Goal: Check status: Check status

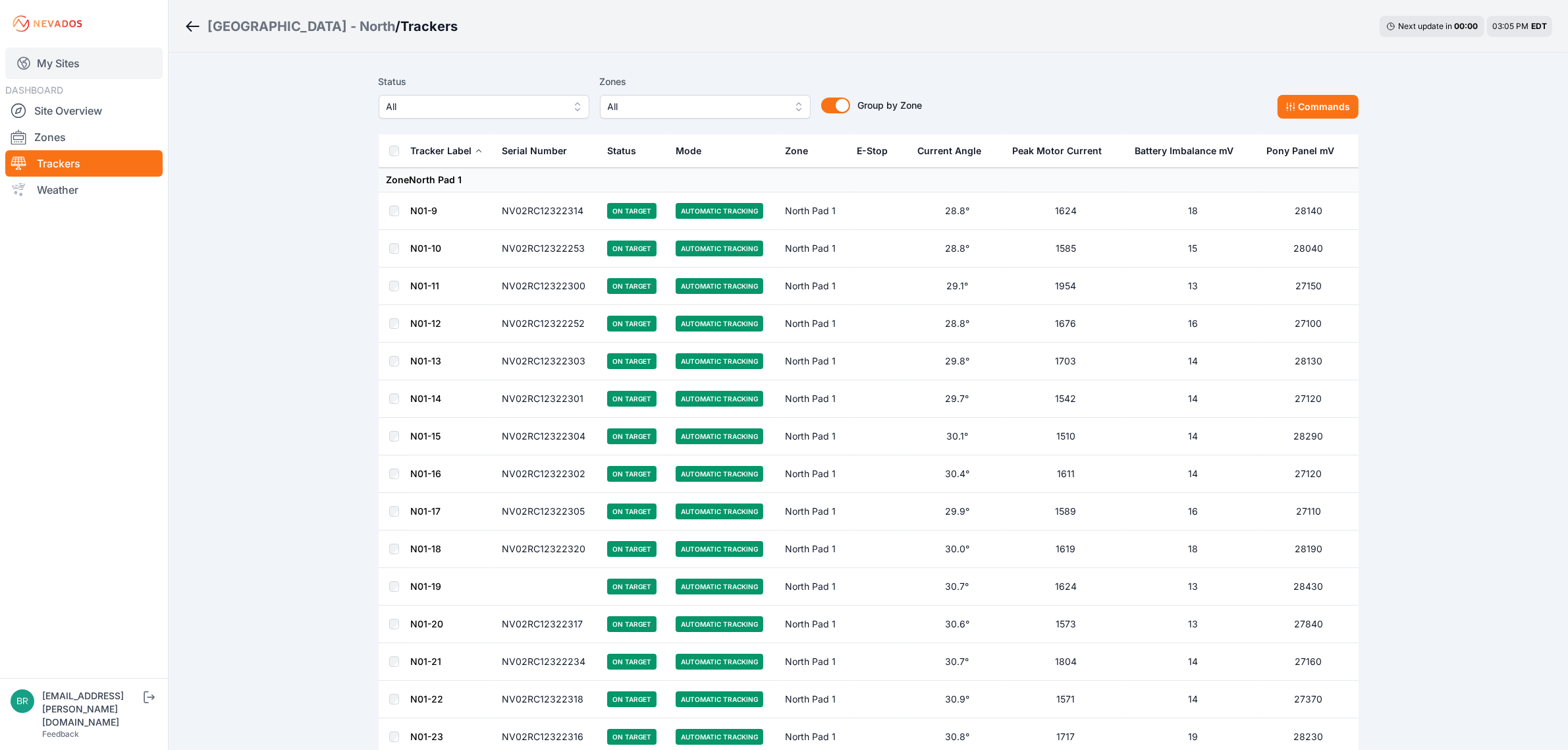
click at [89, 57] on link "My Sites" at bounding box center [84, 63] width 158 height 32
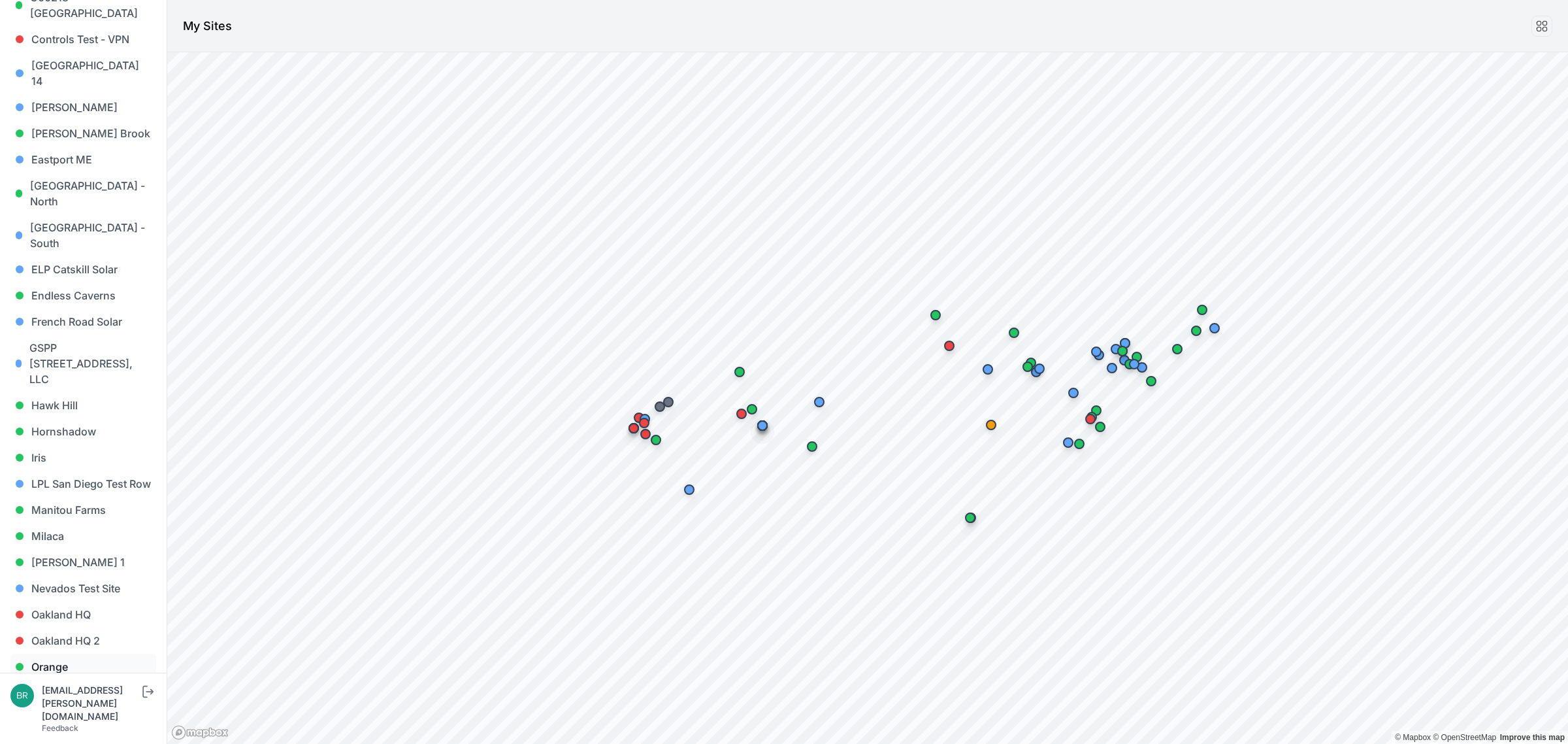
scroll to position [490, 0]
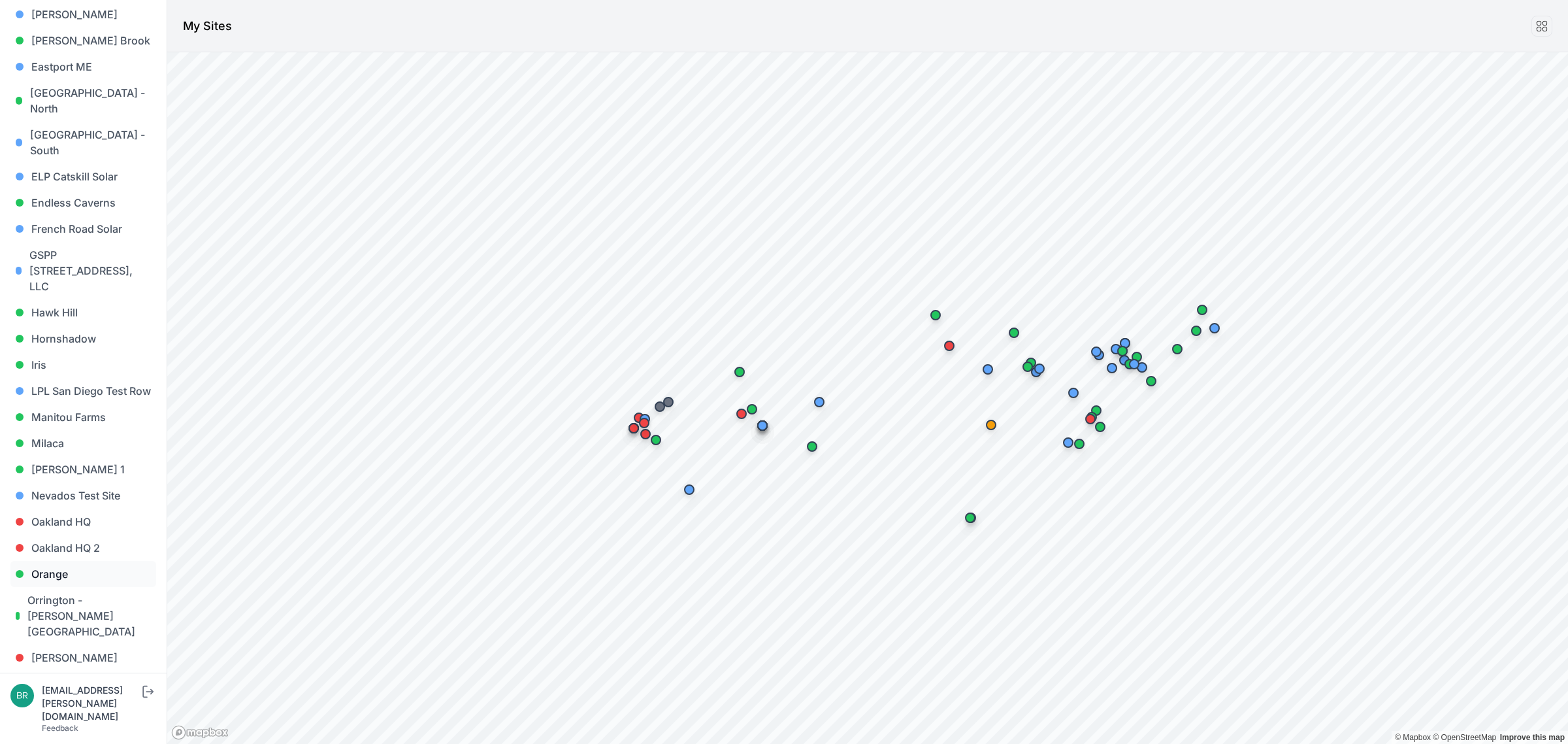
click at [78, 561] on link "Orange" at bounding box center [83, 574] width 146 height 26
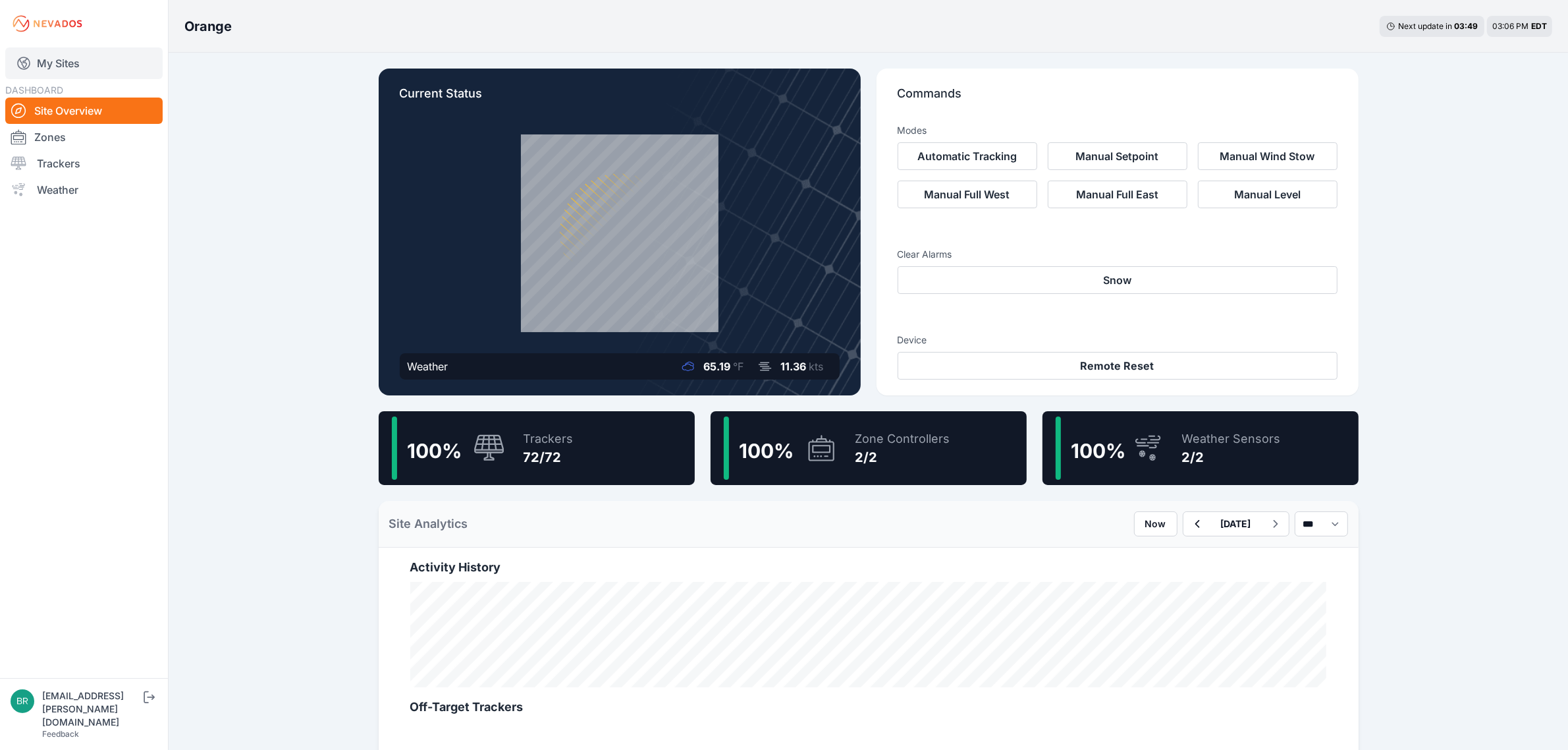
click at [84, 64] on link "My Sites" at bounding box center [84, 63] width 158 height 32
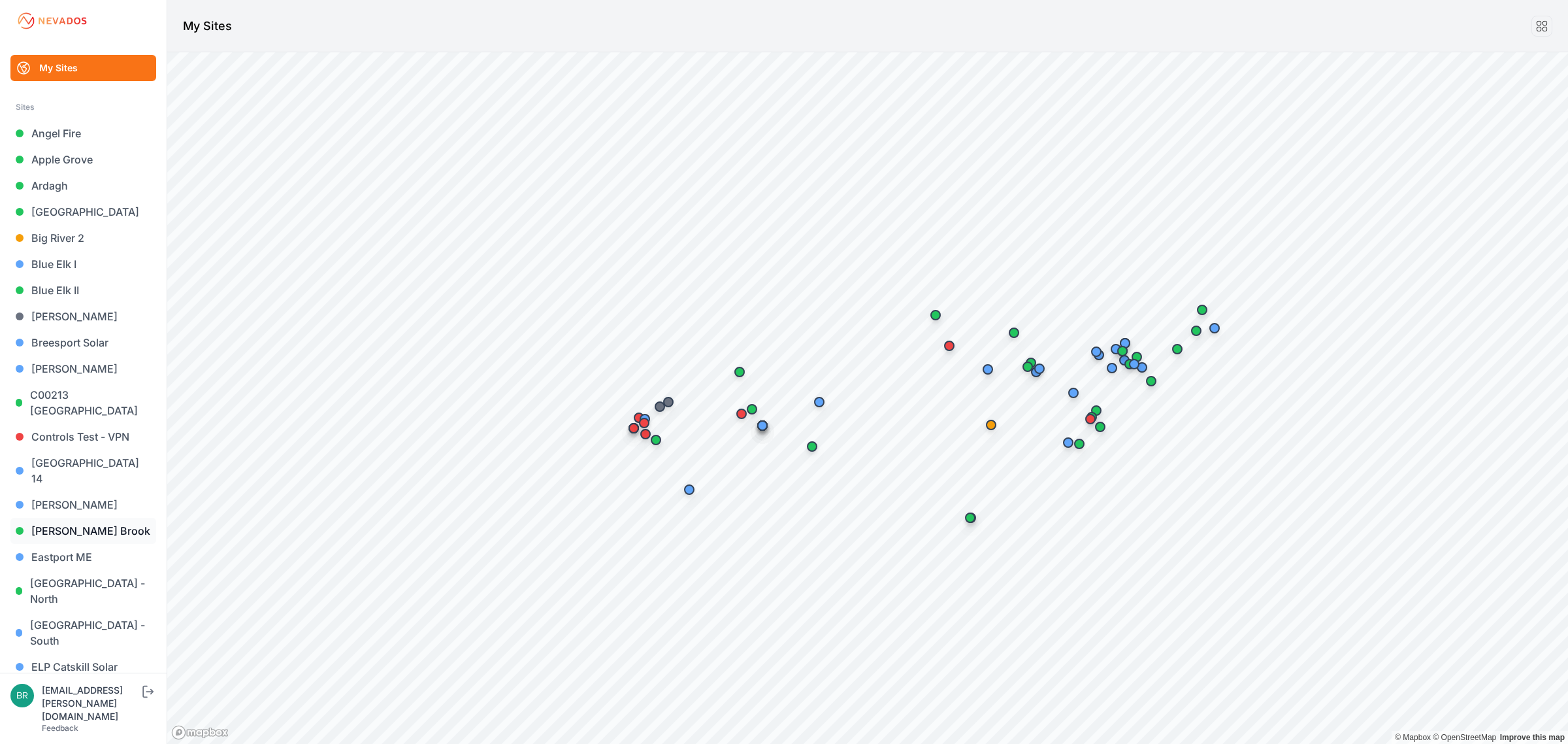
click at [95, 518] on link "[PERSON_NAME] Brook" at bounding box center [83, 531] width 146 height 26
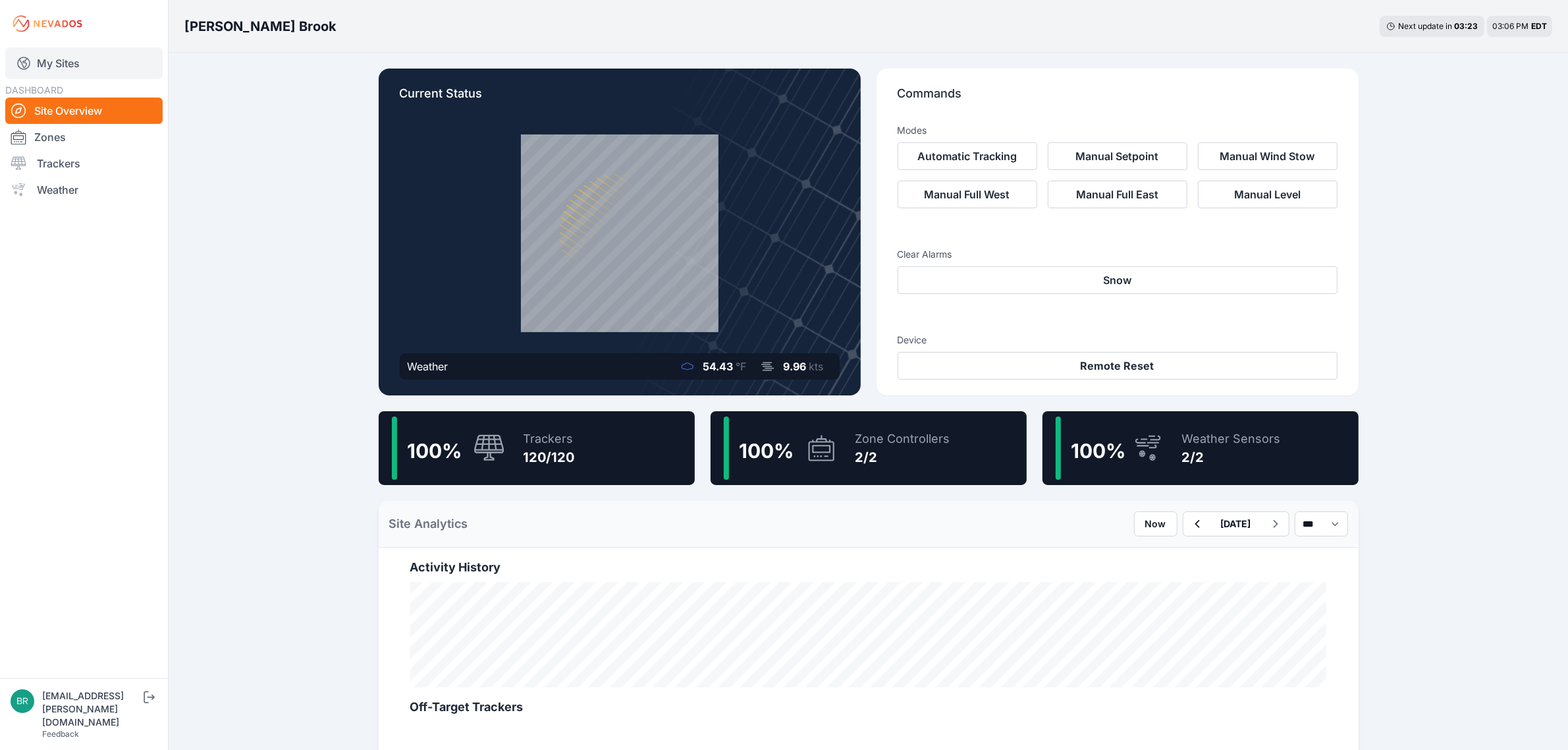
click at [72, 56] on link "My Sites" at bounding box center [84, 63] width 158 height 32
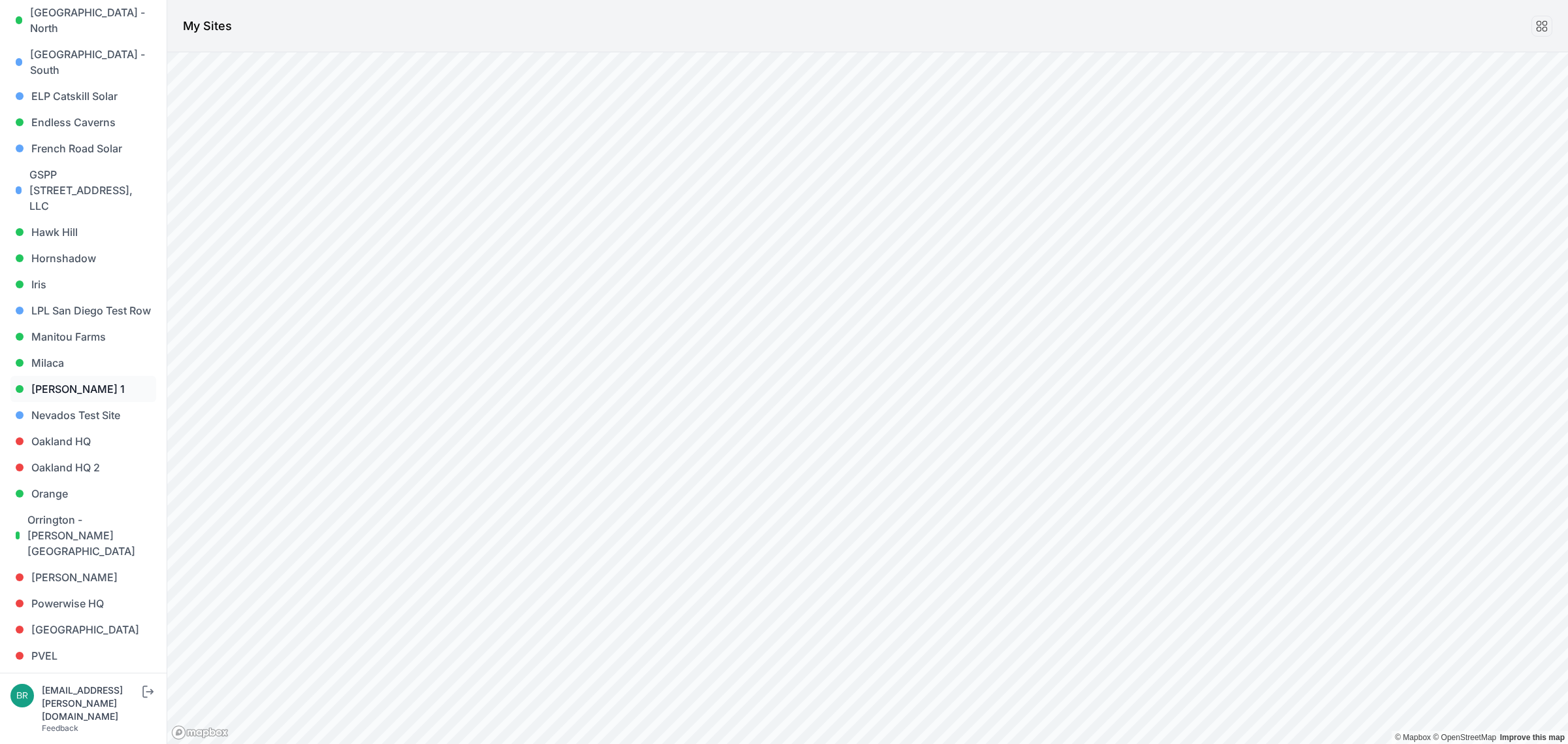
scroll to position [572, 0]
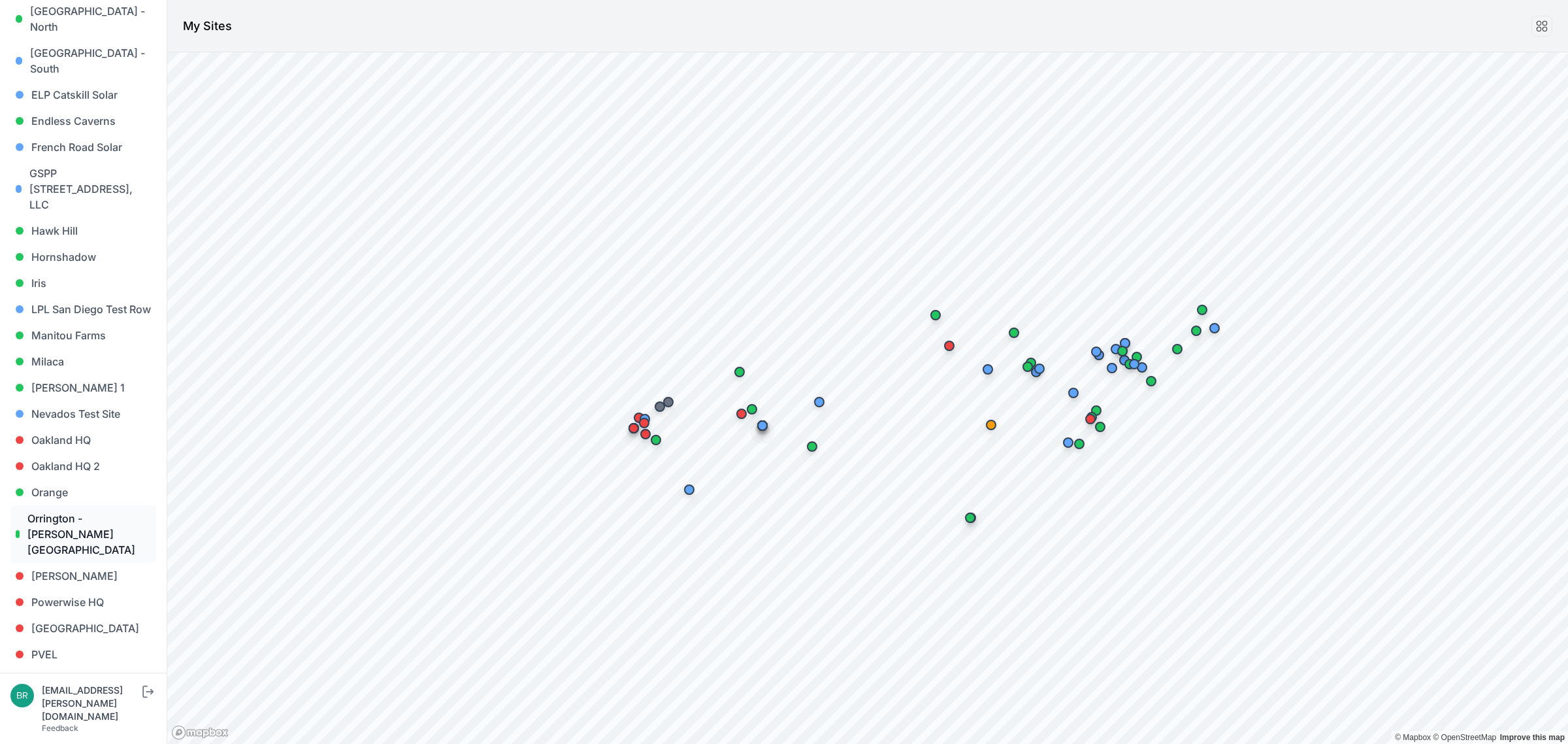
click at [61, 505] on link "Orrington - [PERSON_NAME][GEOGRAPHIC_DATA]" at bounding box center [83, 534] width 146 height 58
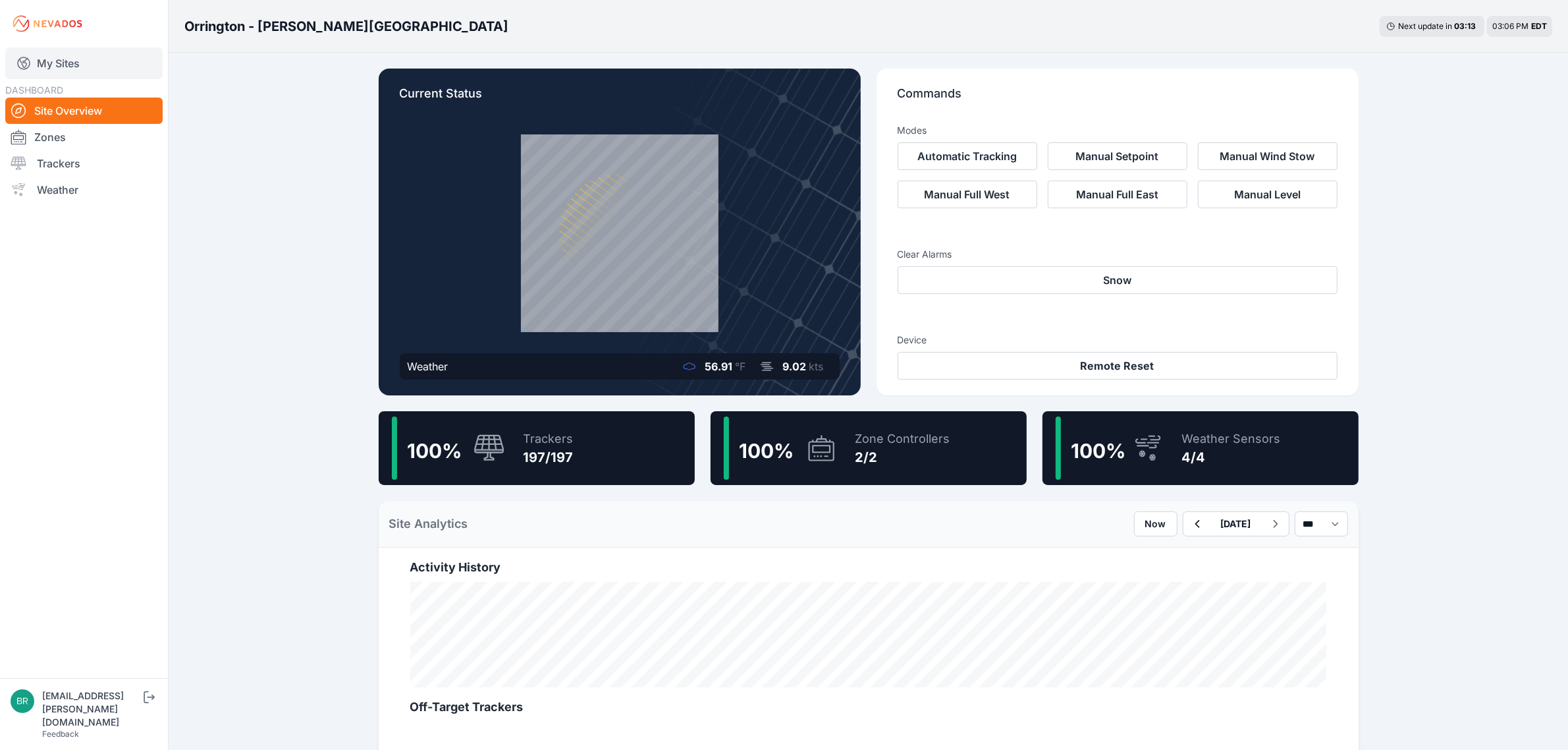
click at [119, 69] on link "My Sites" at bounding box center [84, 63] width 158 height 32
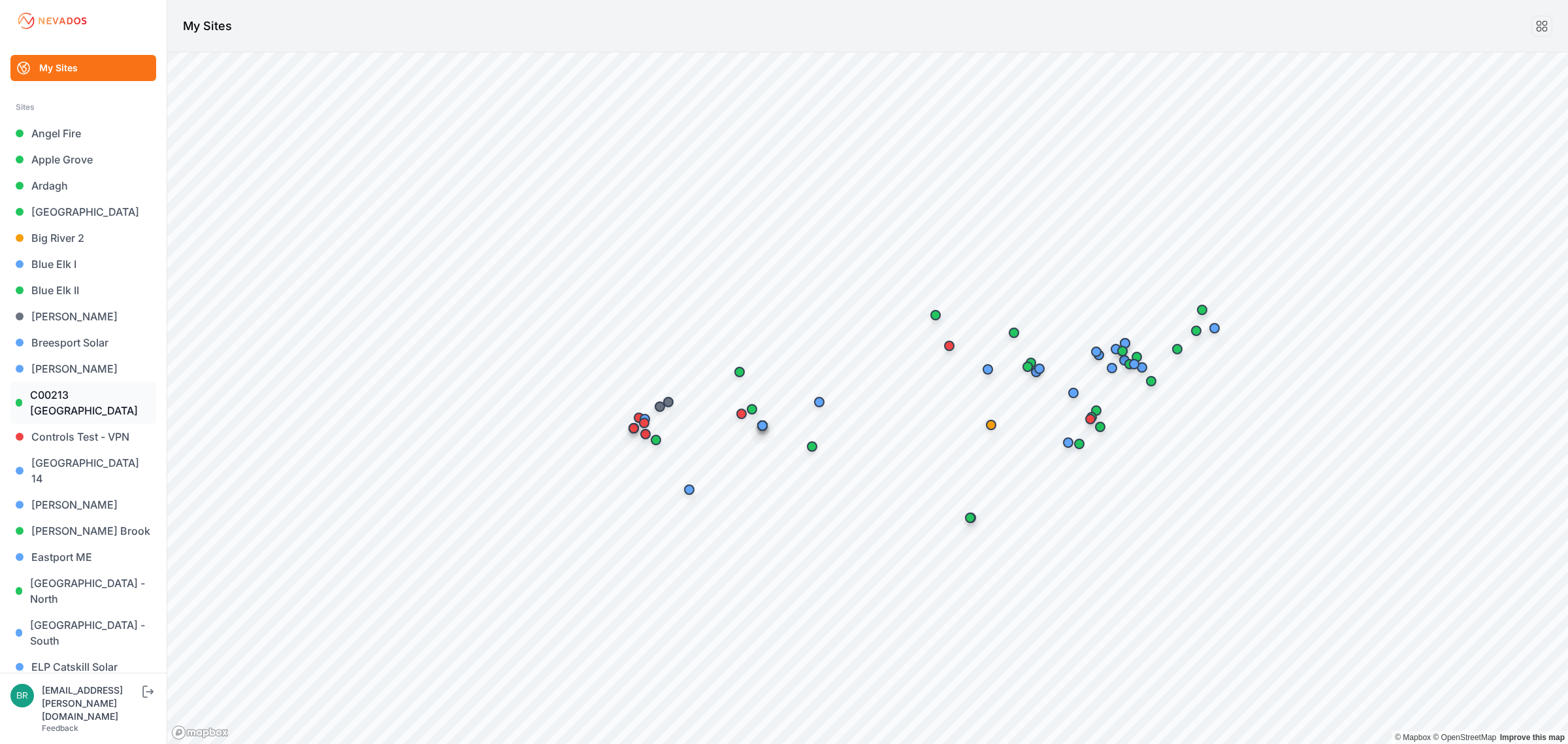
click at [99, 405] on link "C00213 [GEOGRAPHIC_DATA]" at bounding box center [83, 402] width 146 height 42
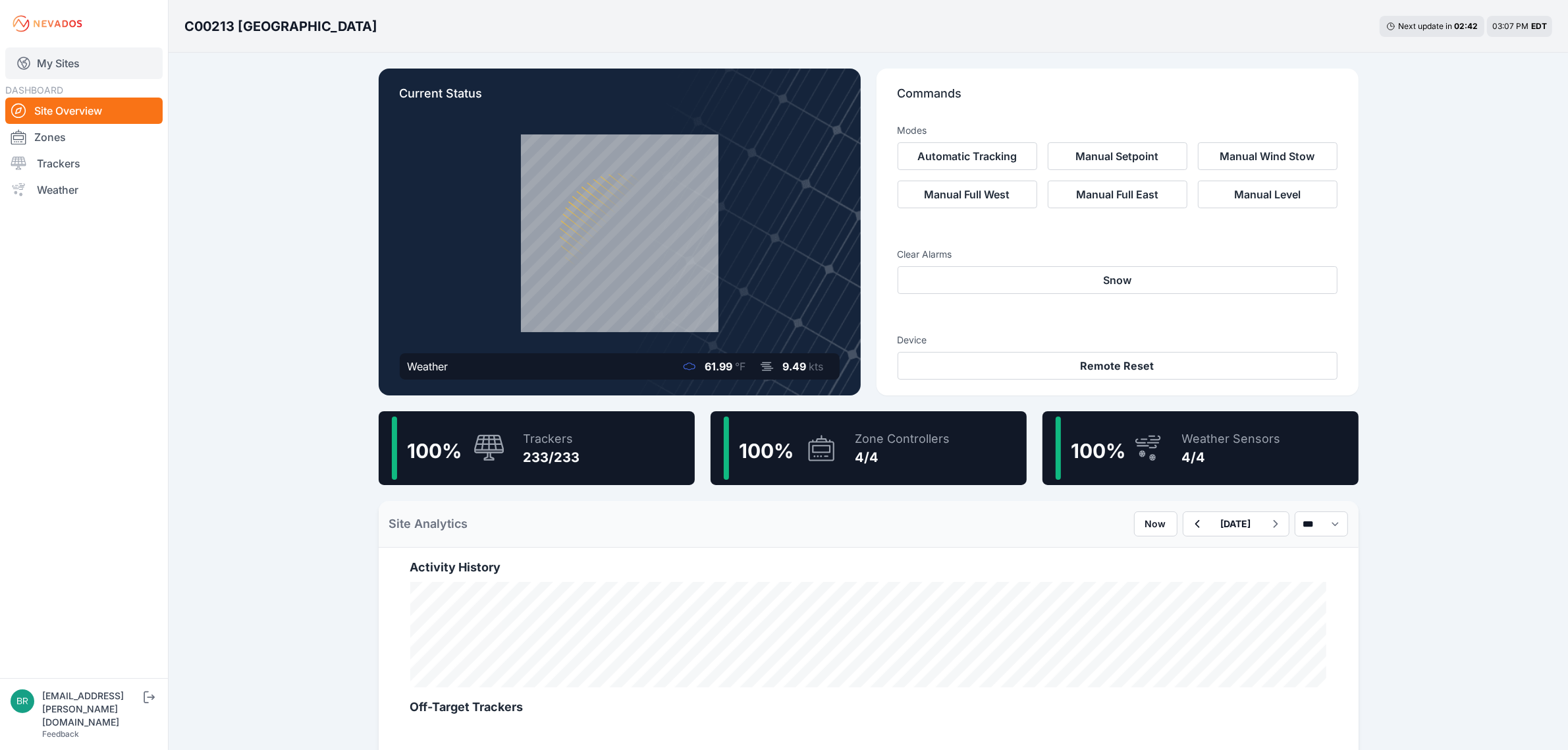
click at [76, 58] on link "My Sites" at bounding box center [84, 63] width 158 height 32
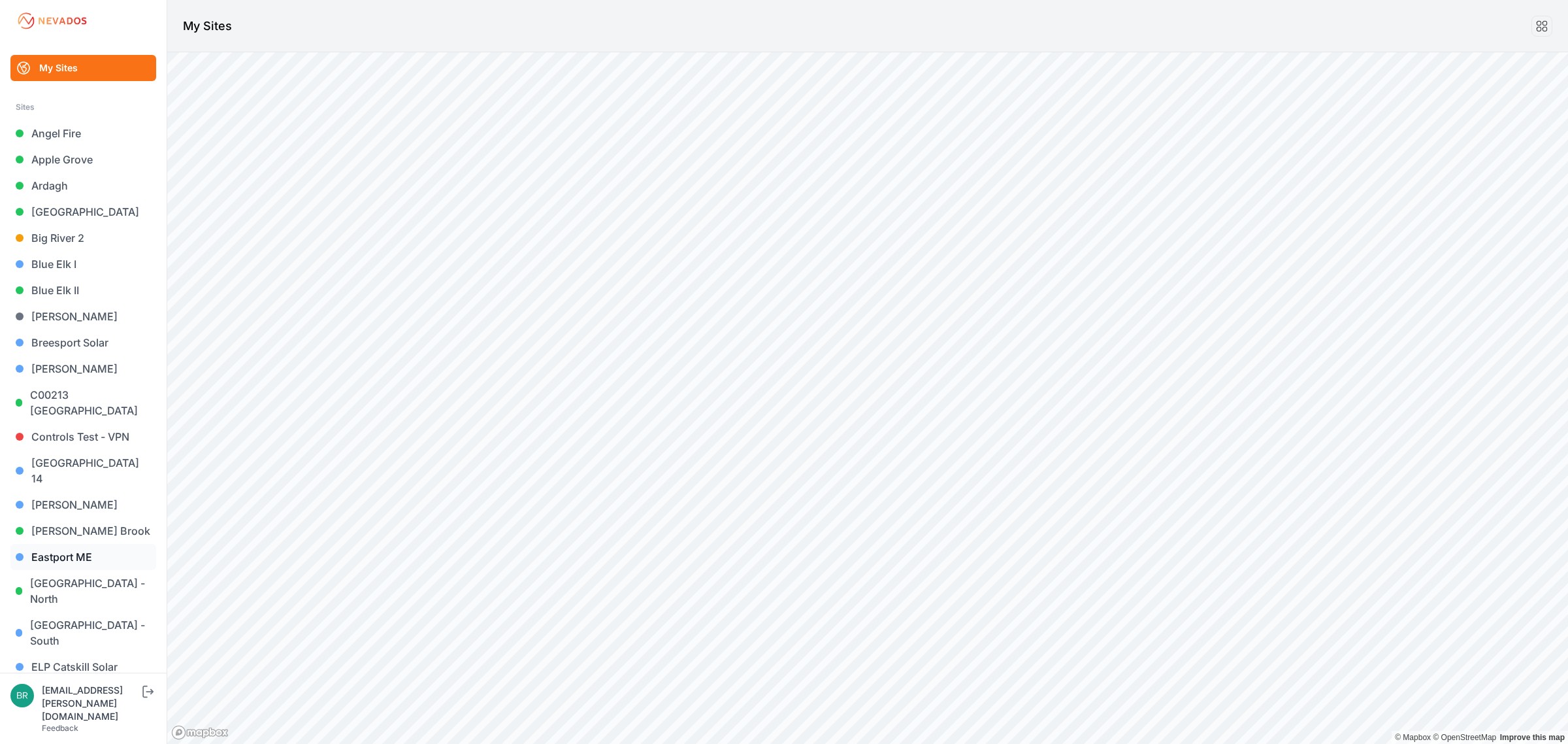
click at [89, 544] on link "Eastport ME" at bounding box center [83, 557] width 146 height 26
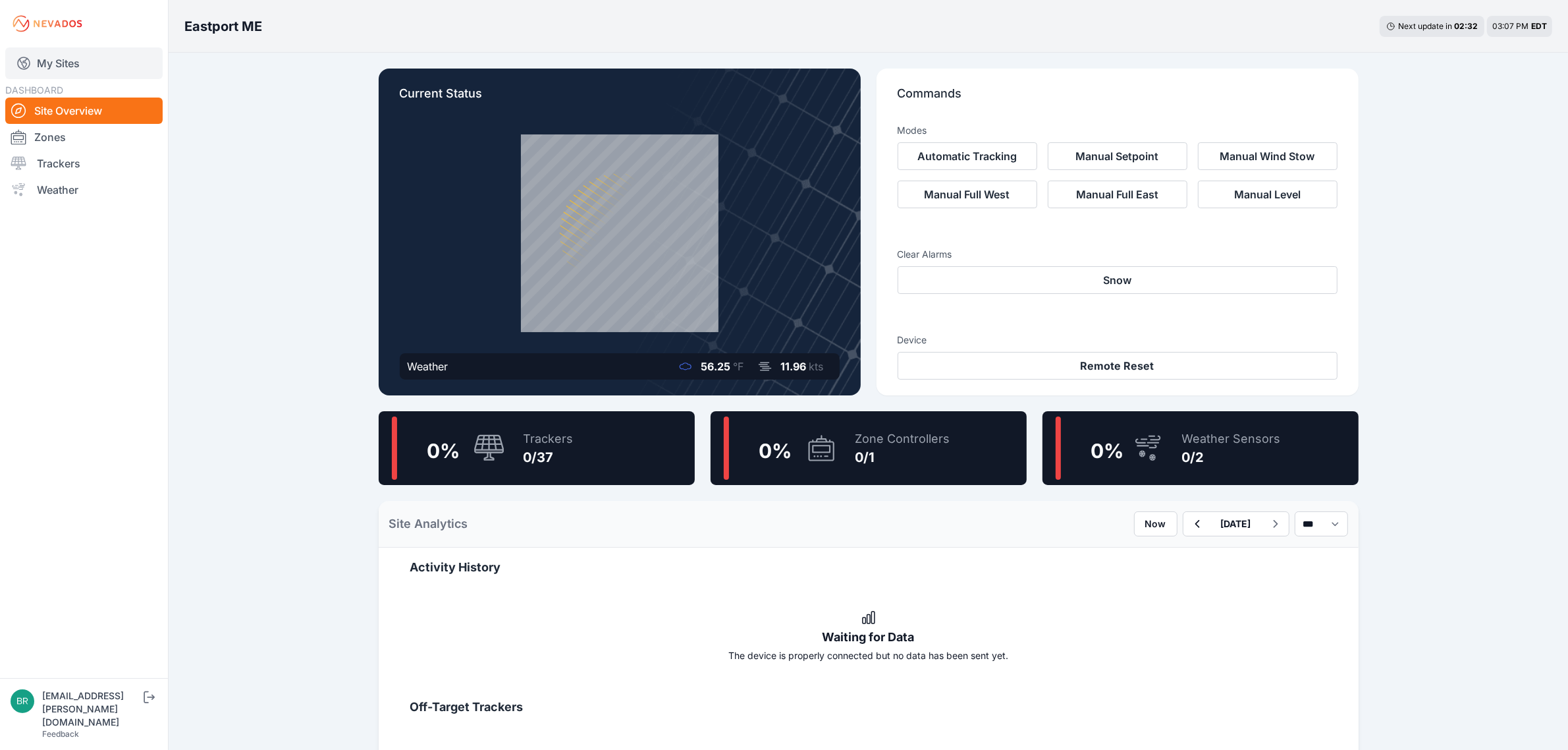
click at [87, 54] on link "My Sites" at bounding box center [84, 63] width 158 height 32
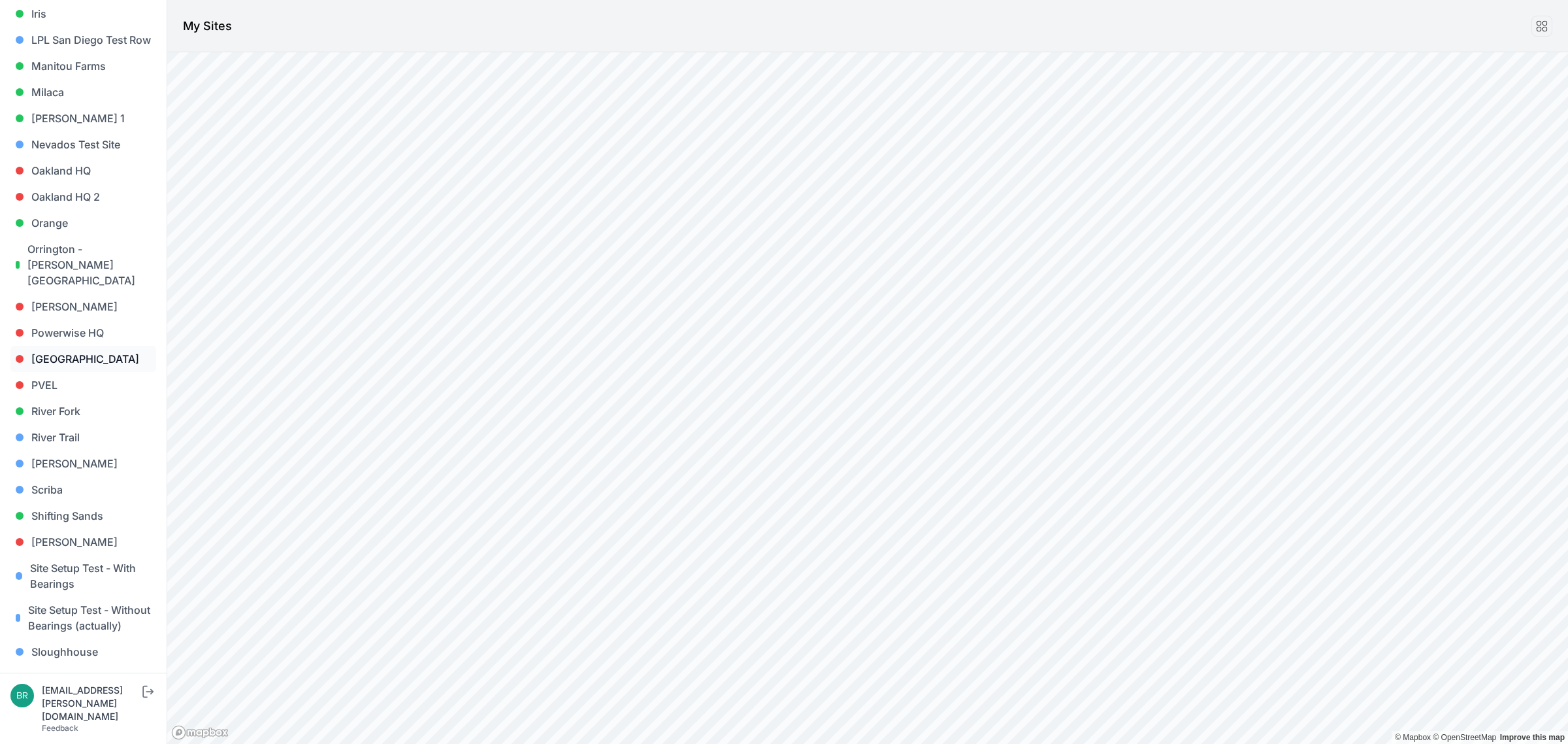
scroll to position [1115, 0]
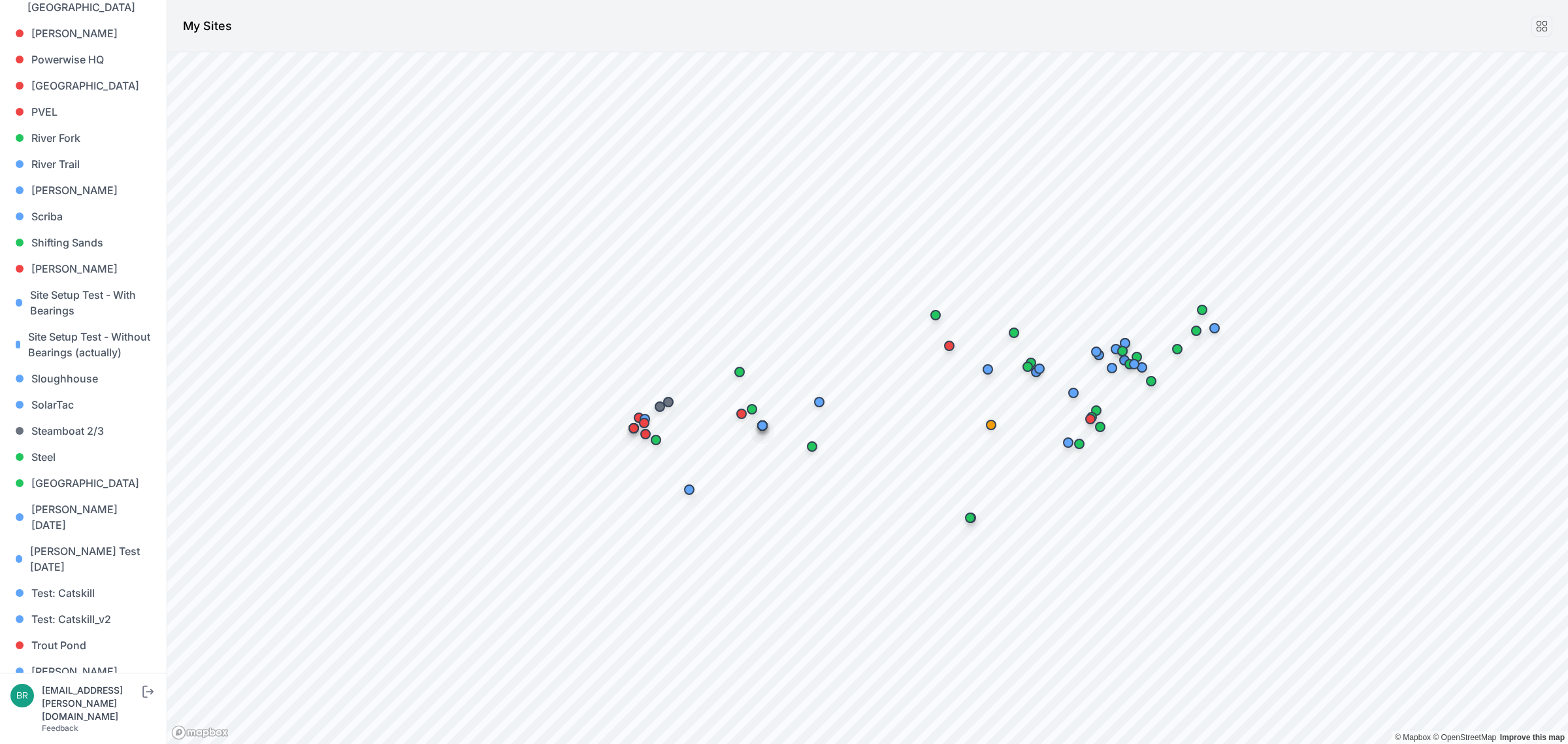
click at [73, 711] on link "[PERSON_NAME] [PERSON_NAME]" at bounding box center [83, 731] width 146 height 42
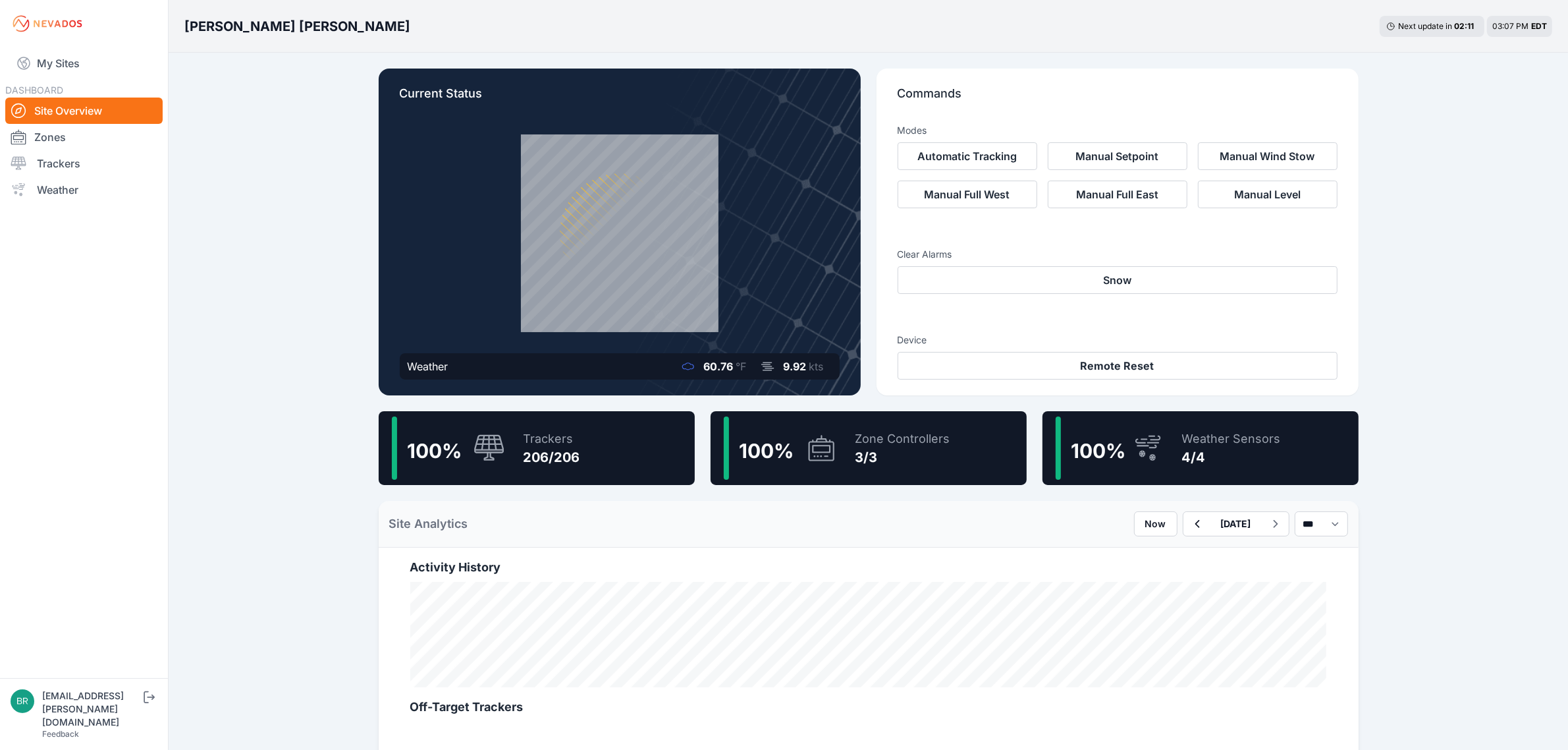
click at [570, 434] on div "Trackers" at bounding box center [552, 439] width 57 height 18
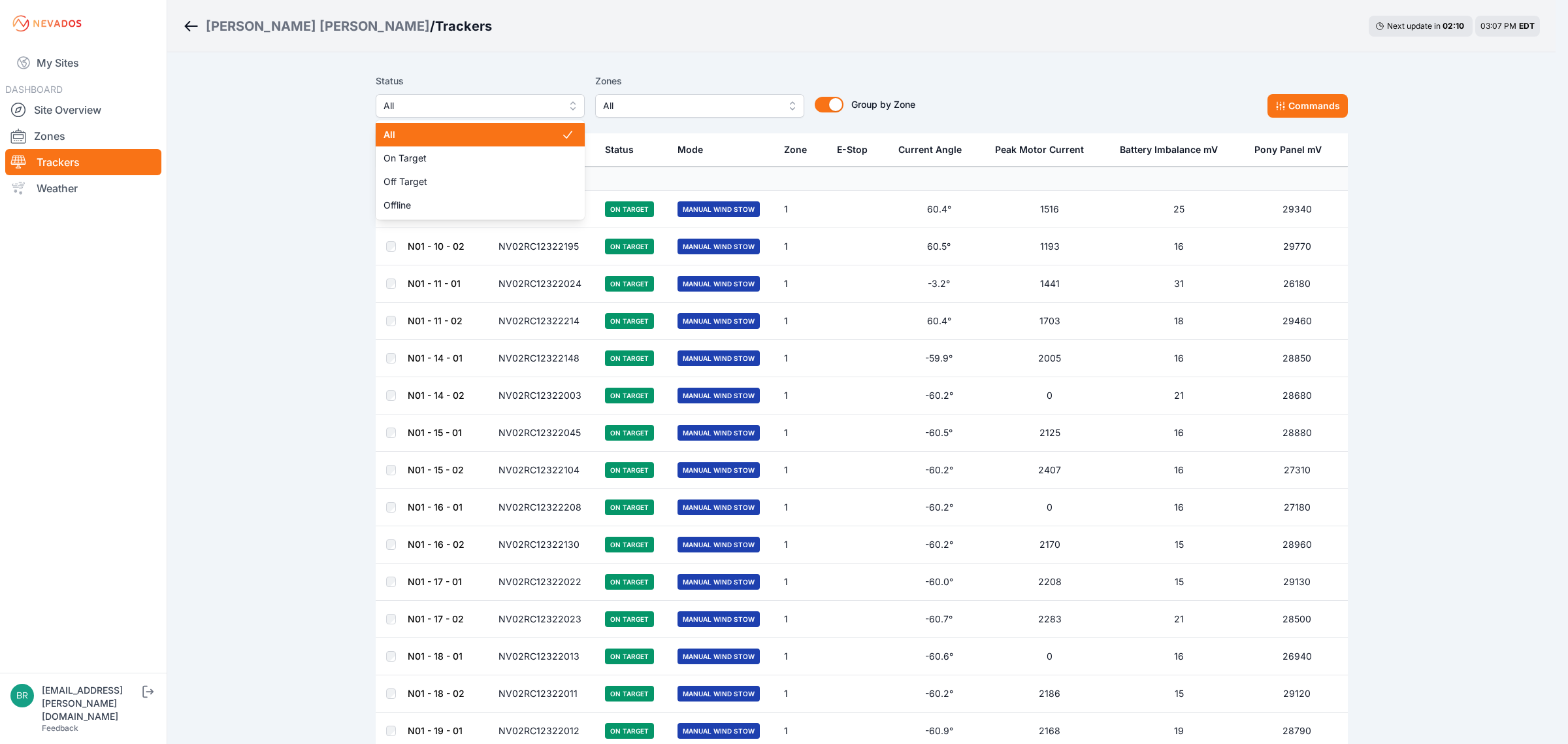
click at [451, 95] on button "All" at bounding box center [480, 106] width 209 height 23
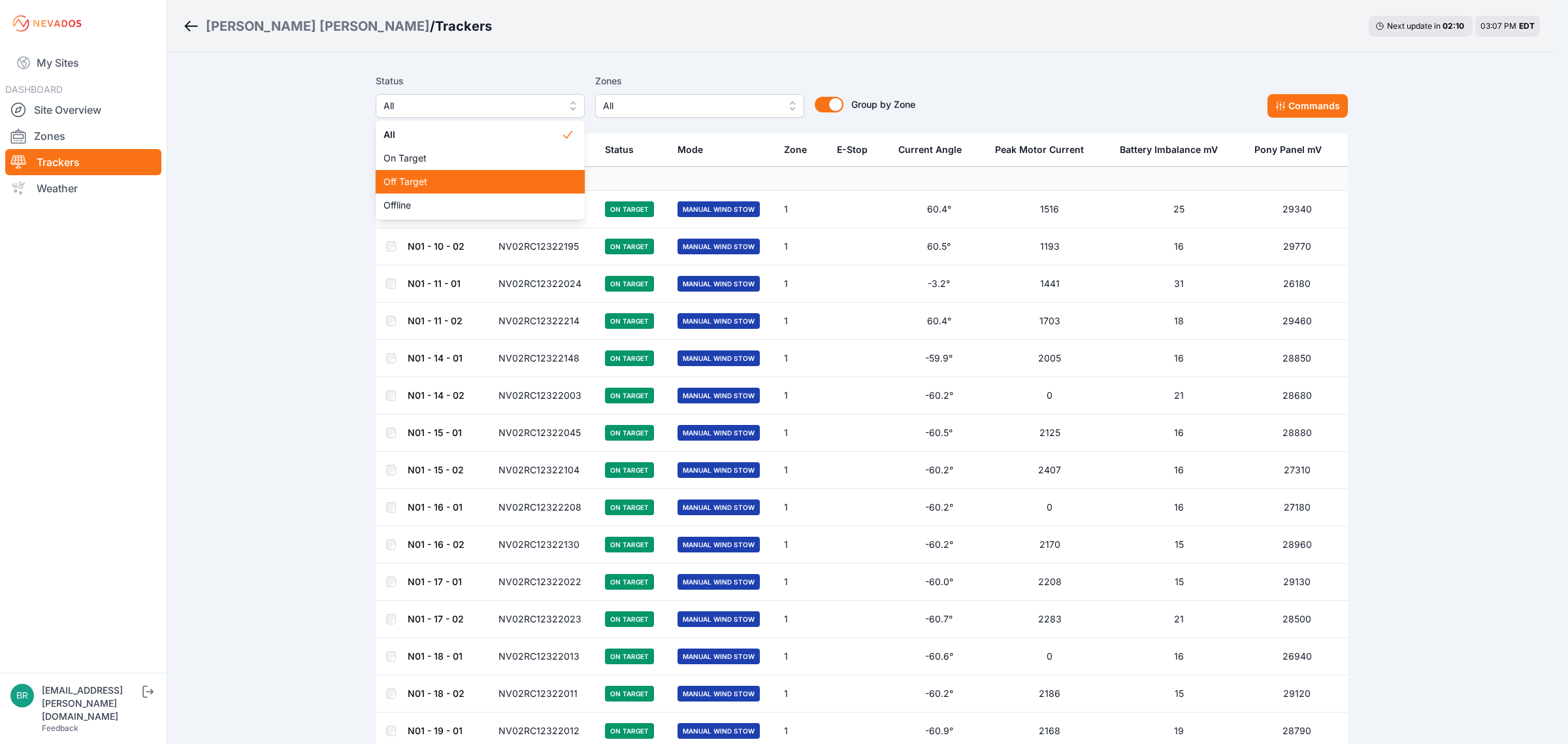
click at [430, 190] on div "Off Target" at bounding box center [480, 181] width 209 height 23
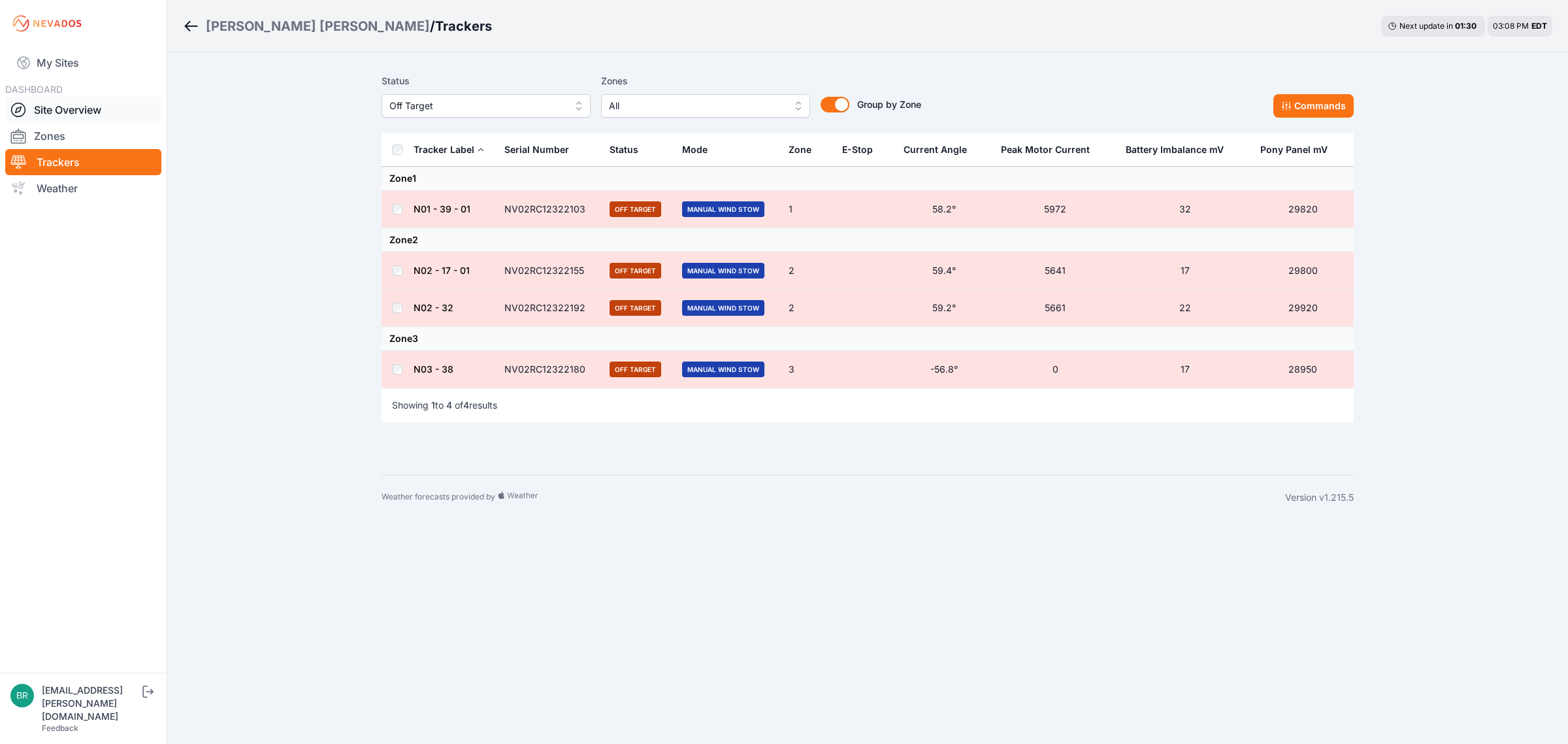
click at [110, 108] on link "Site Overview" at bounding box center [83, 109] width 156 height 26
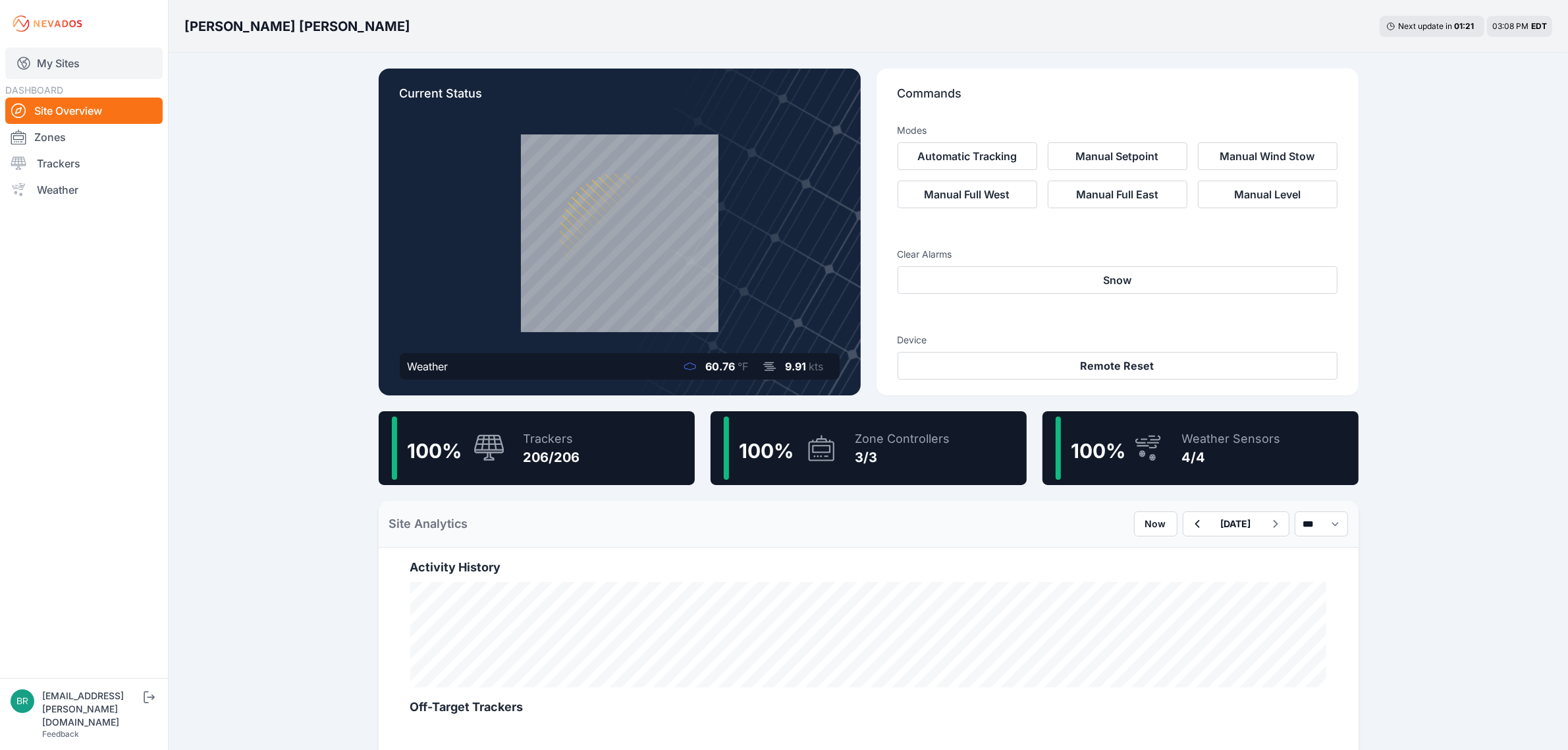
click at [100, 53] on link "My Sites" at bounding box center [84, 63] width 158 height 32
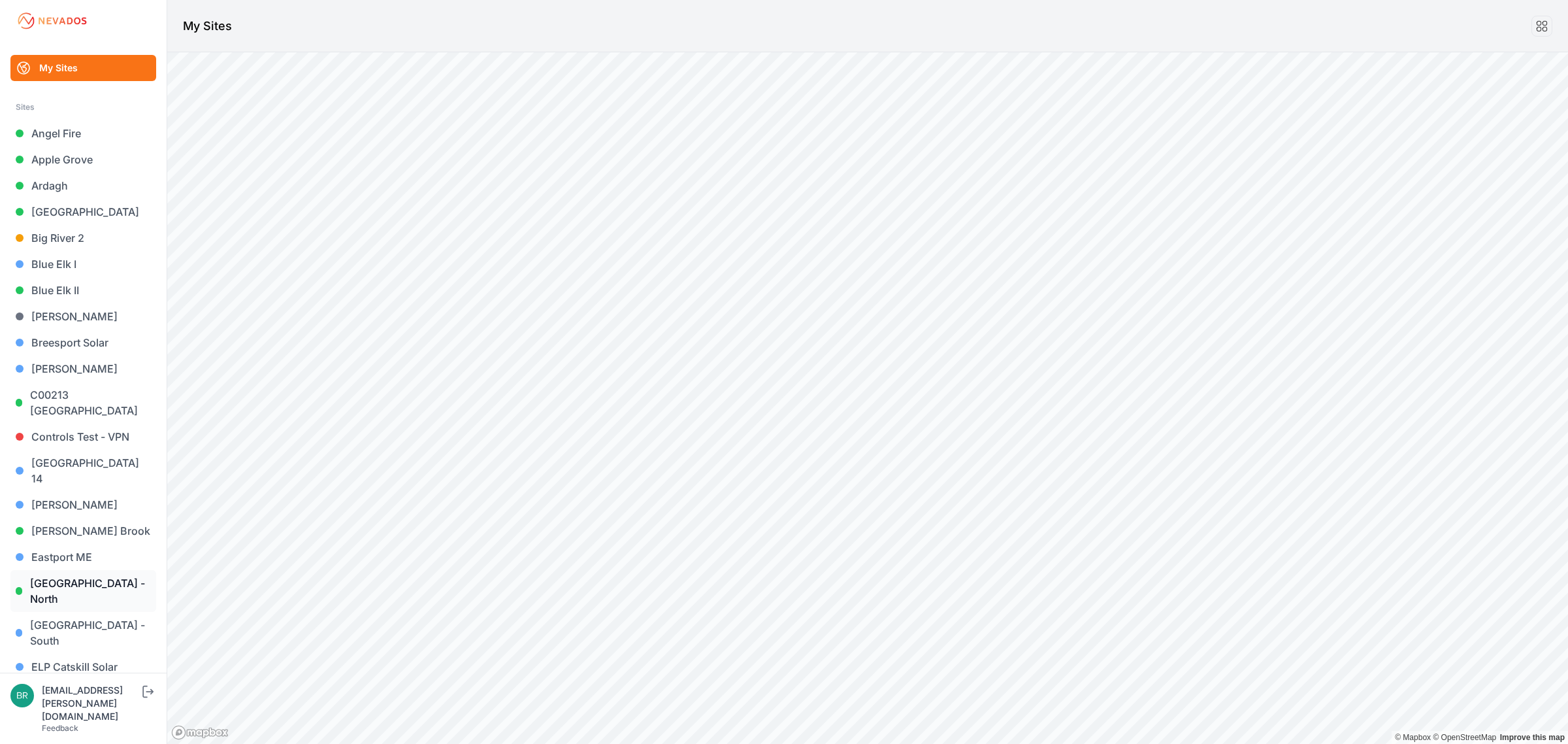
click at [89, 578] on link "[GEOGRAPHIC_DATA] - North" at bounding box center [83, 590] width 146 height 42
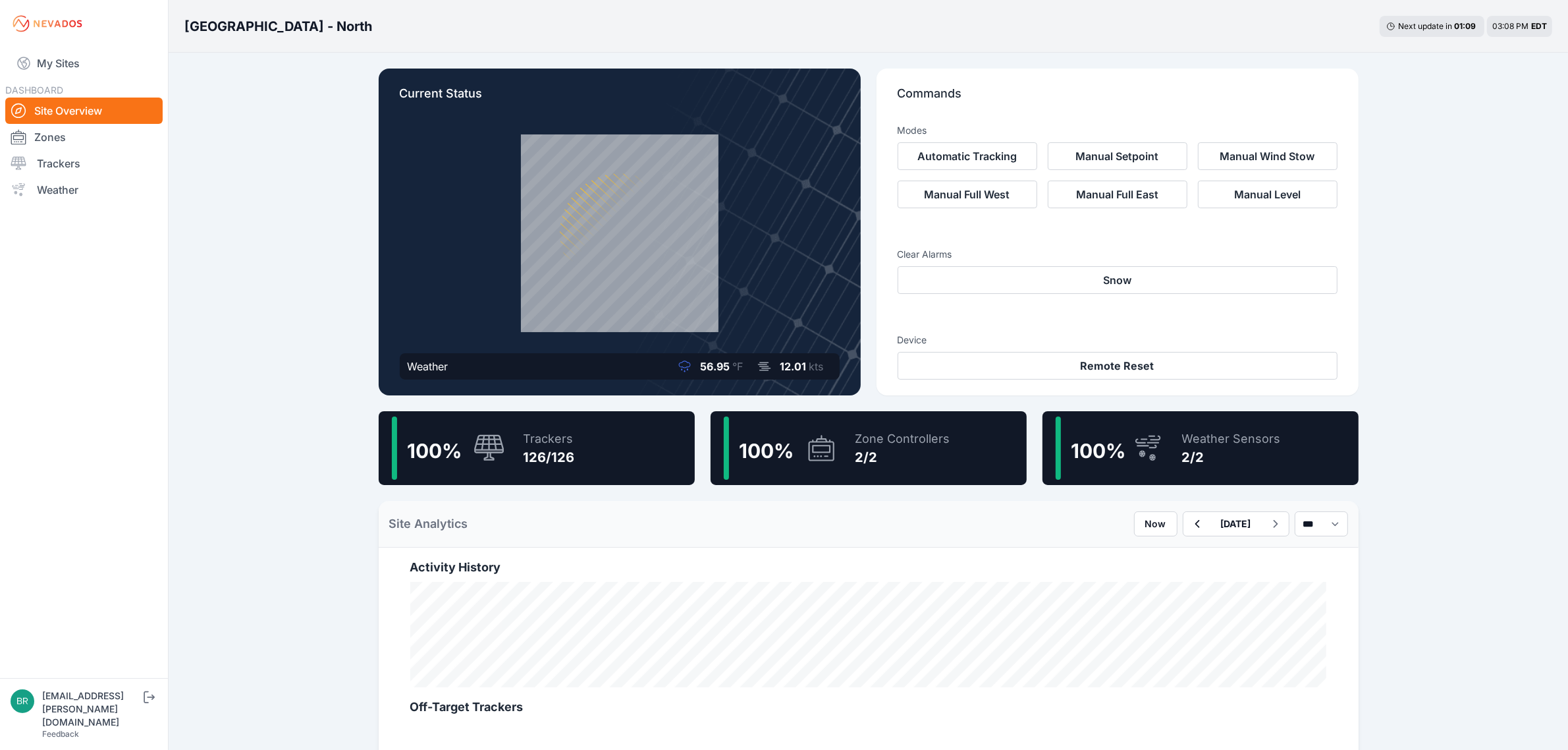
click at [508, 438] on div "100 % Trackers 126/126" at bounding box center [537, 448] width 316 height 74
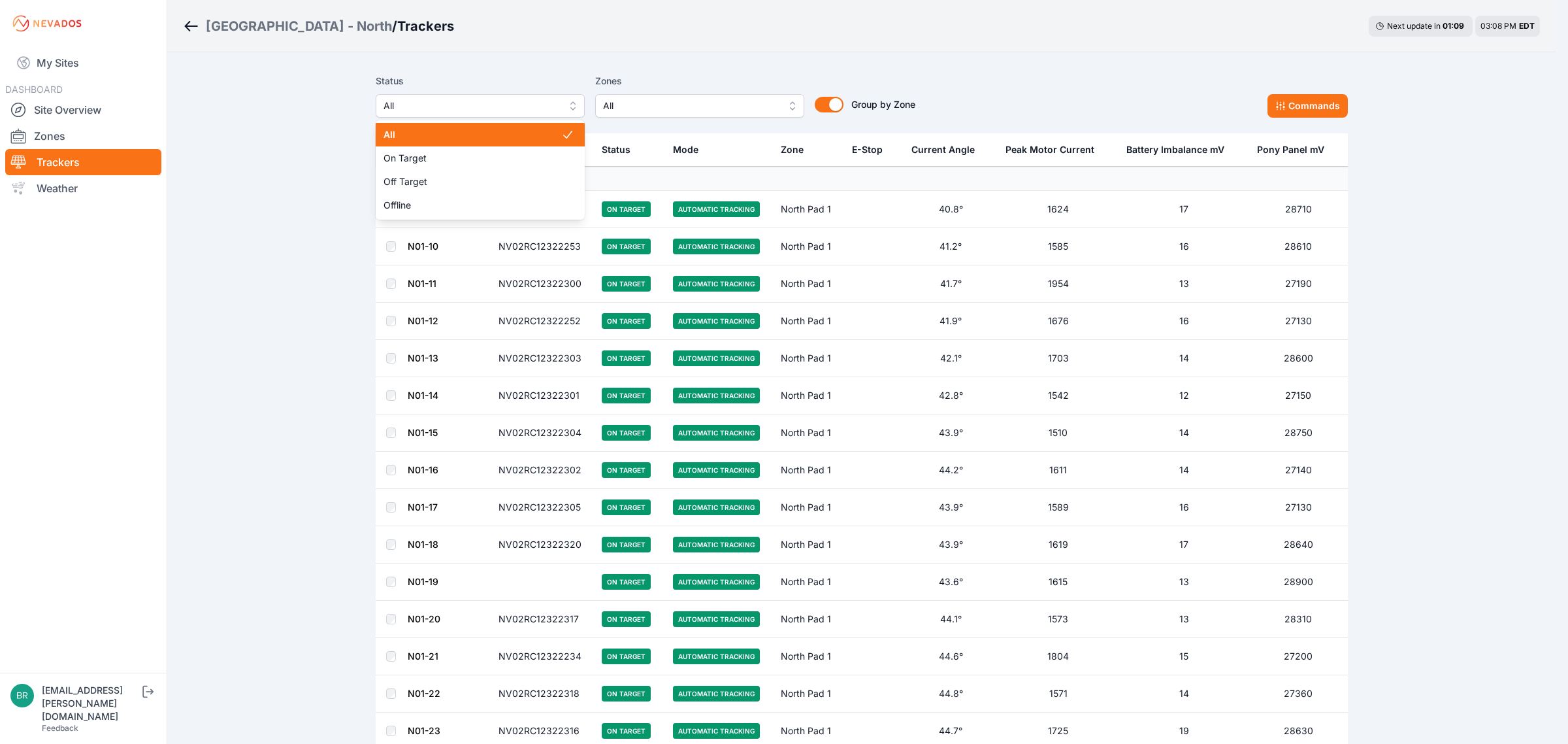
click at [446, 95] on button "All" at bounding box center [480, 106] width 209 height 23
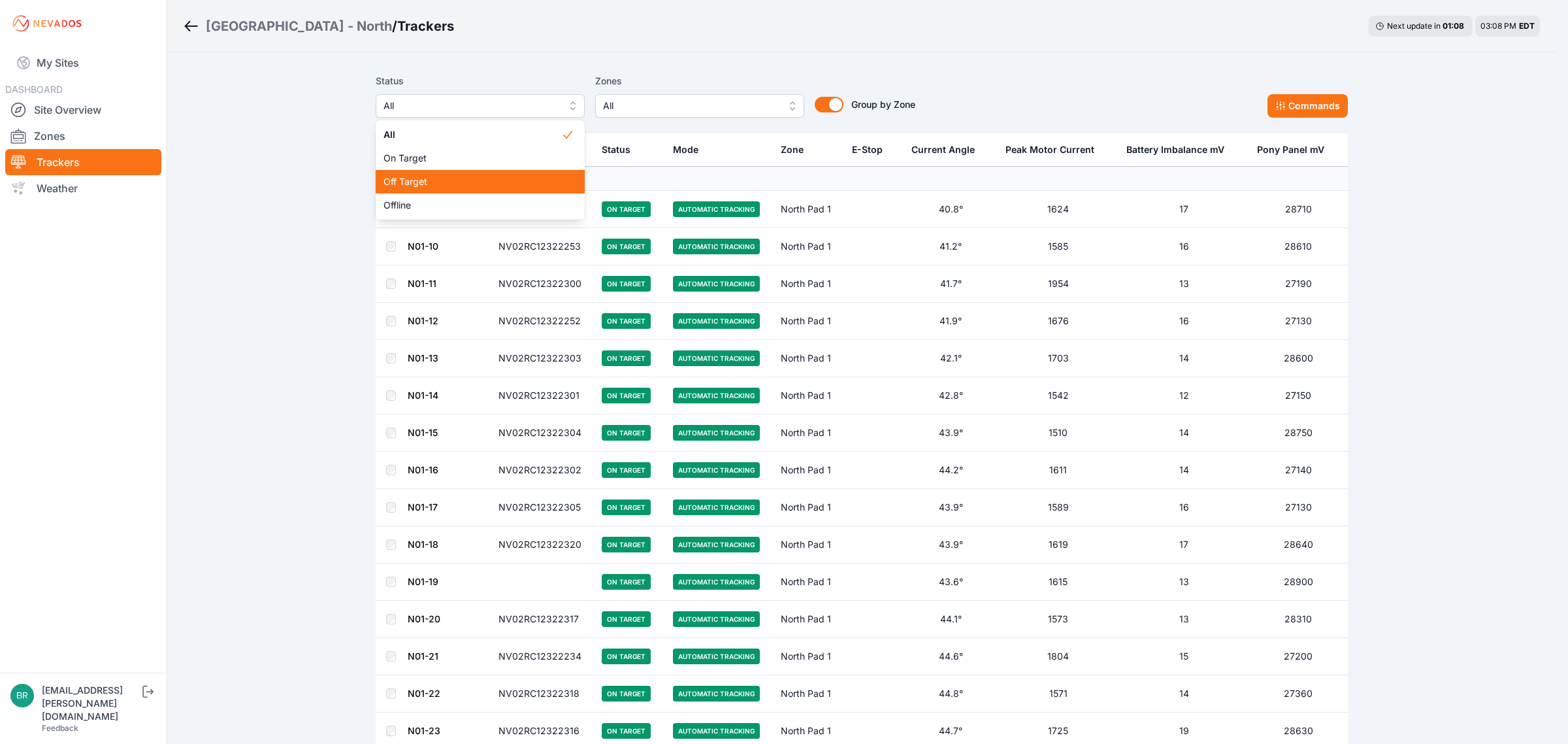
click at [426, 180] on span "Off Target" at bounding box center [472, 182] width 177 height 13
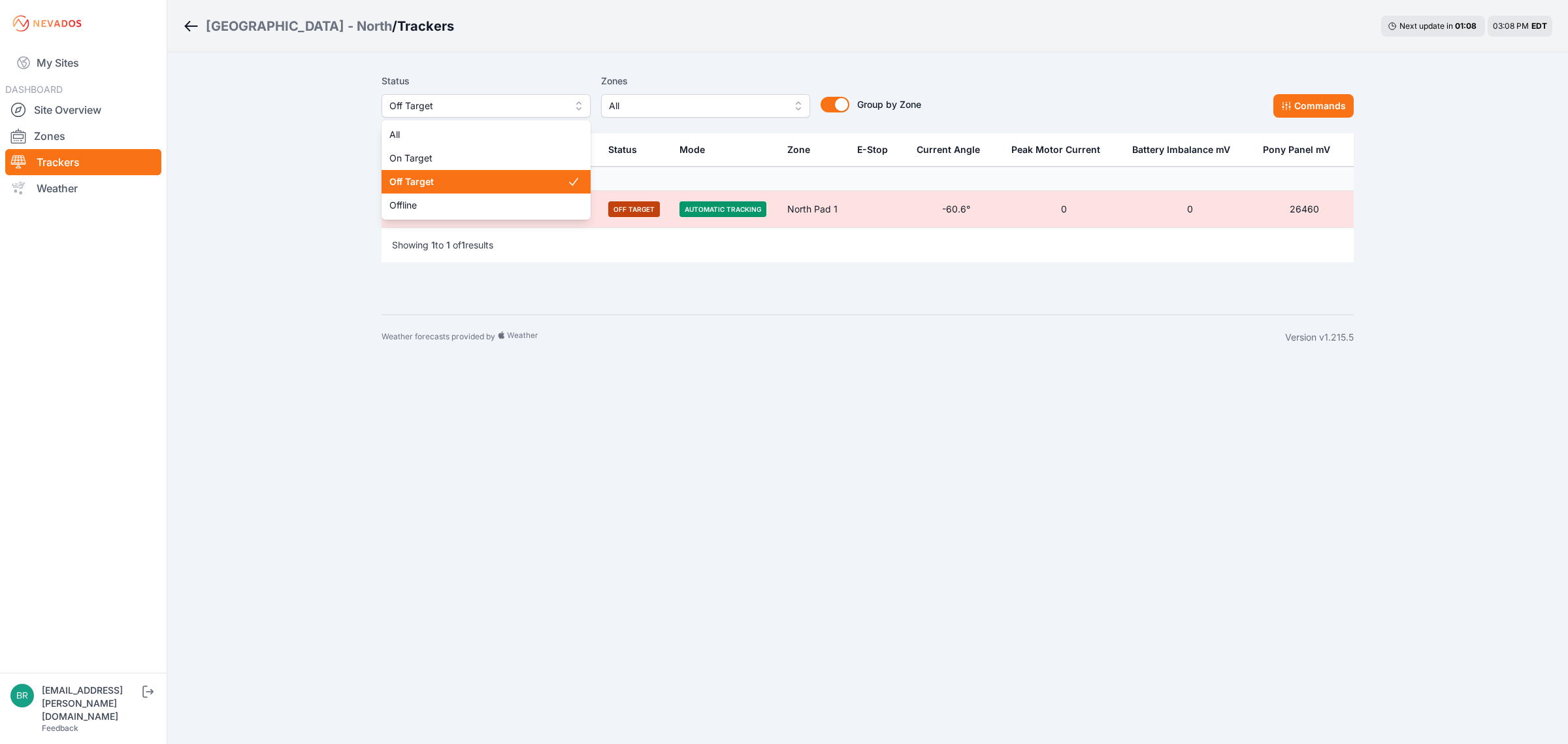
click at [444, 115] on button "Off Target" at bounding box center [486, 106] width 209 height 23
click at [421, 206] on span "Offline" at bounding box center [478, 205] width 177 height 13
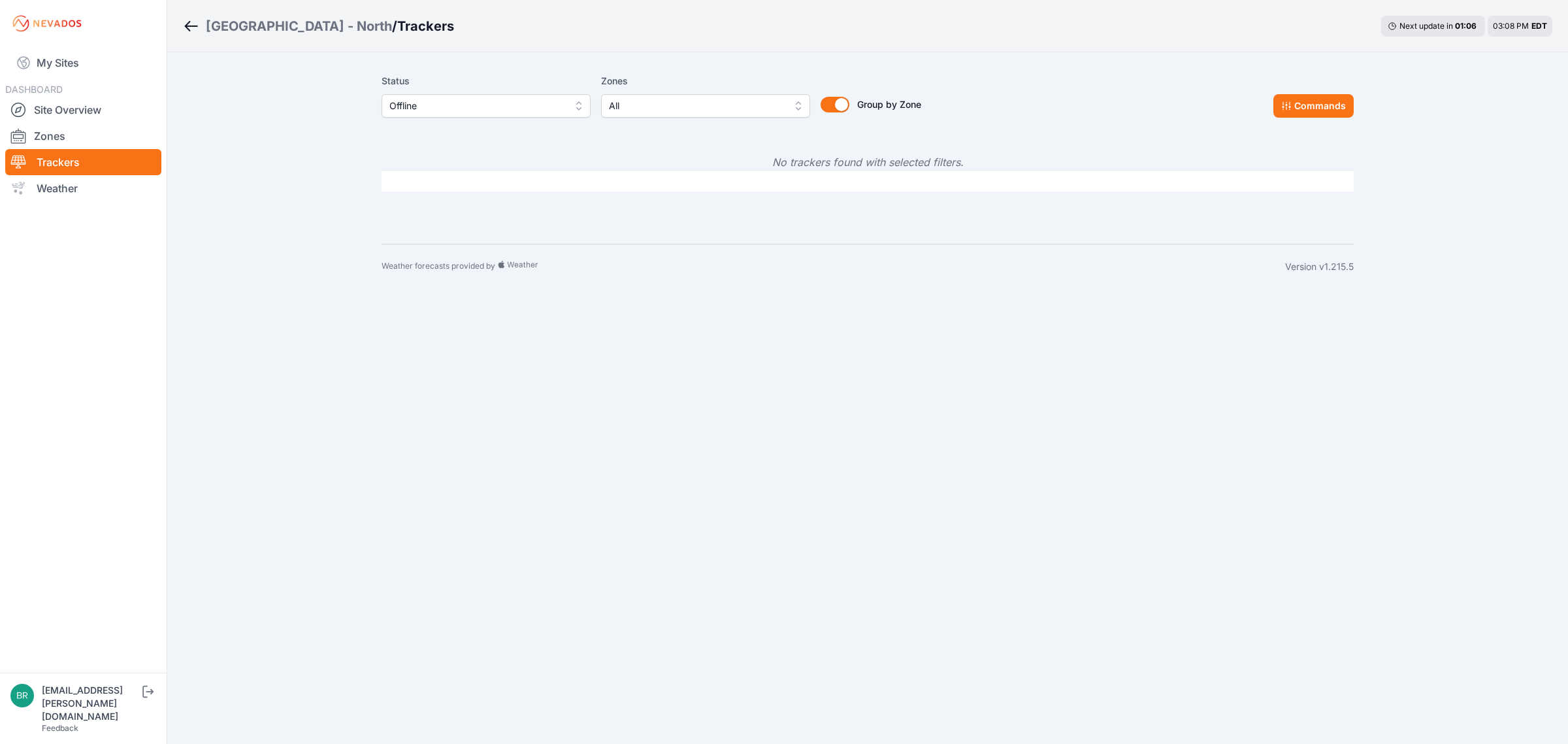
click at [456, 109] on span "Offline" at bounding box center [477, 106] width 175 height 16
click at [445, 175] on span "Off Target" at bounding box center [478, 182] width 177 height 13
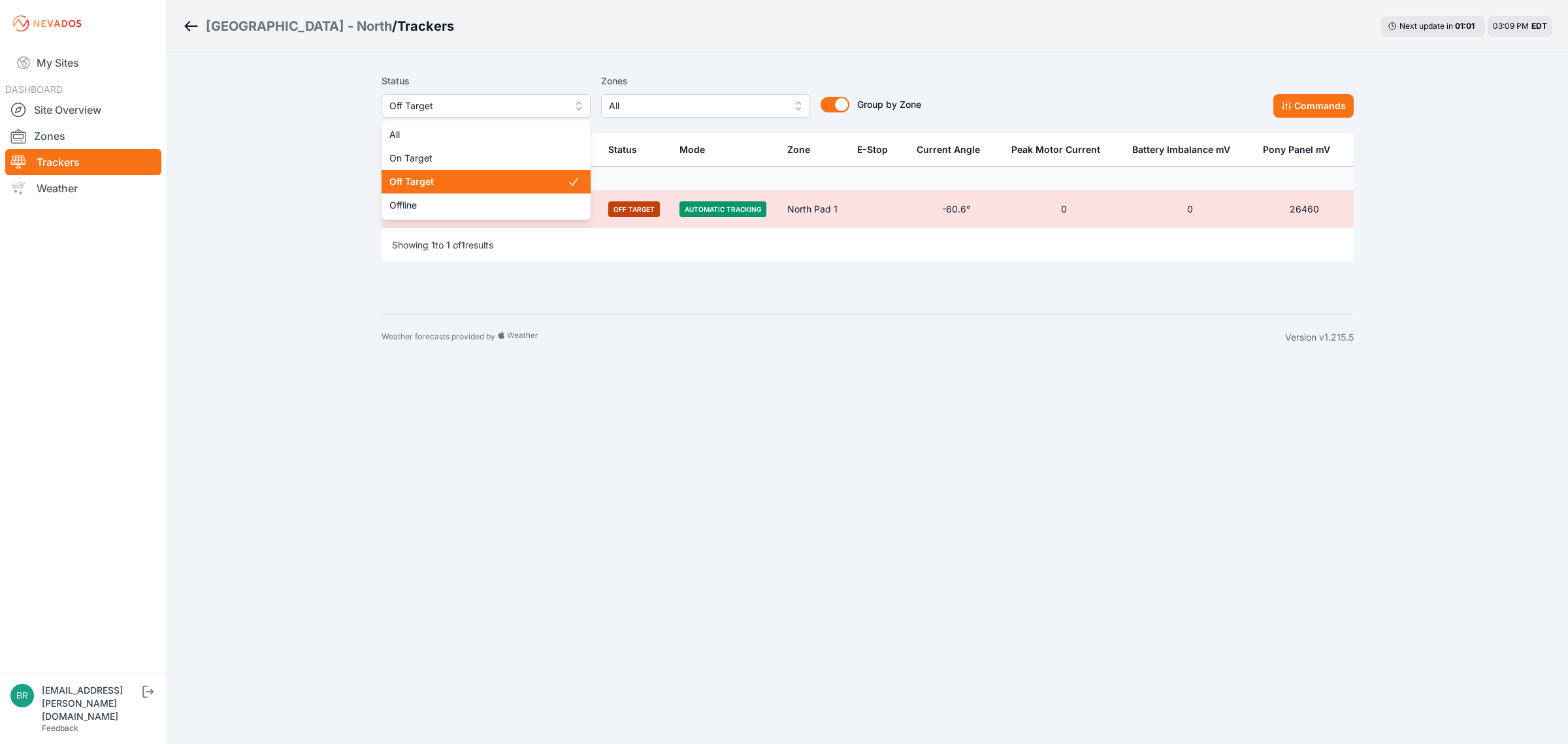
click at [441, 103] on span "Off Target" at bounding box center [477, 106] width 175 height 16
click at [432, 152] on span "On Target" at bounding box center [478, 158] width 177 height 13
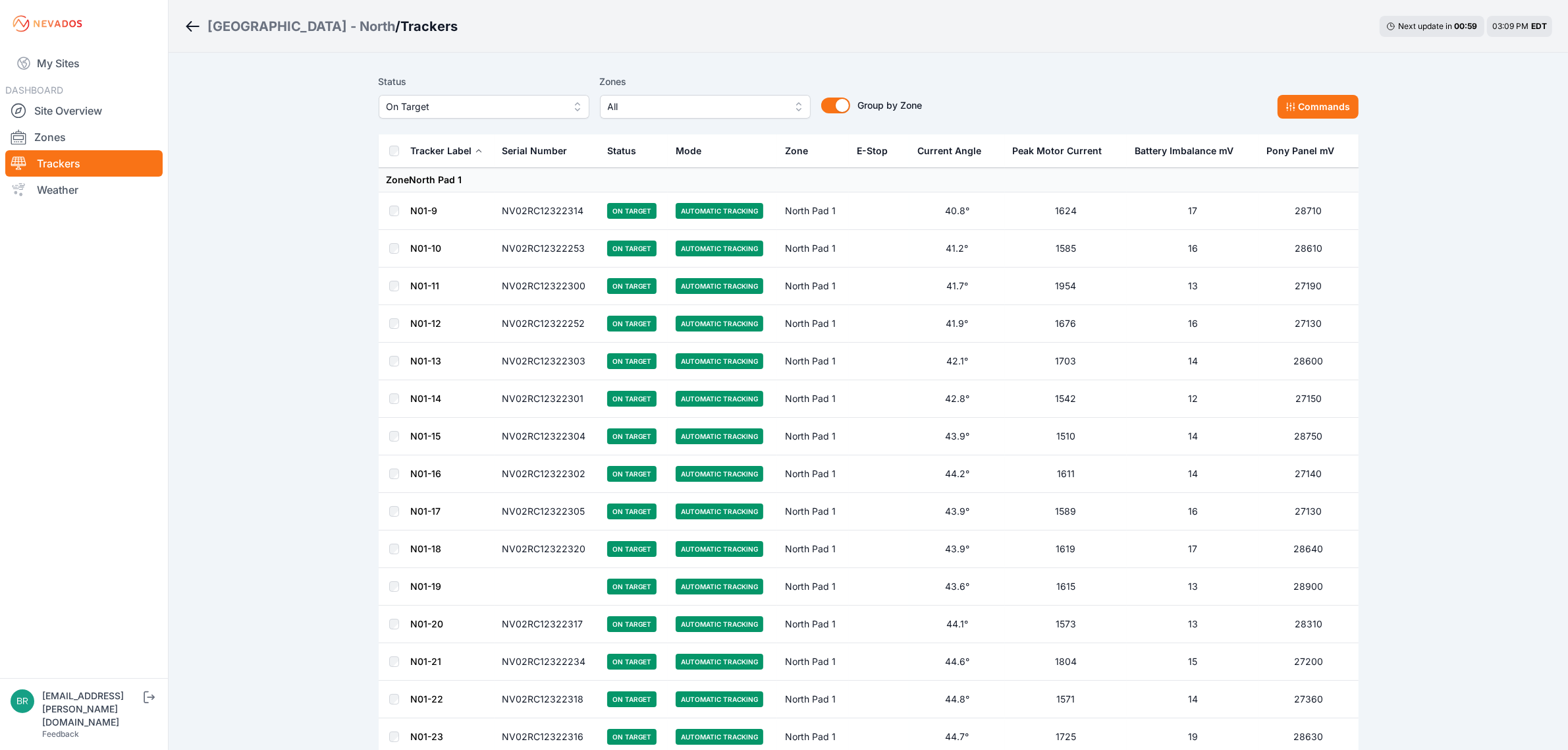
click at [453, 111] on span "On Target" at bounding box center [475, 107] width 177 height 16
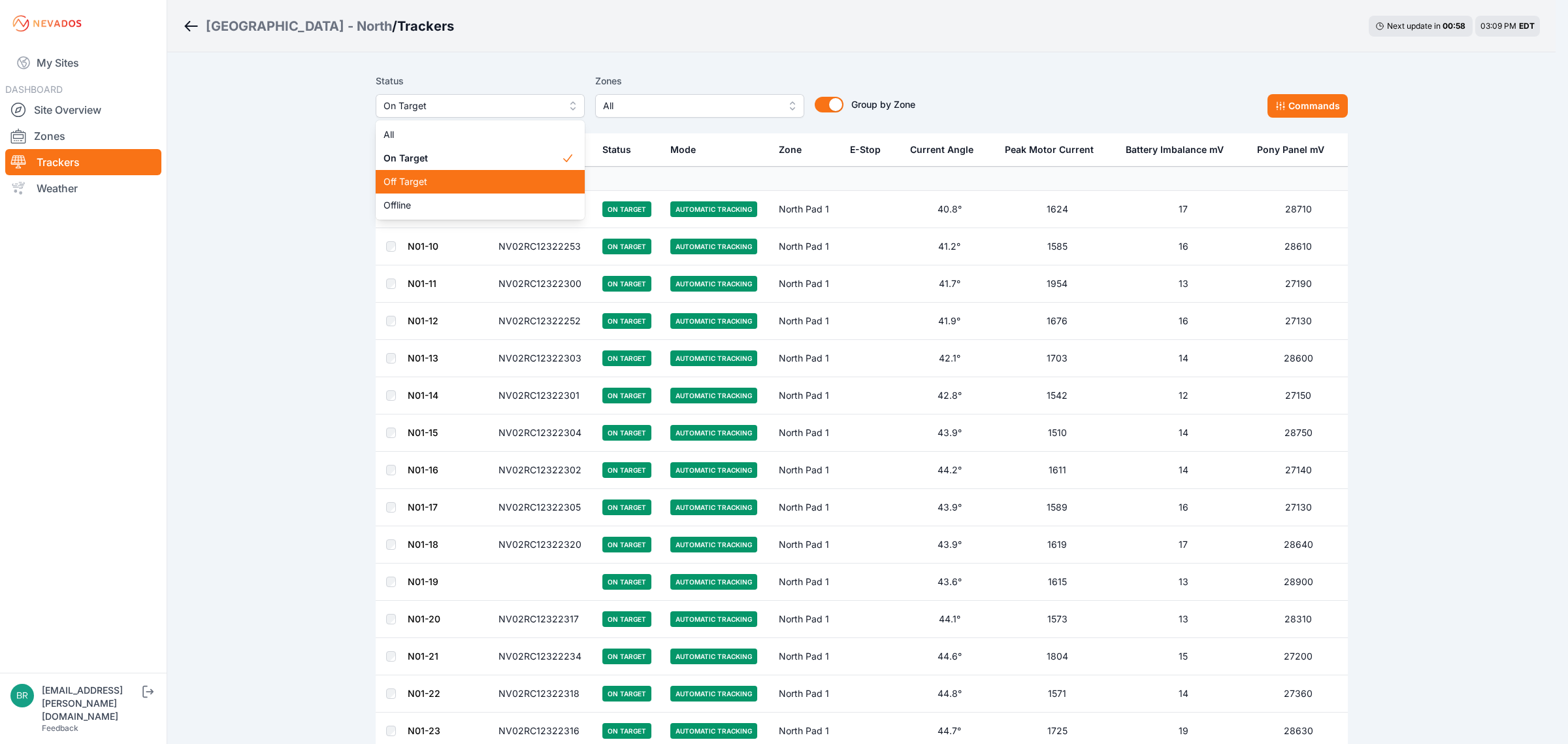
click at [429, 177] on span "Off Target" at bounding box center [472, 182] width 177 height 13
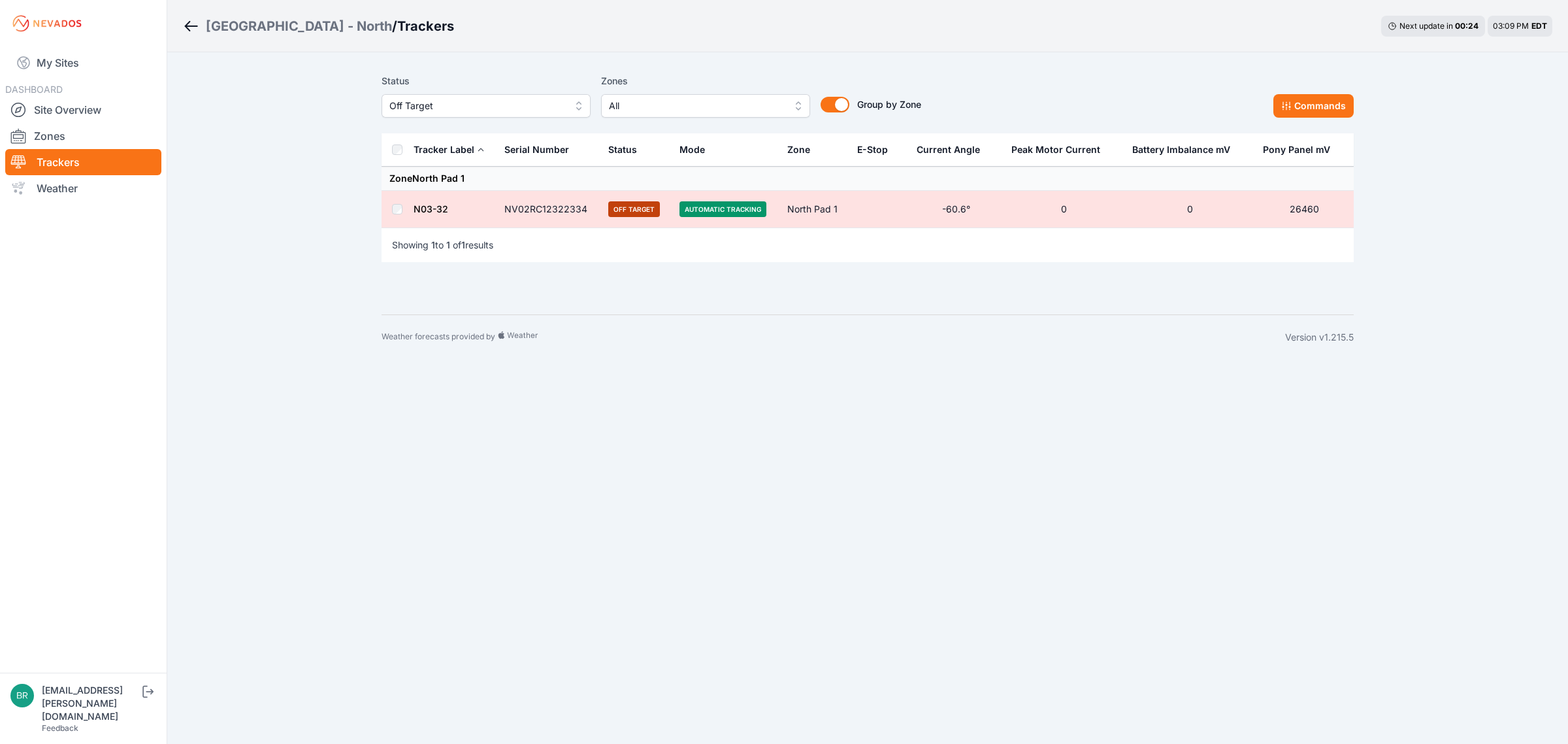
click at [520, 209] on td "NV02RC12322334" at bounding box center [548, 209] width 104 height 37
click at [14, 89] on span "DASHBOARD" at bounding box center [34, 89] width 58 height 11
click at [46, 102] on link "Site Overview" at bounding box center [83, 109] width 156 height 26
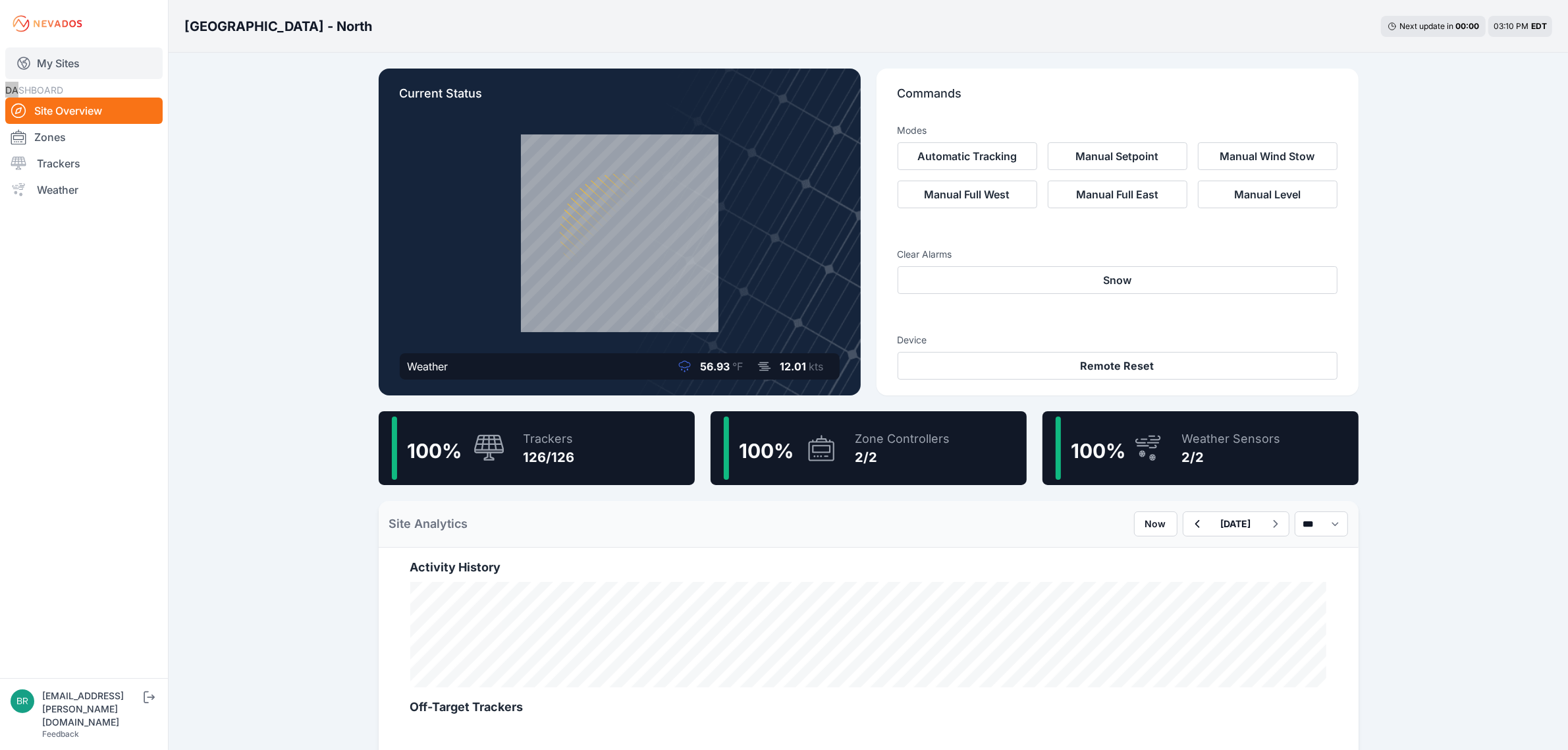
click at [119, 77] on link "My Sites" at bounding box center [84, 63] width 158 height 32
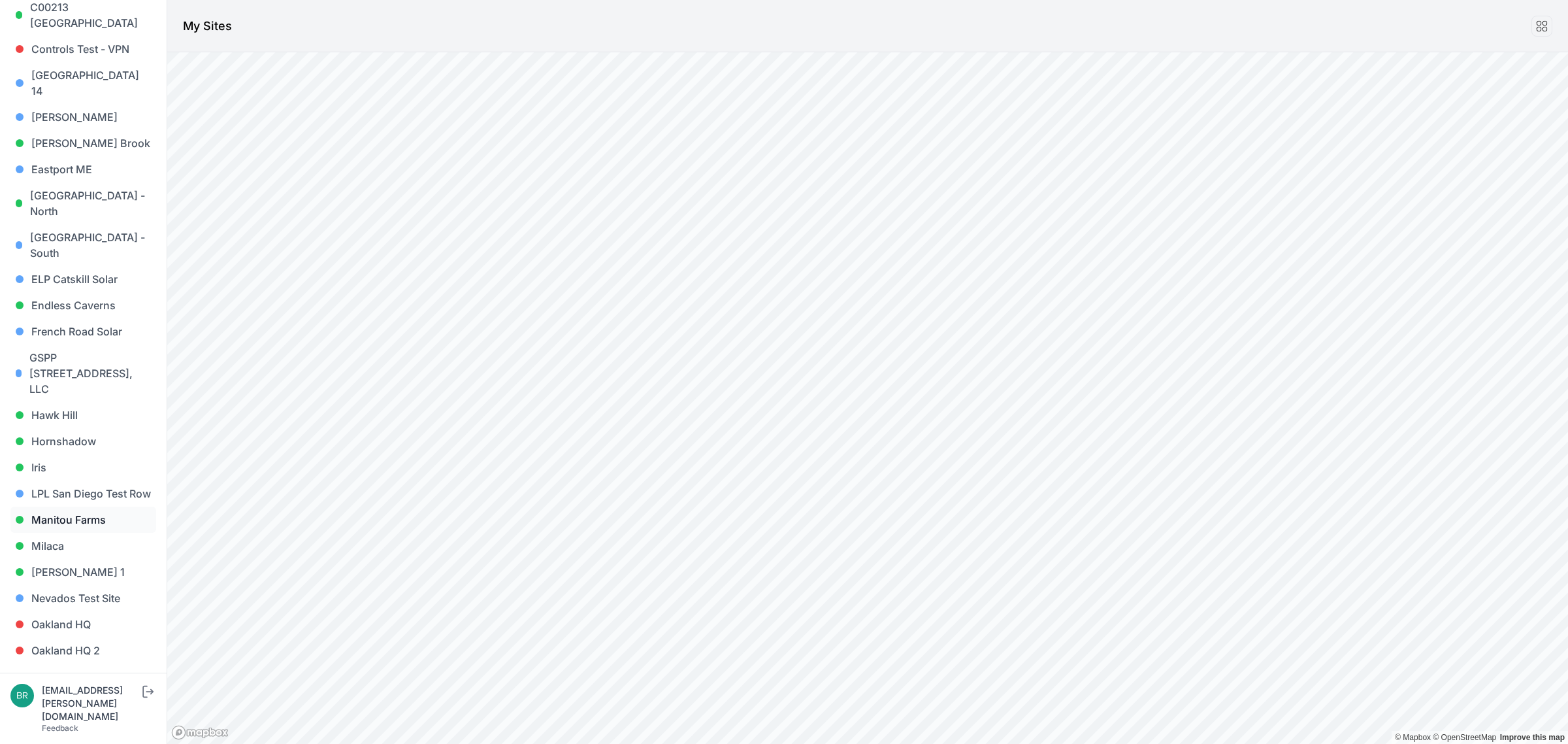
scroll to position [409, 0]
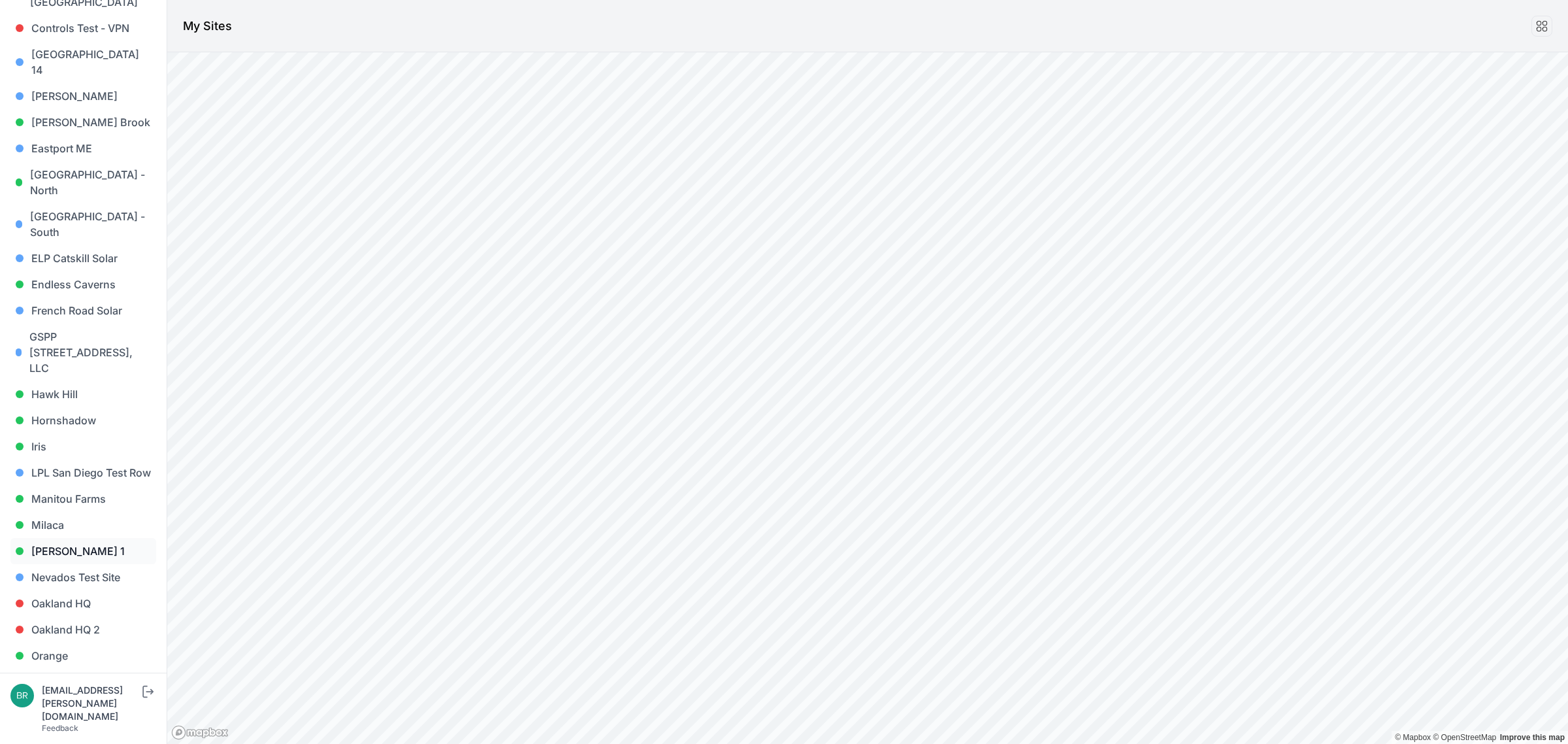
click at [84, 538] on link "[PERSON_NAME] 1" at bounding box center [83, 551] width 146 height 26
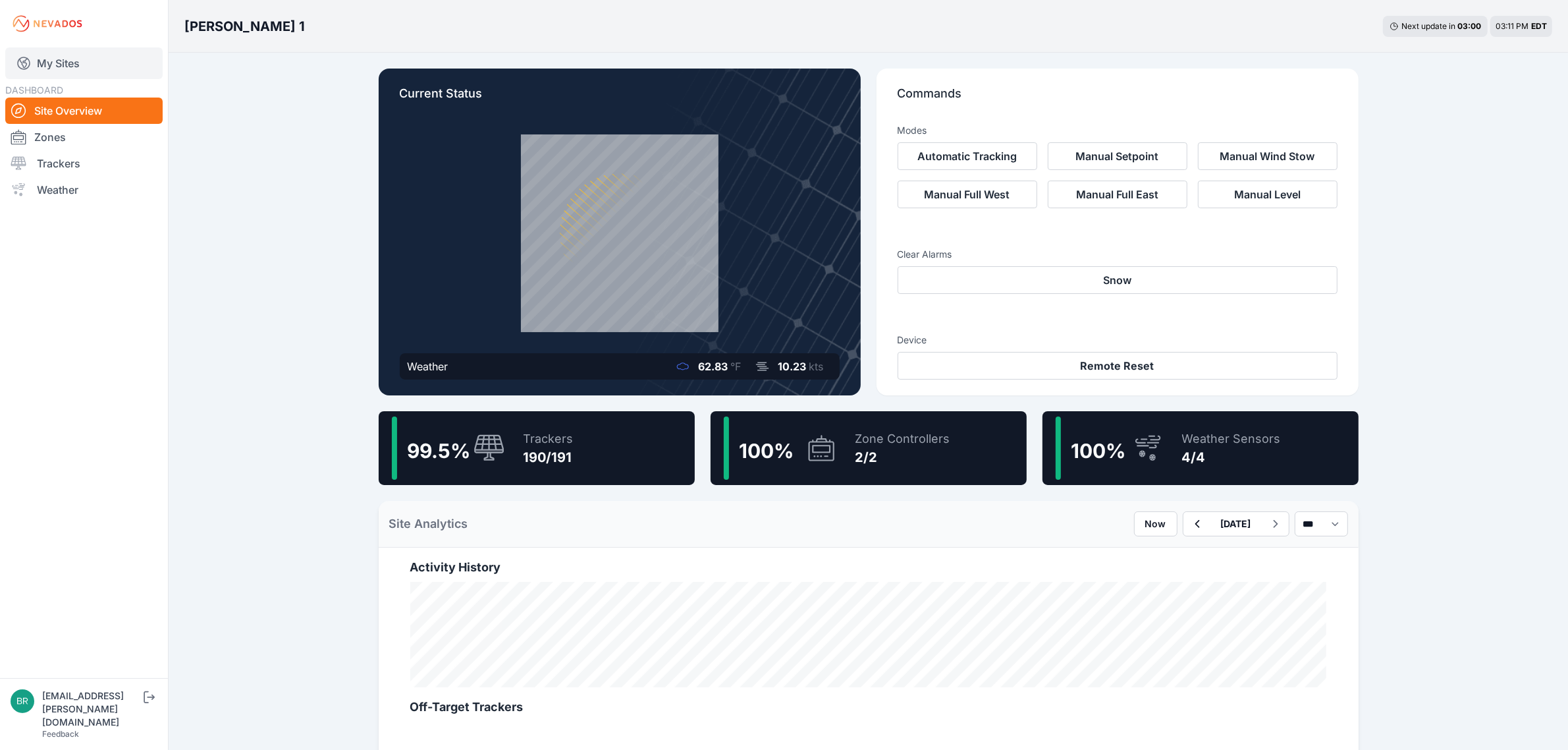
click at [113, 68] on link "My Sites" at bounding box center [84, 63] width 158 height 32
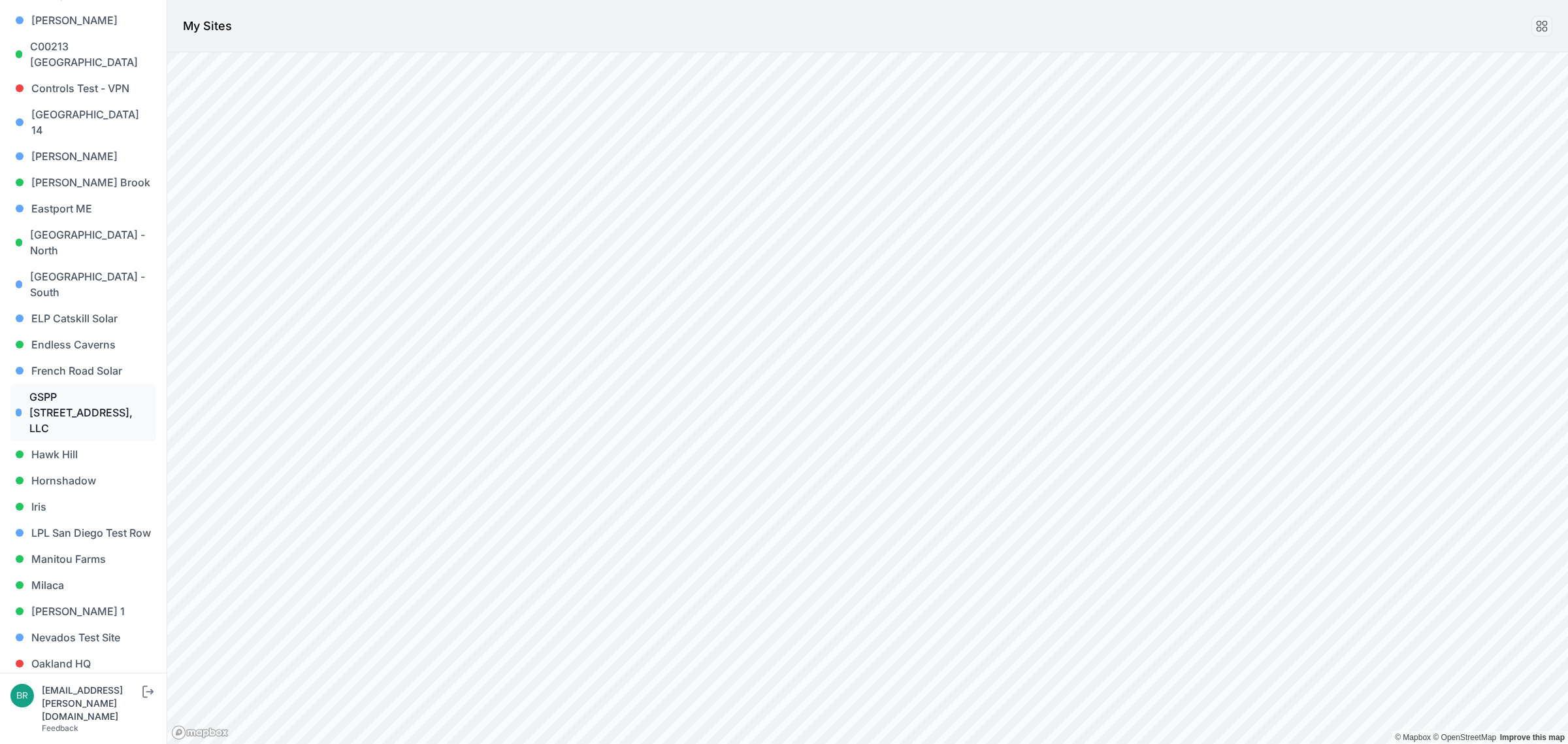
scroll to position [409, 0]
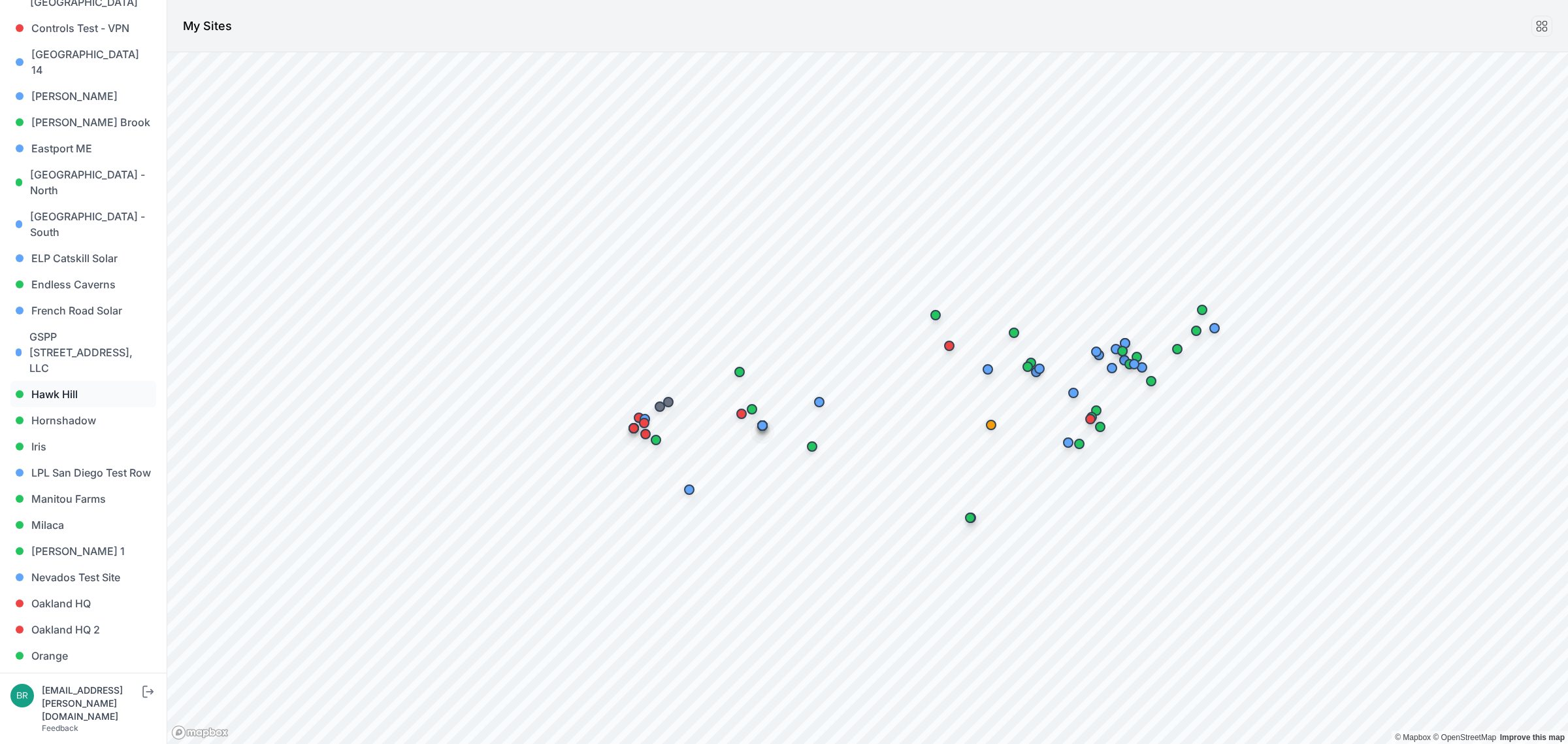
click at [63, 381] on link "Hawk Hill" at bounding box center [83, 394] width 146 height 26
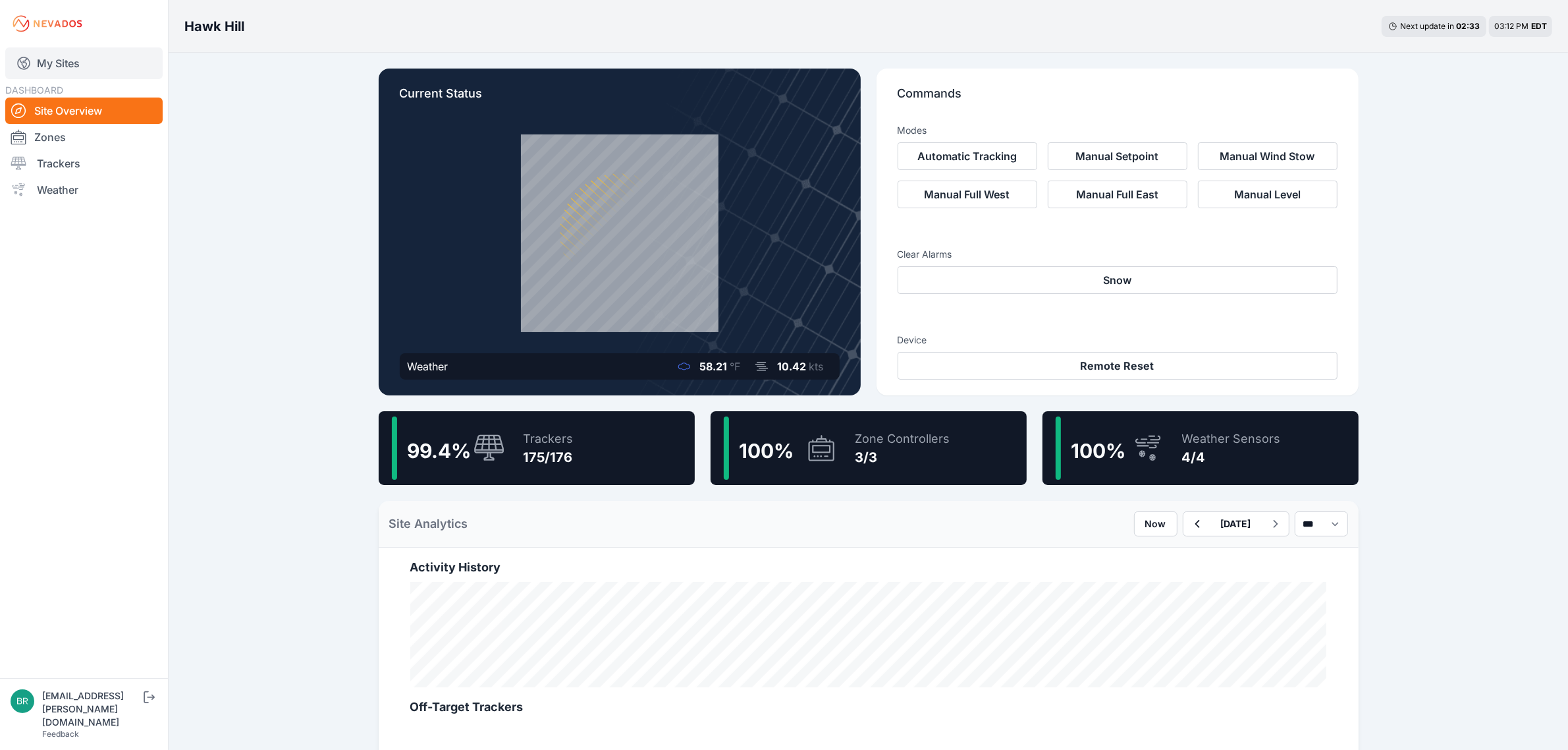
click at [80, 72] on link "My Sites" at bounding box center [84, 63] width 158 height 32
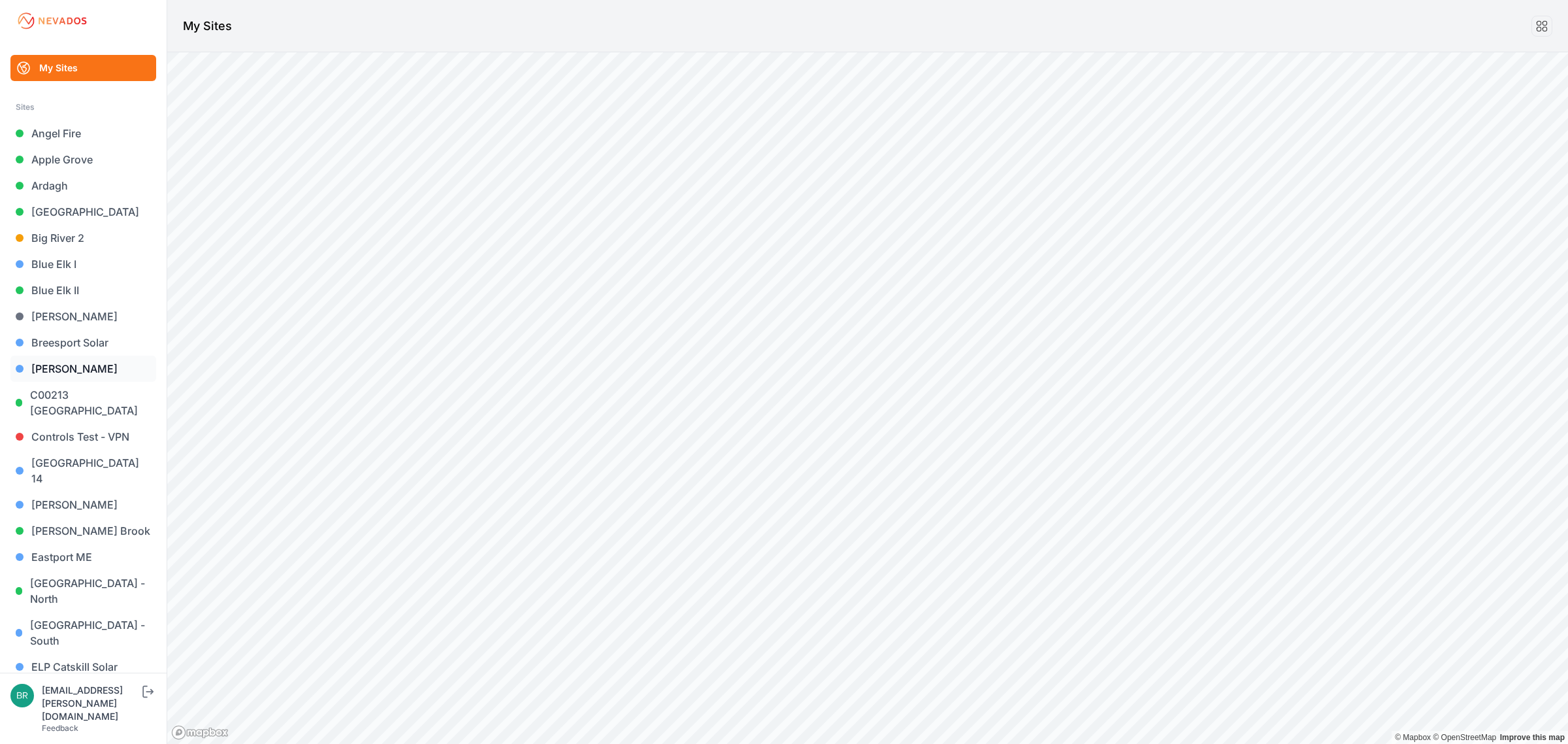
click at [62, 363] on link "[PERSON_NAME]" at bounding box center [83, 368] width 146 height 26
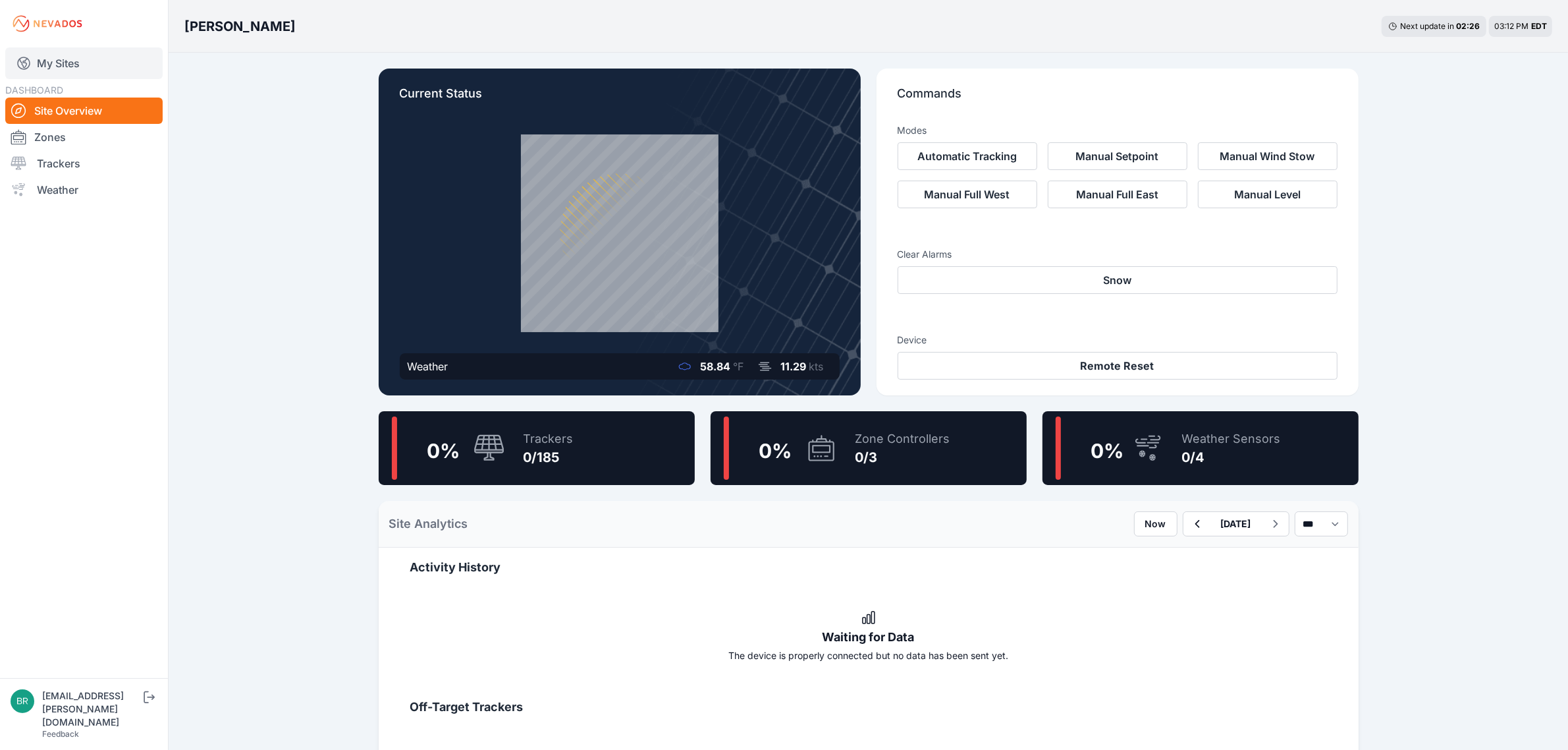
click at [87, 70] on link "My Sites" at bounding box center [84, 63] width 158 height 32
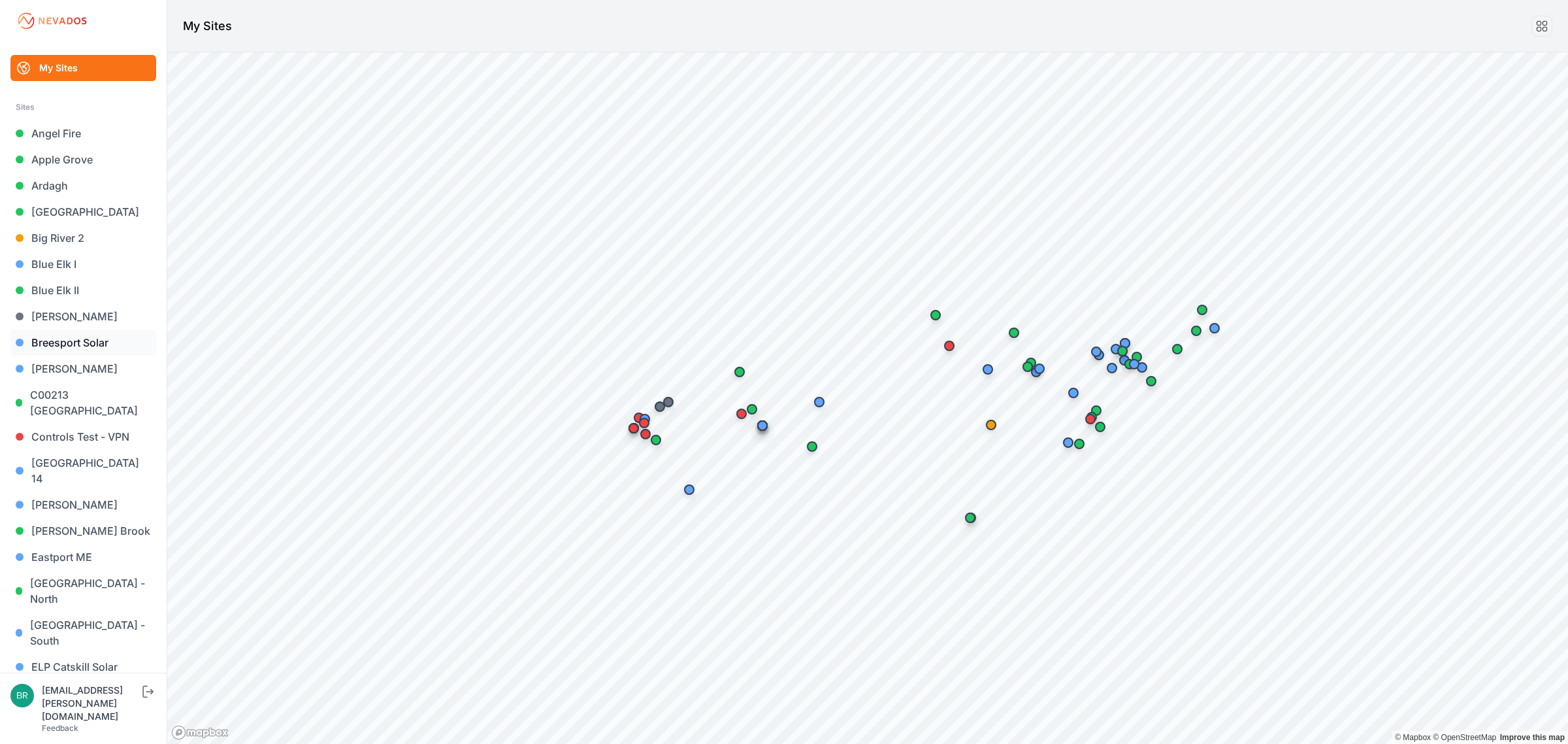
click at [99, 345] on link "Breesport Solar" at bounding box center [83, 342] width 146 height 26
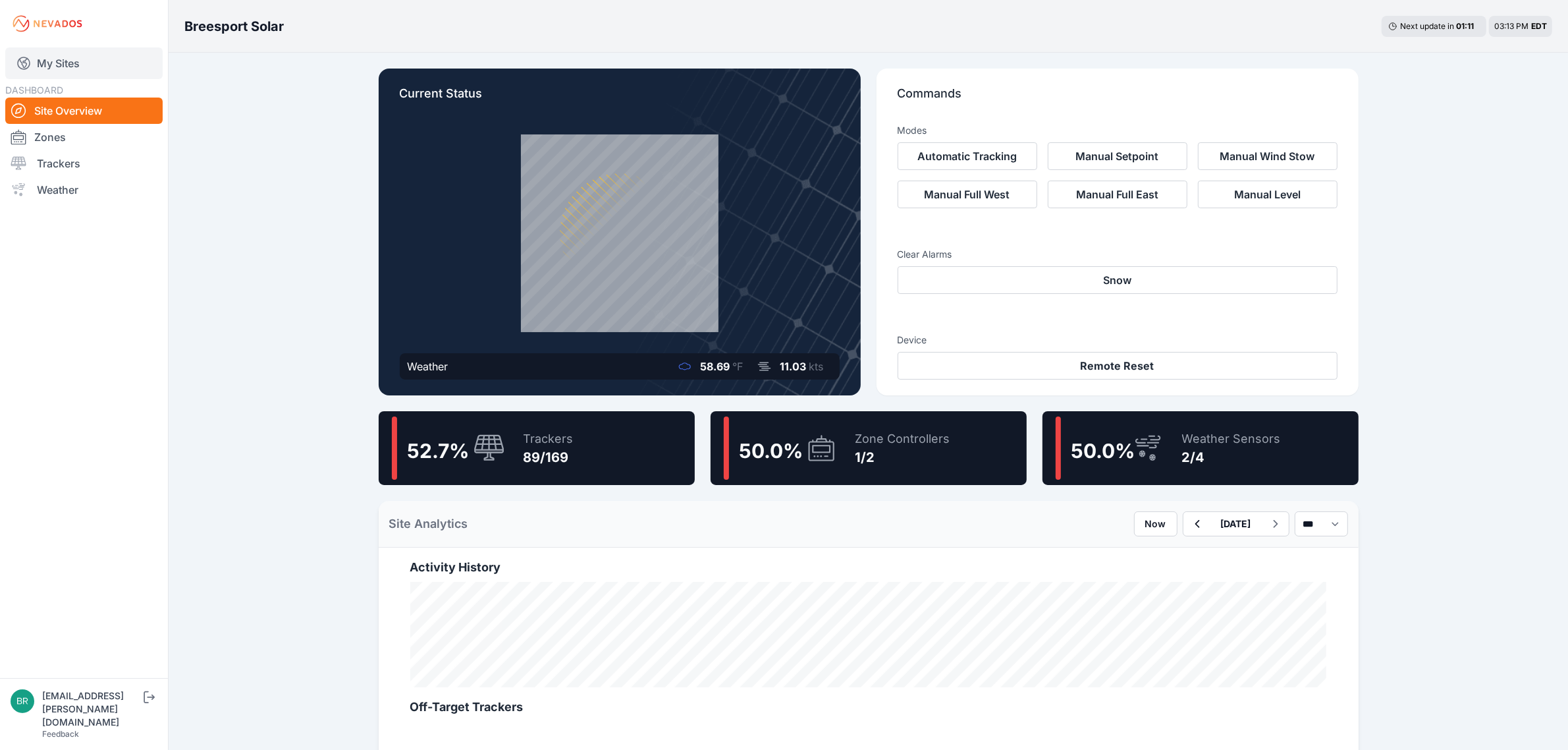
click at [90, 60] on link "My Sites" at bounding box center [84, 63] width 158 height 32
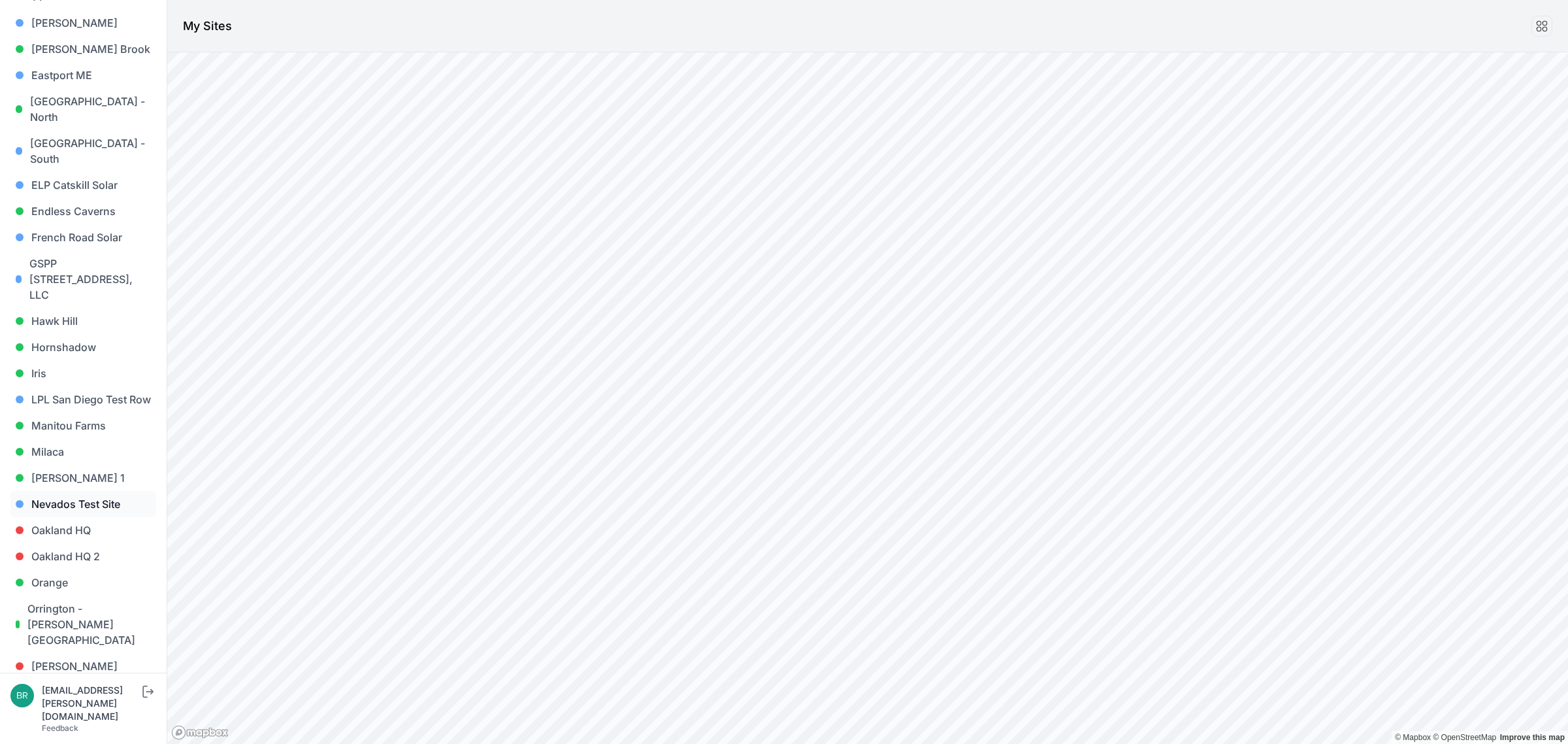
scroll to position [490, 0]
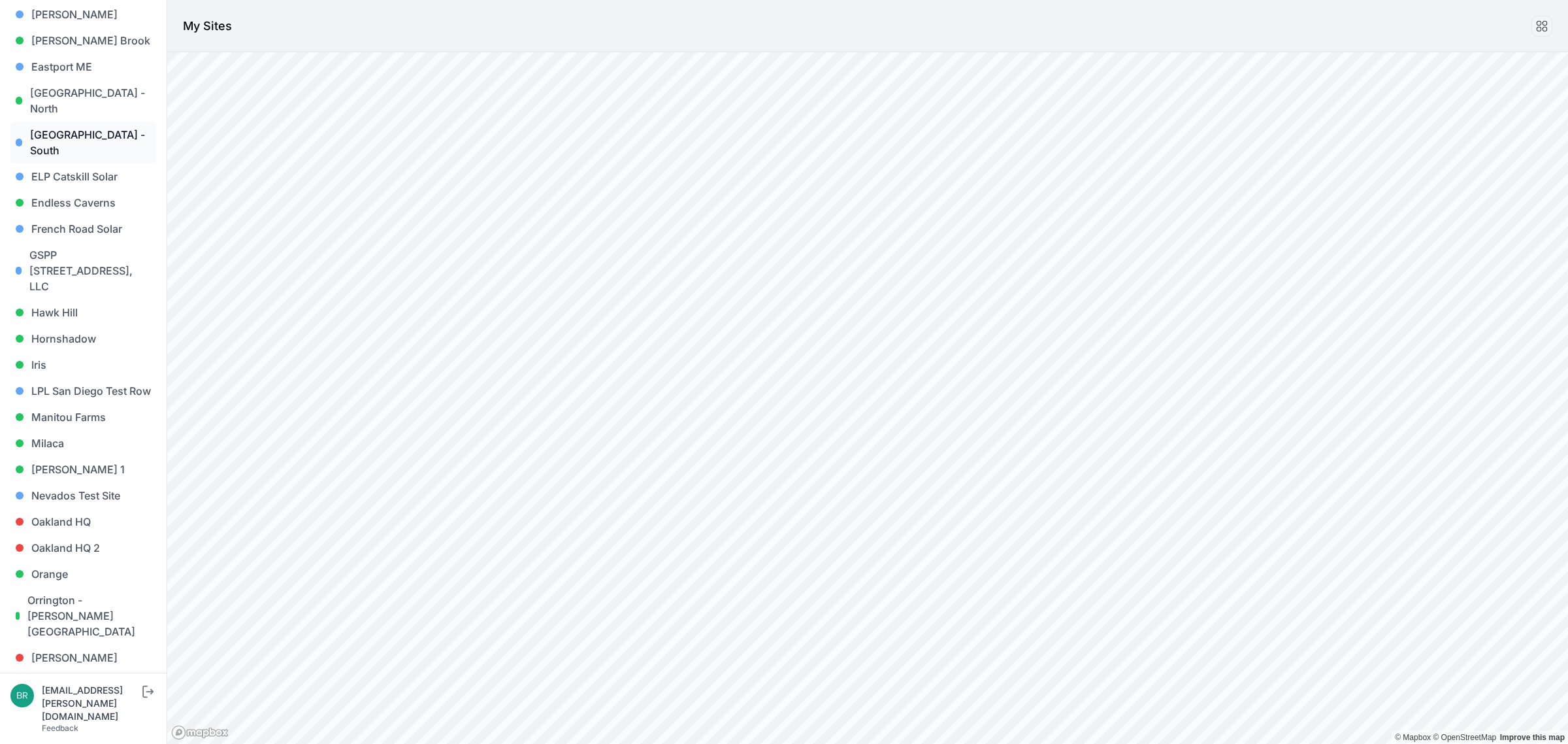
click at [106, 122] on link "[GEOGRAPHIC_DATA] - South" at bounding box center [83, 142] width 146 height 42
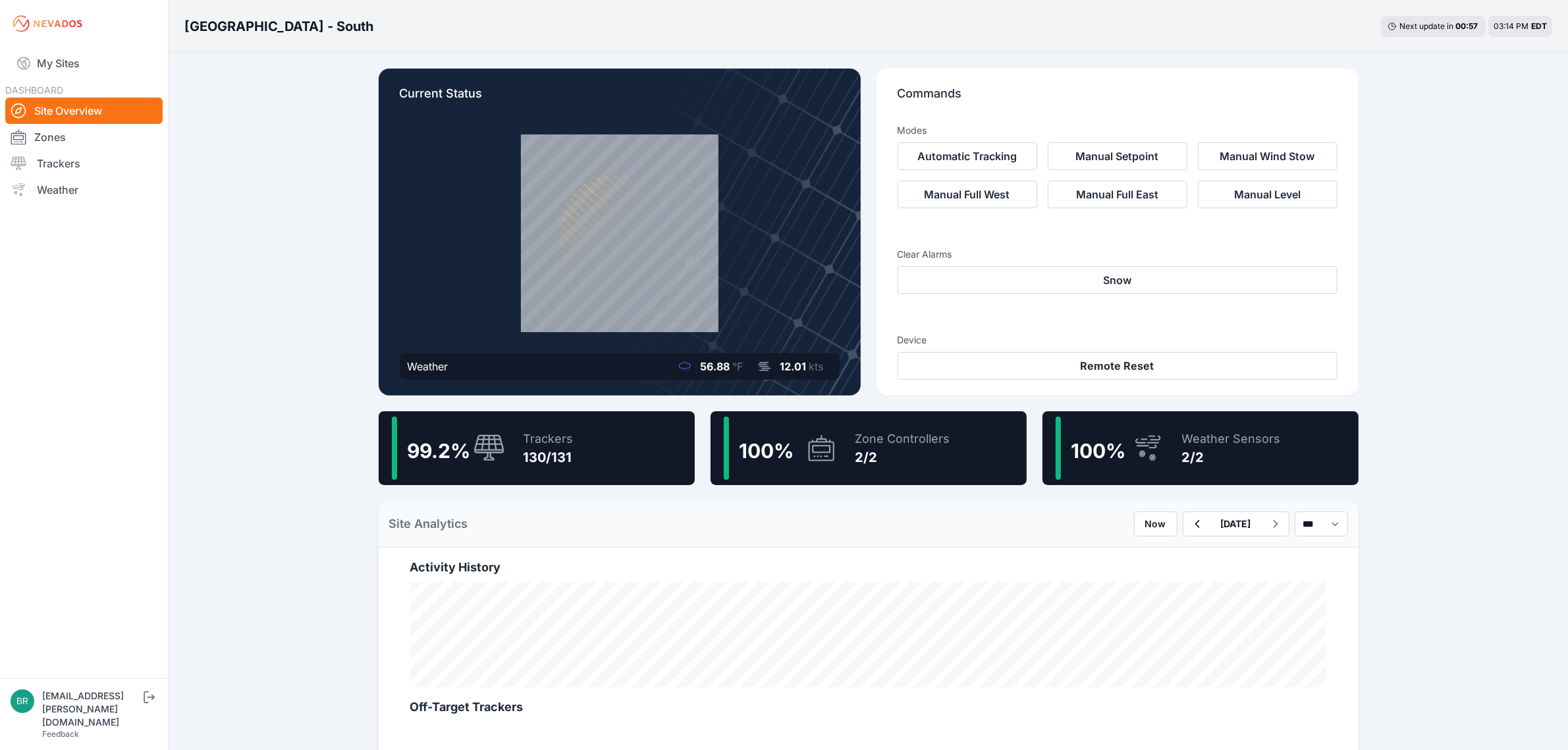
click at [588, 434] on div "99.2 % Trackers 130/131" at bounding box center [537, 448] width 316 height 74
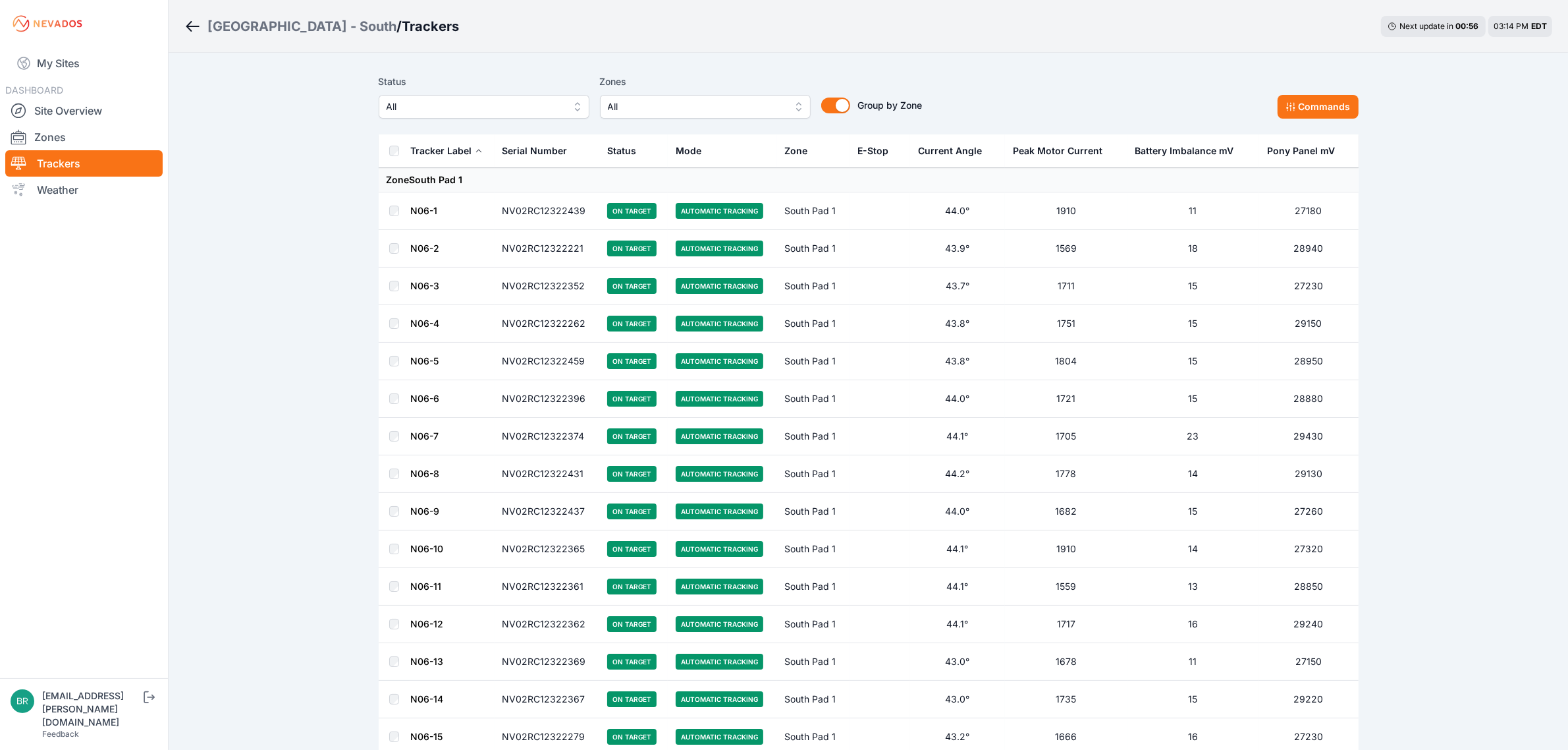
click at [444, 103] on span "All" at bounding box center [475, 107] width 177 height 16
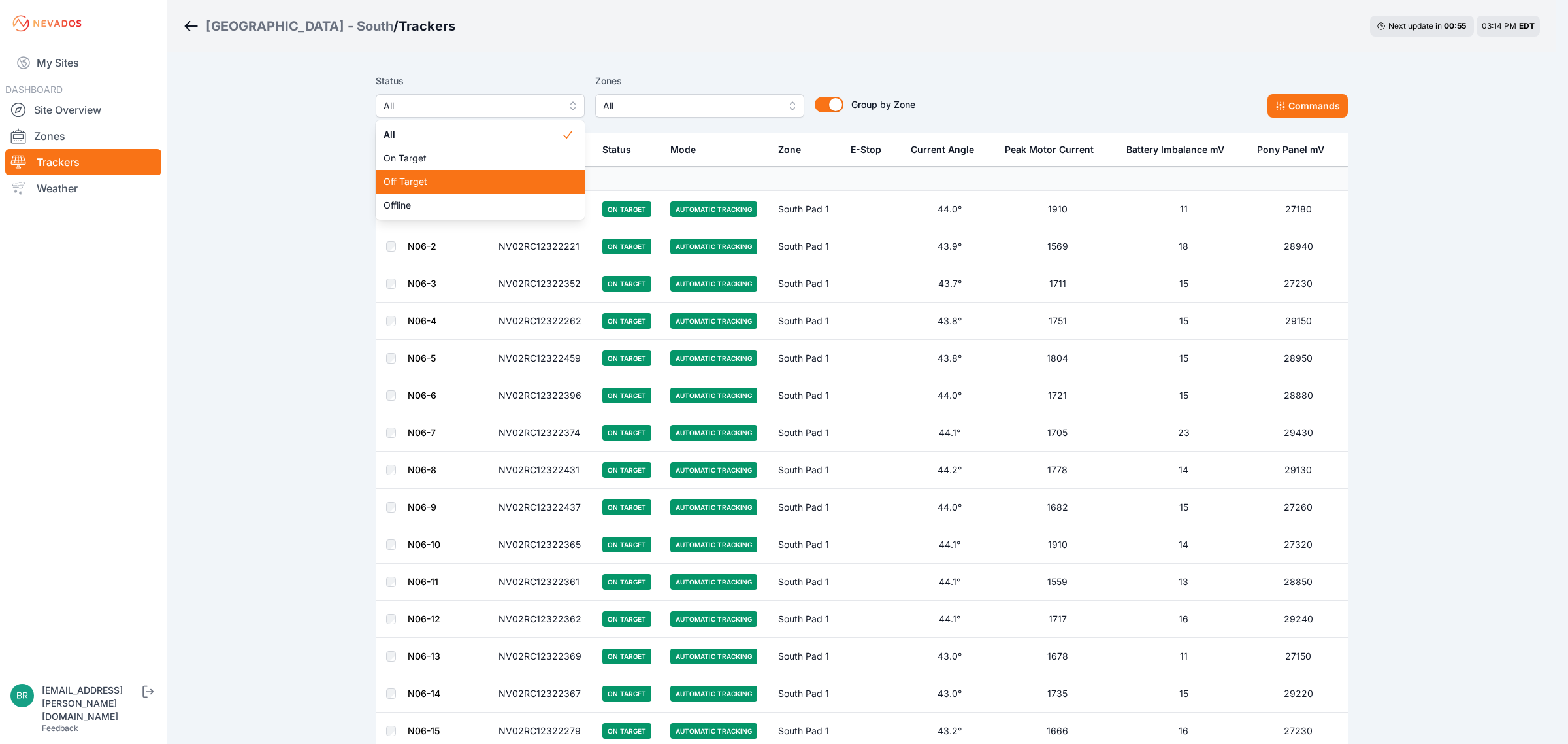
click at [441, 177] on span "Off Target" at bounding box center [472, 182] width 177 height 13
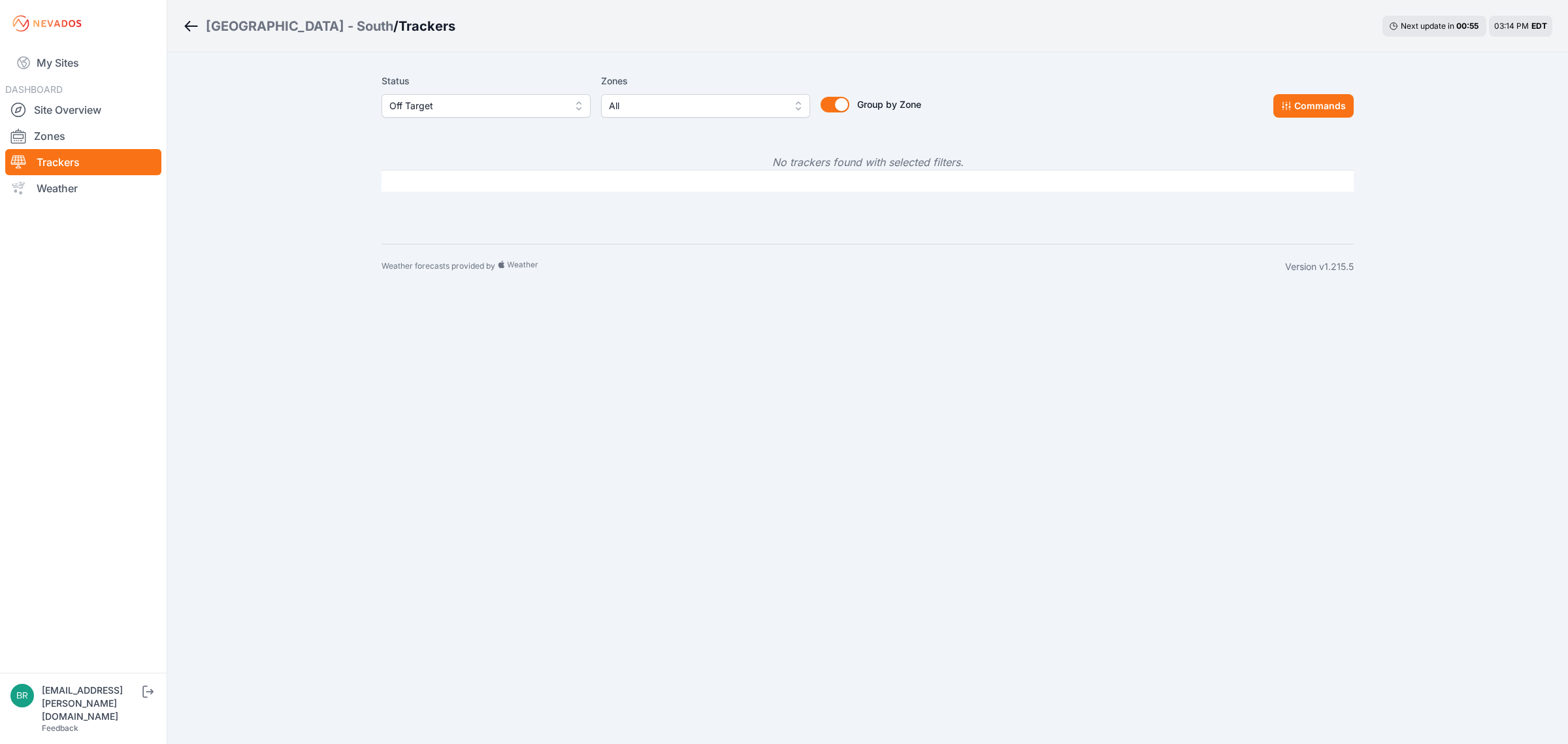
click at [446, 93] on div "Status Off Target" at bounding box center [486, 95] width 209 height 44
click at [445, 106] on span "Off Target" at bounding box center [477, 106] width 175 height 16
click at [415, 197] on div "Offline" at bounding box center [486, 205] width 209 height 23
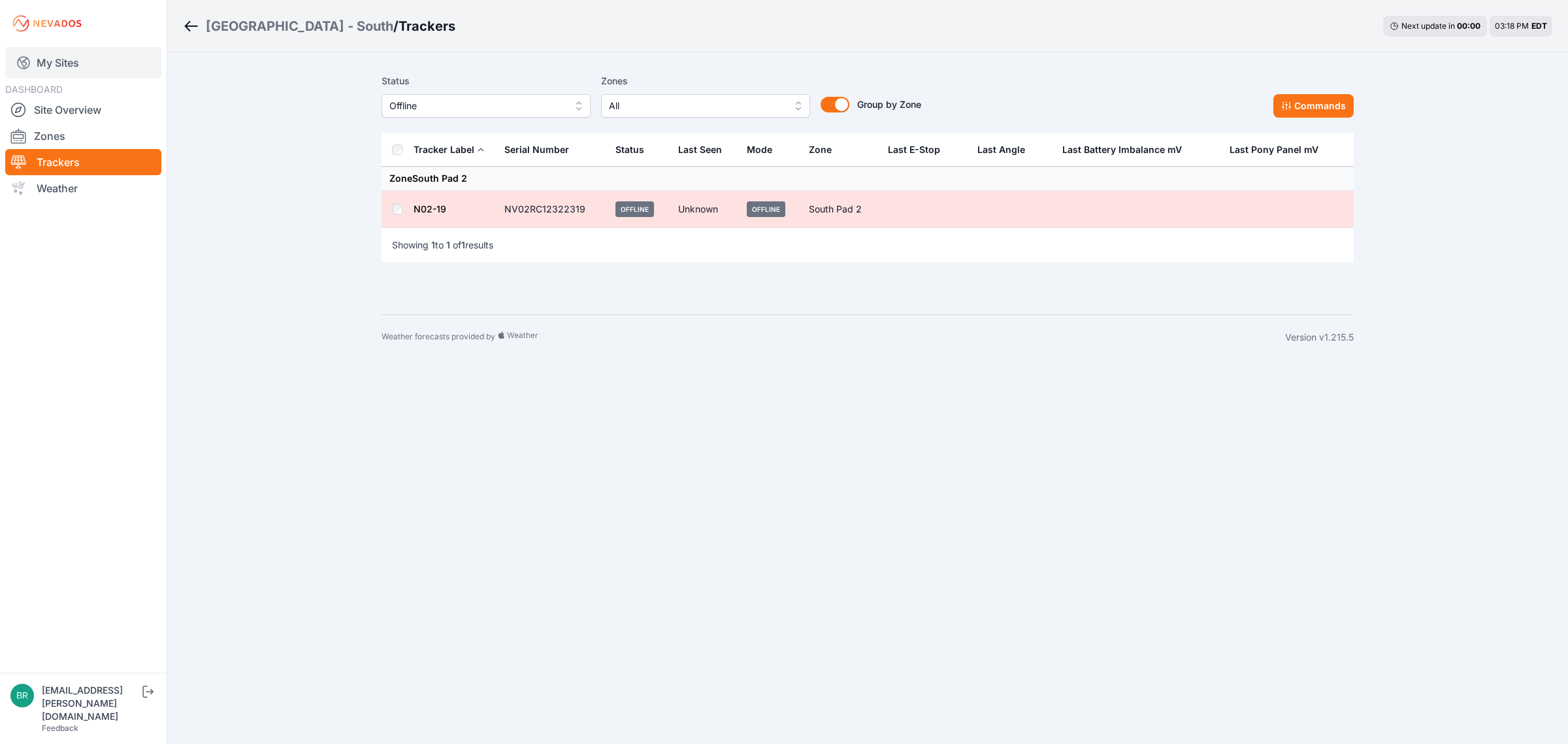
click at [76, 57] on link "My Sites" at bounding box center [83, 63] width 156 height 32
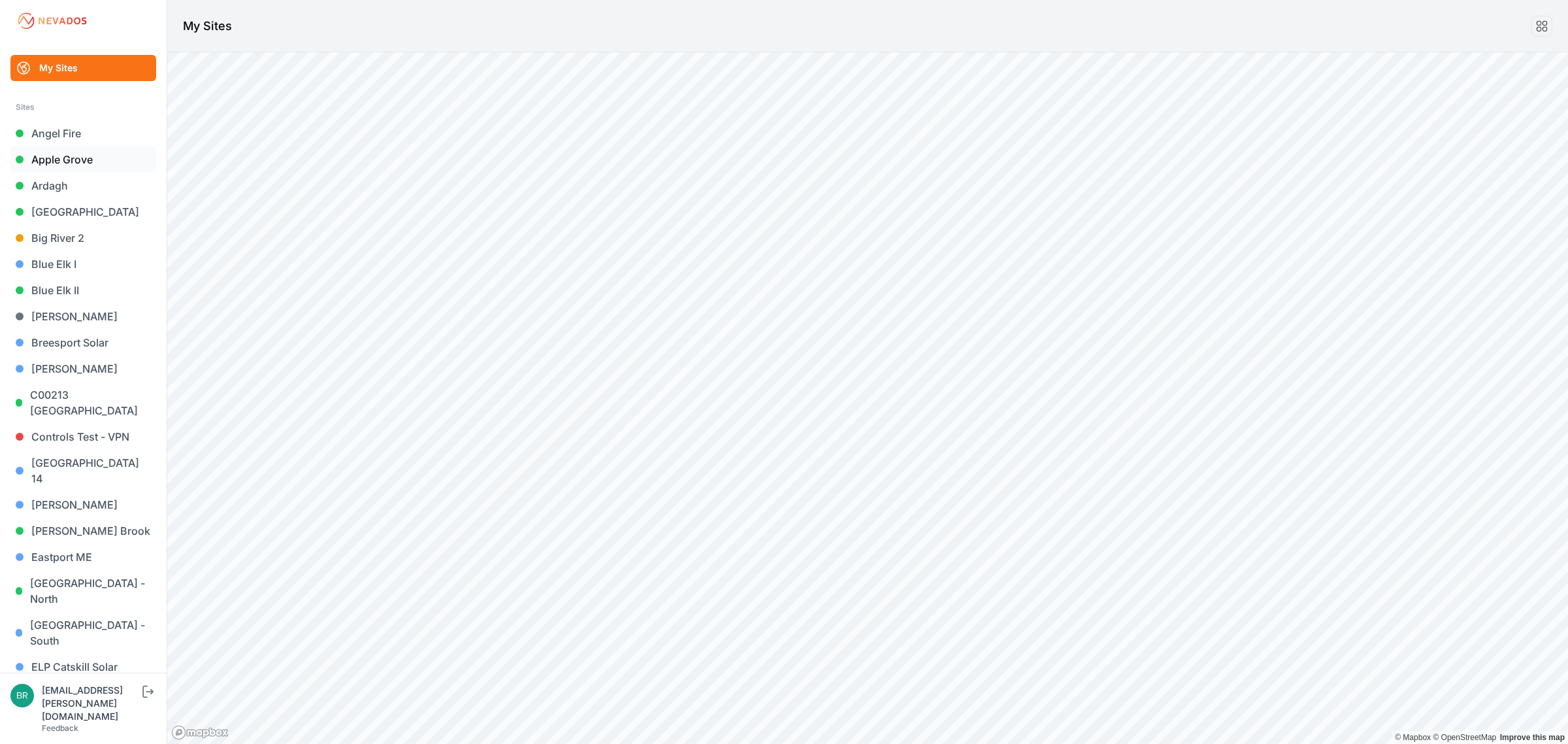
click at [88, 154] on link "Apple Grove" at bounding box center [83, 159] width 146 height 26
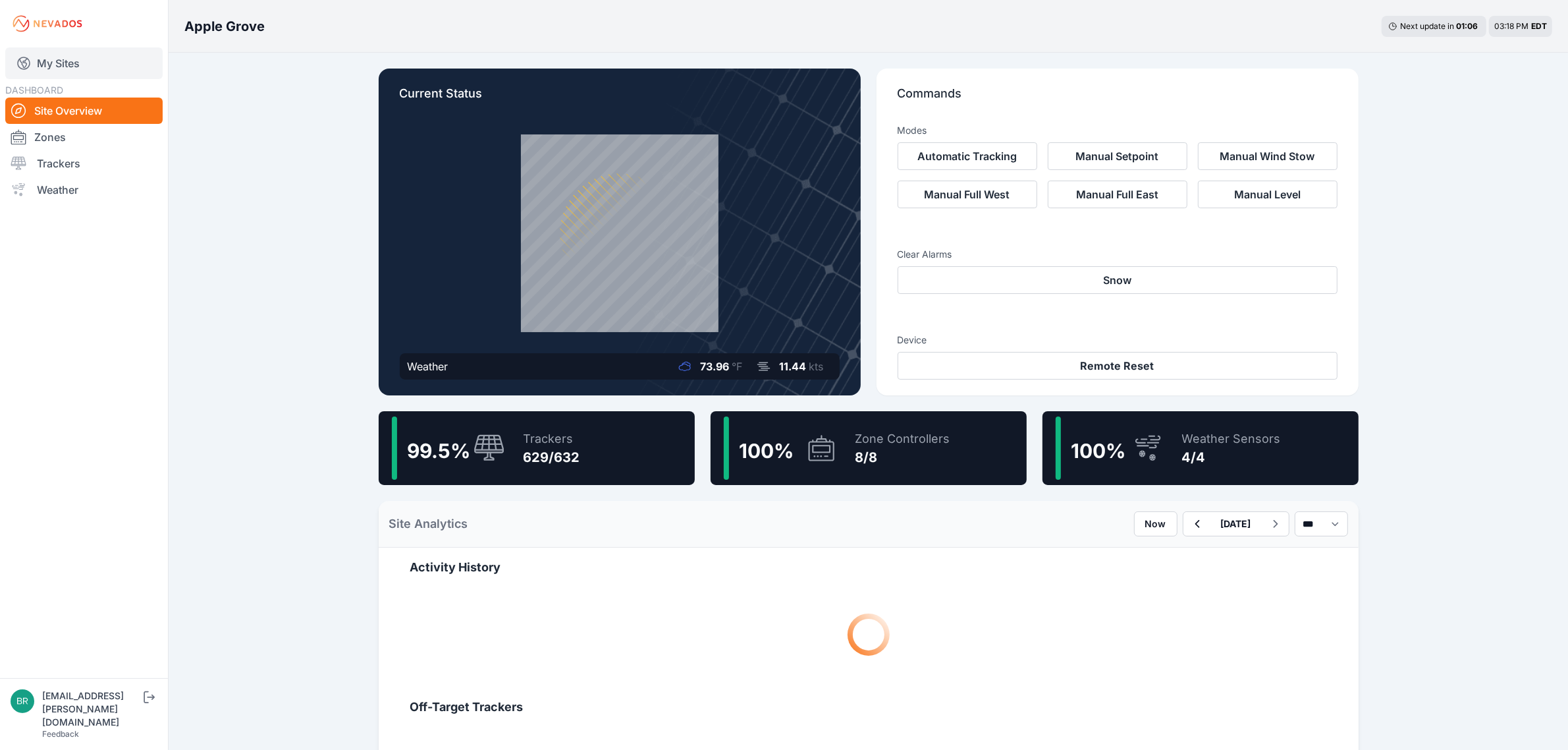
click at [120, 66] on link "My Sites" at bounding box center [84, 63] width 158 height 32
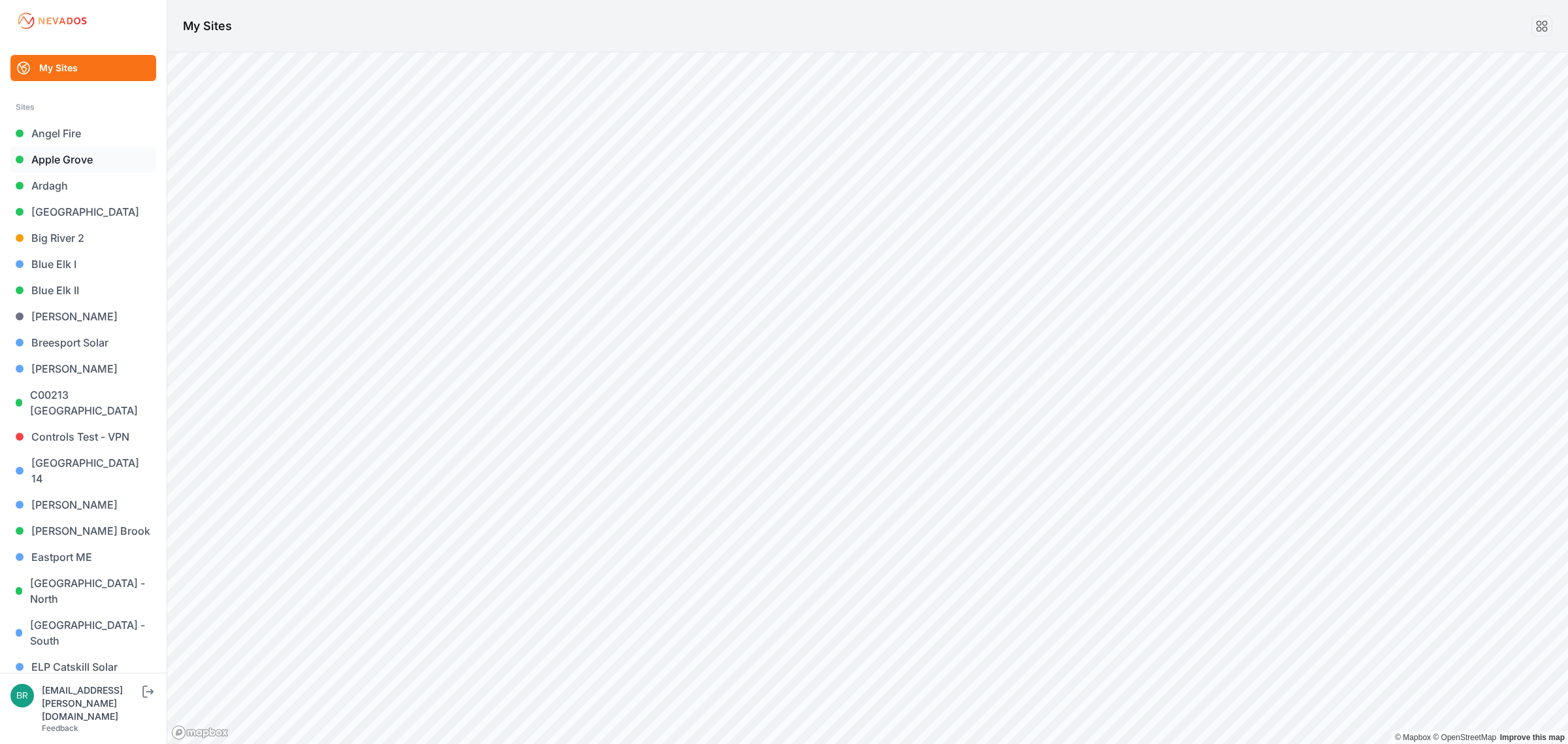
click at [92, 161] on link "Apple Grove" at bounding box center [83, 159] width 146 height 26
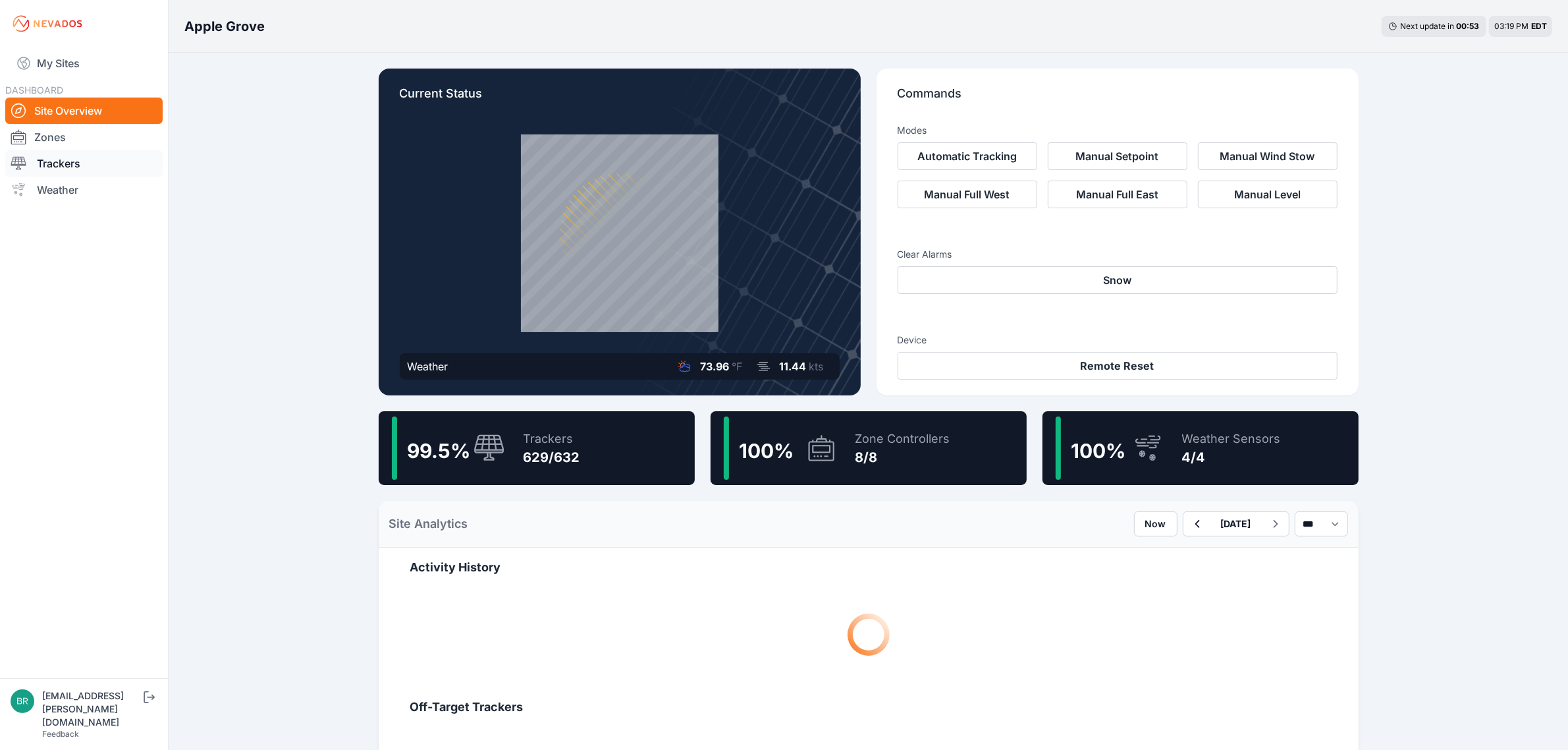
click at [103, 161] on link "Trackers" at bounding box center [84, 163] width 158 height 26
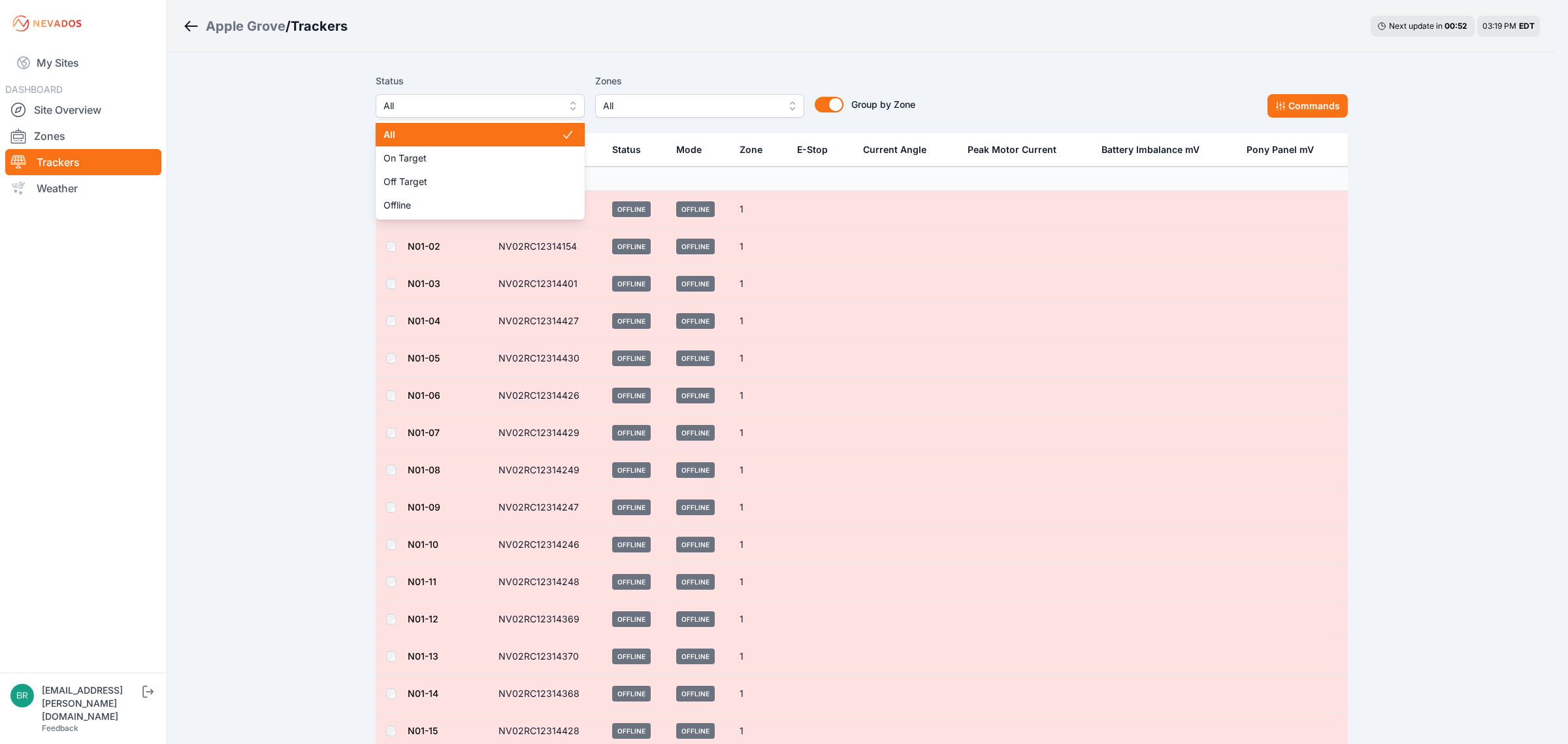
click at [415, 106] on span "All" at bounding box center [471, 106] width 175 height 16
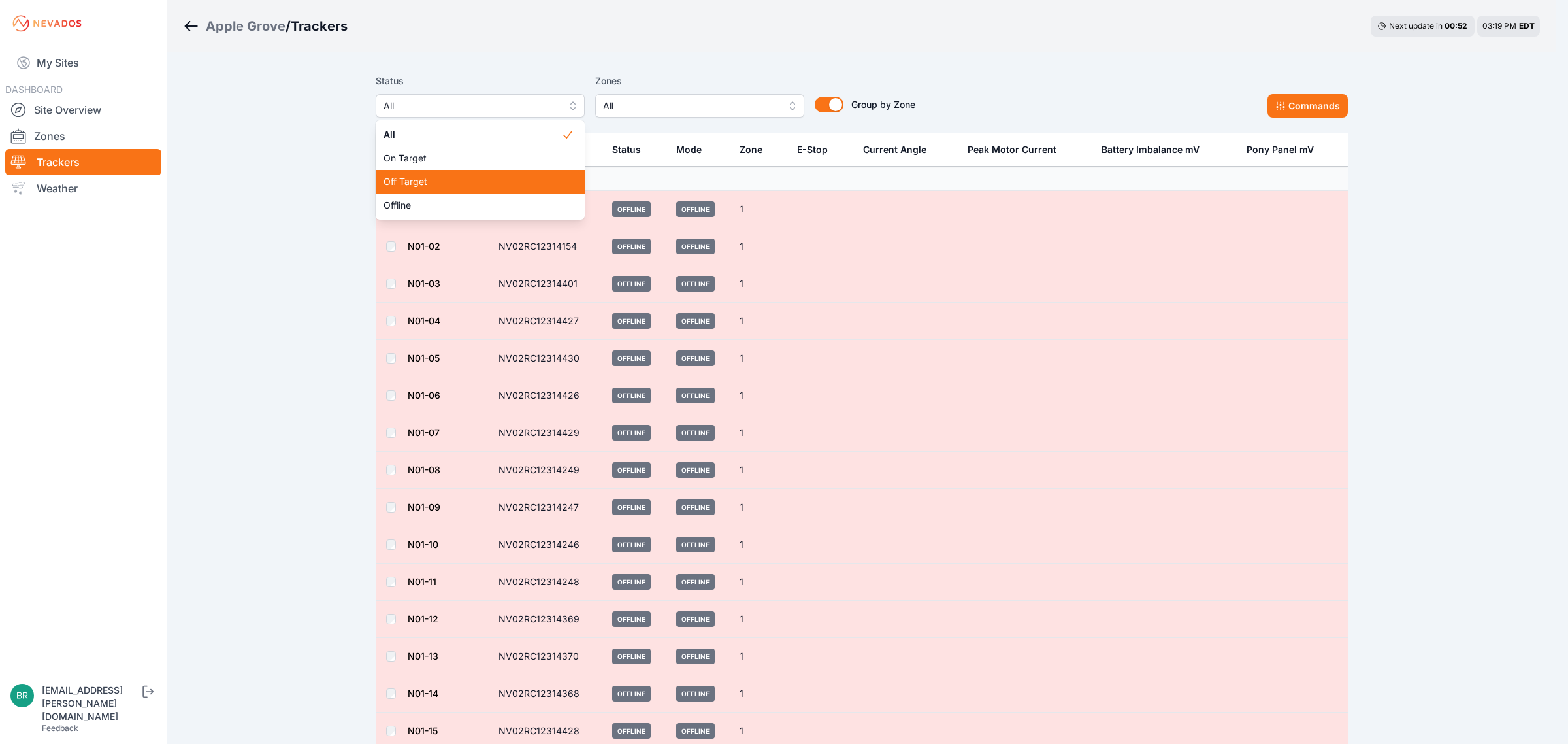
click at [401, 175] on span "Off Target" at bounding box center [472, 182] width 177 height 13
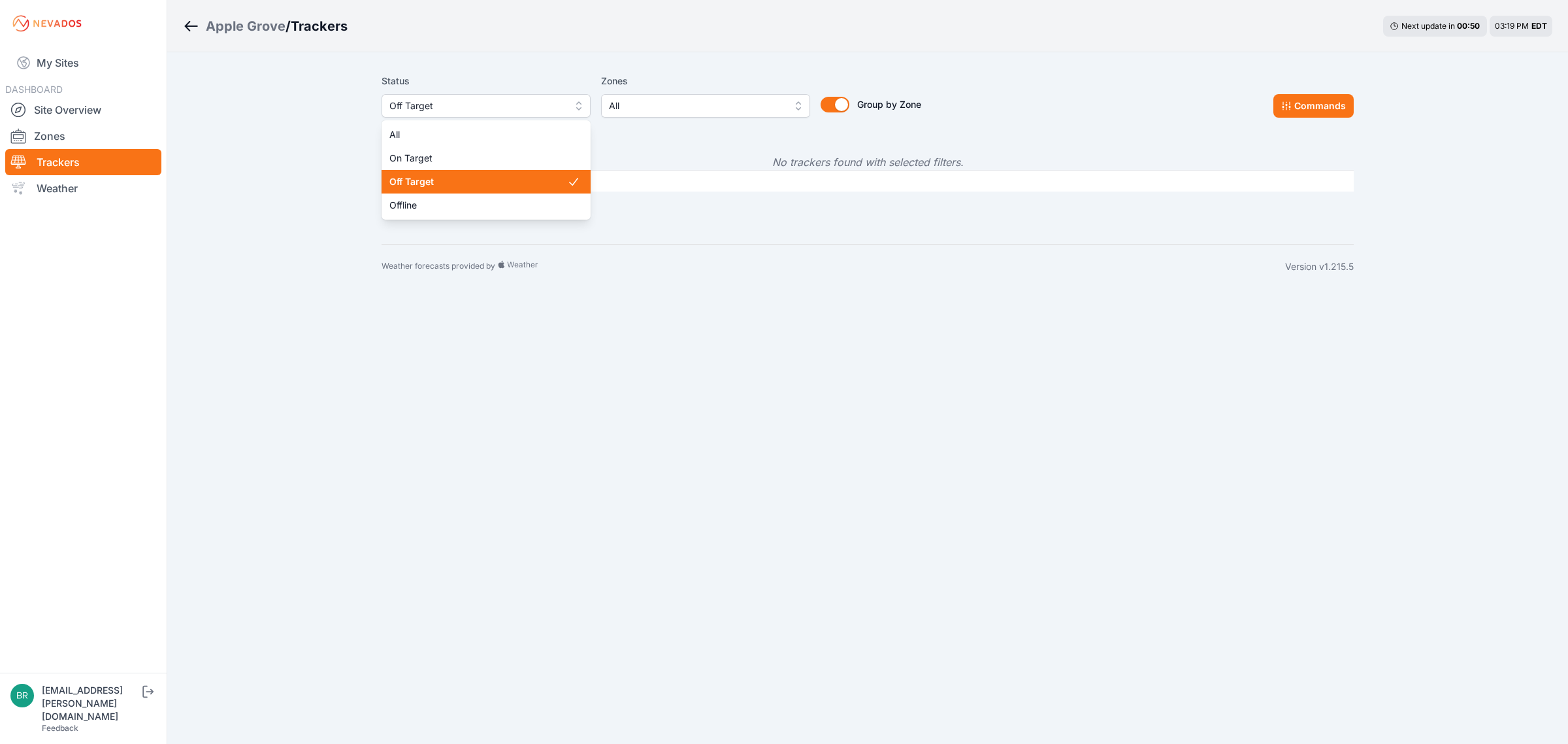
click at [507, 102] on span "Off Target" at bounding box center [477, 106] width 175 height 16
click at [442, 207] on span "Offline" at bounding box center [478, 205] width 177 height 13
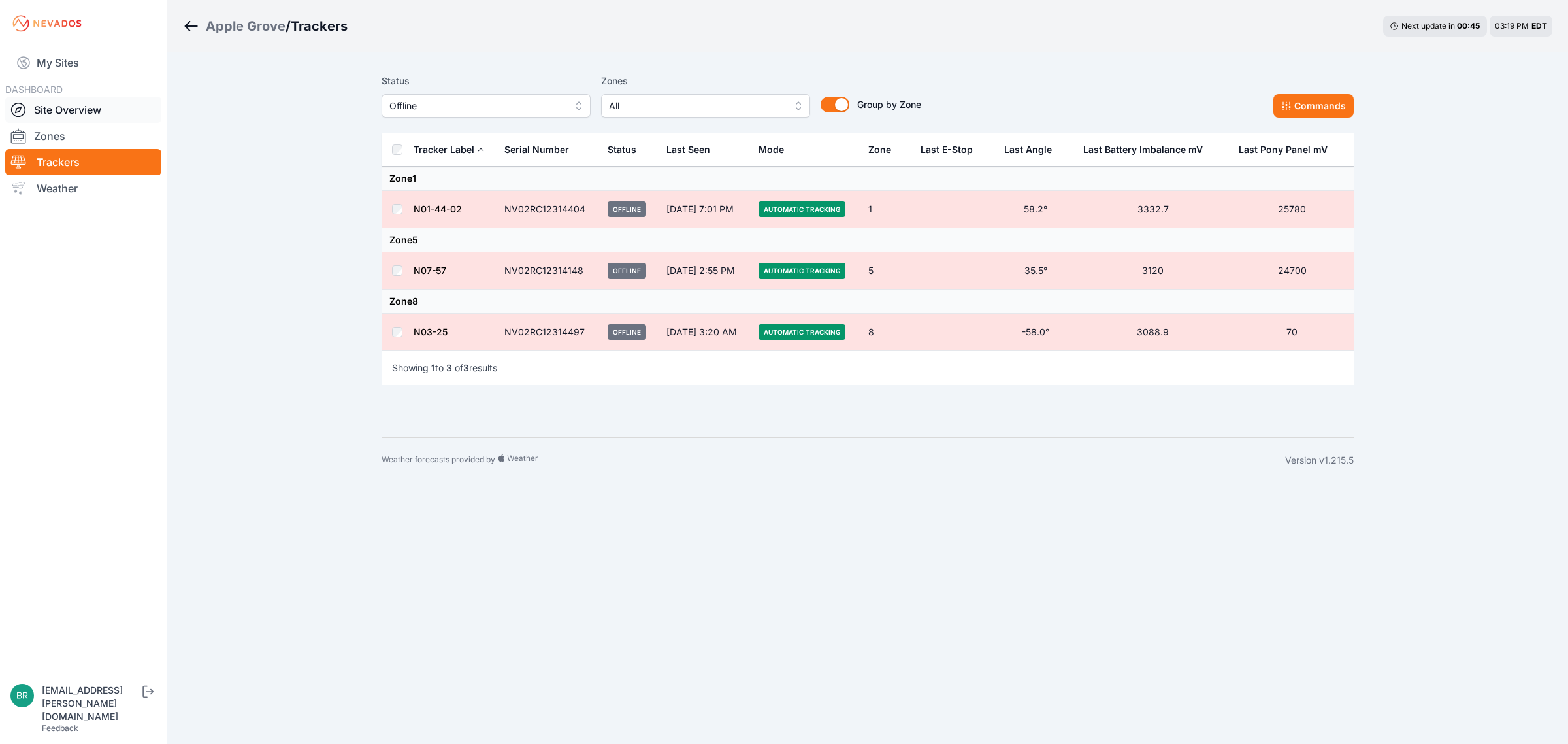
click at [108, 108] on link "Site Overview" at bounding box center [83, 109] width 156 height 26
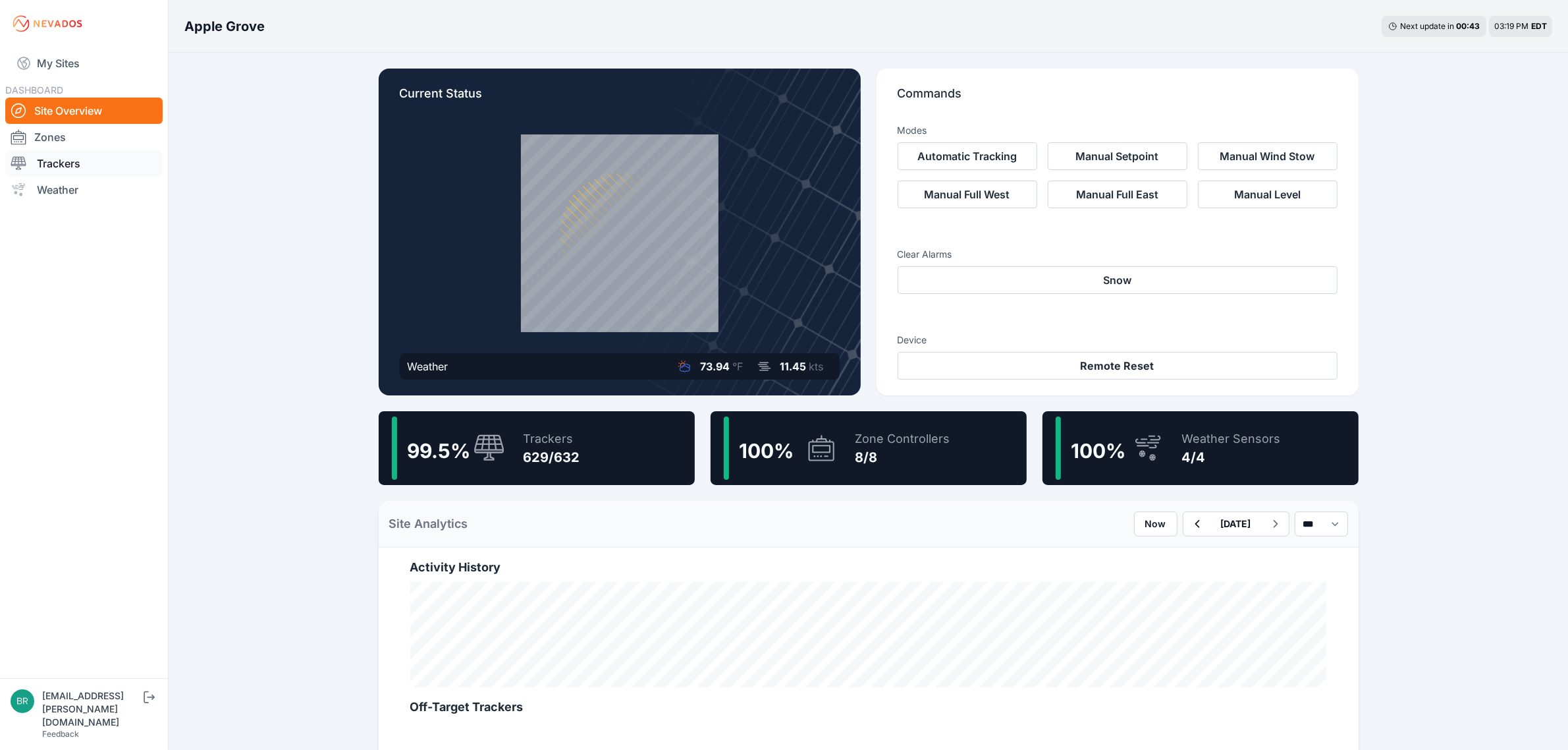
click at [112, 169] on link "Trackers" at bounding box center [84, 163] width 158 height 26
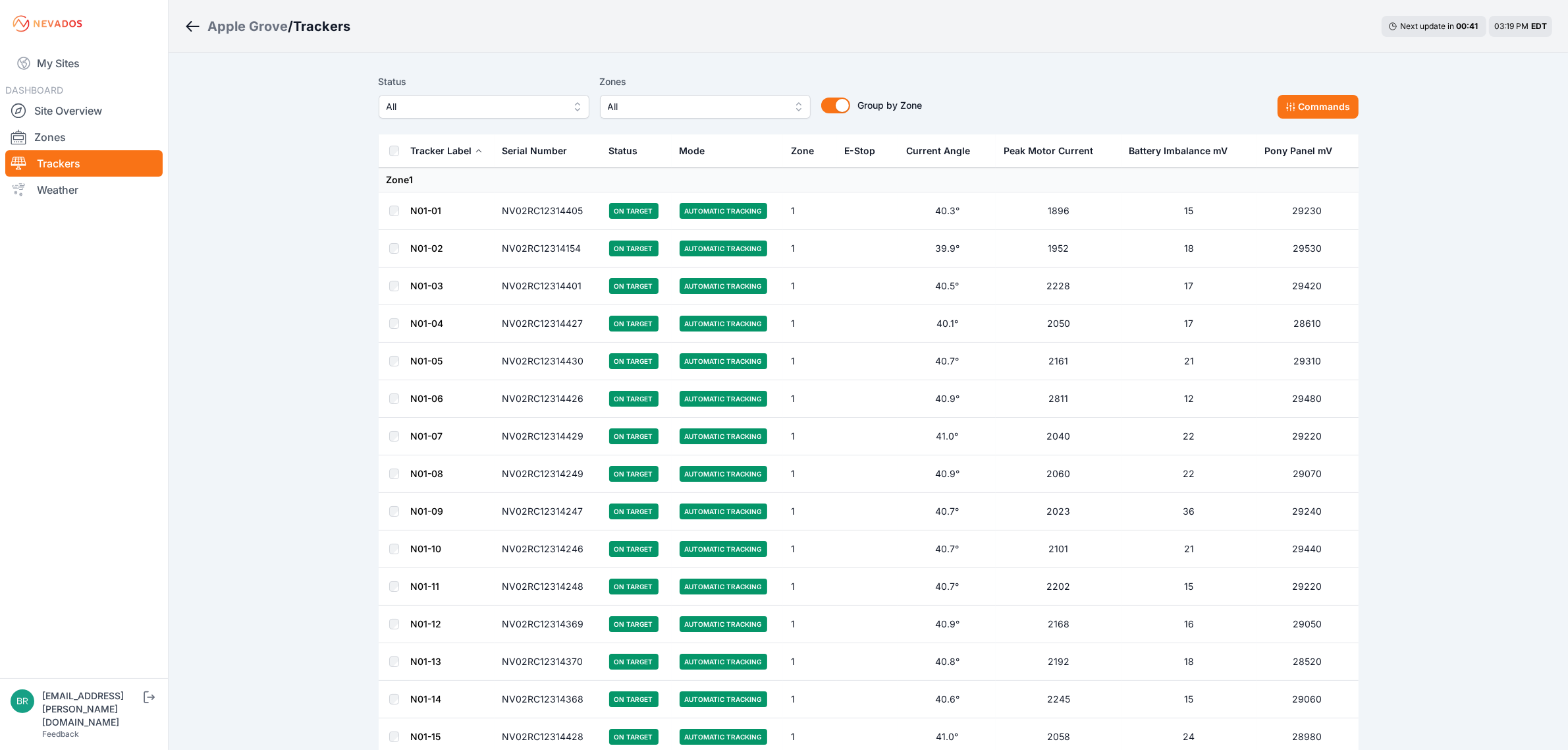
click at [534, 109] on span "All" at bounding box center [475, 107] width 177 height 16
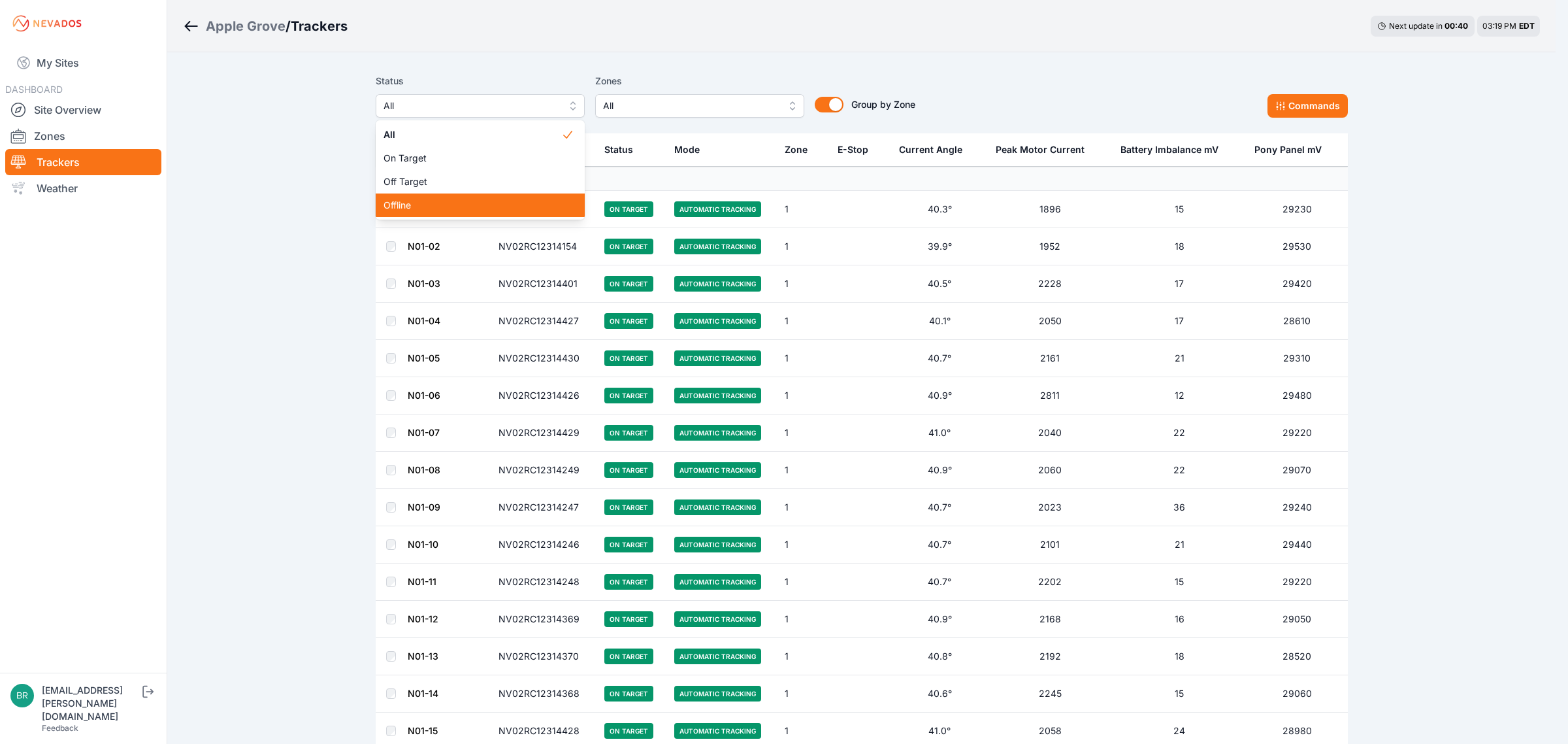
click at [482, 197] on div "Offline" at bounding box center [480, 205] width 209 height 23
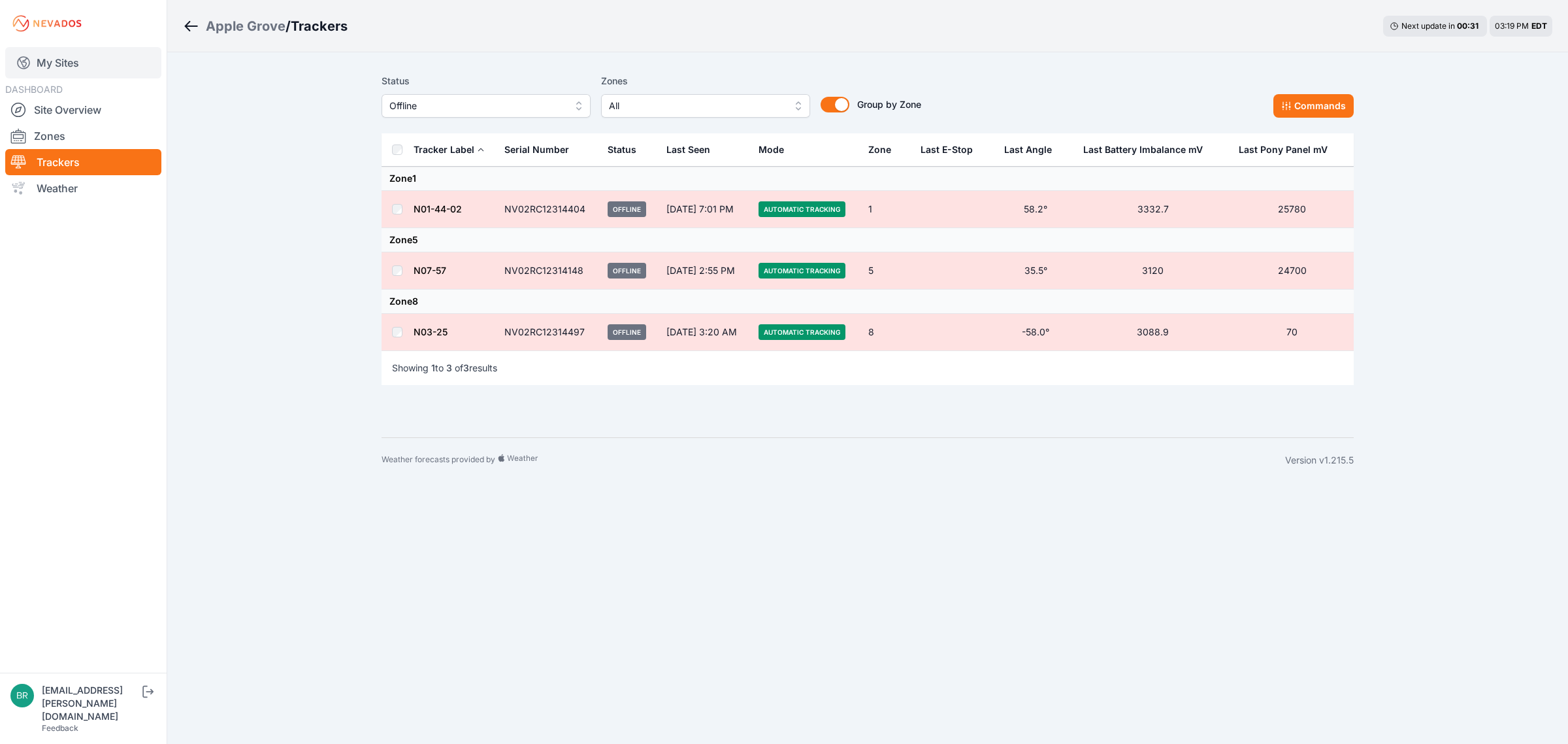
click at [52, 54] on link "My Sites" at bounding box center [83, 63] width 156 height 32
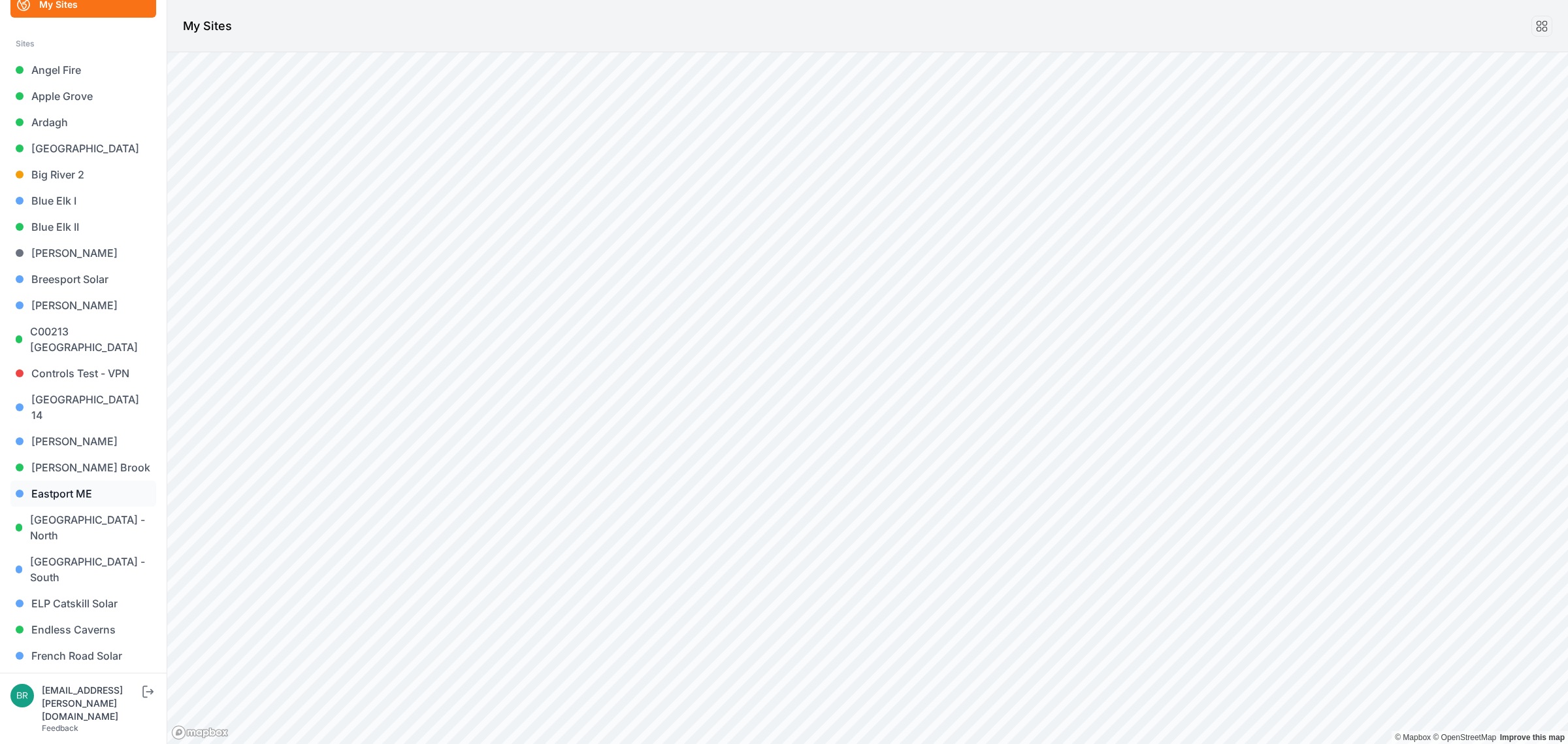
scroll to position [163, 0]
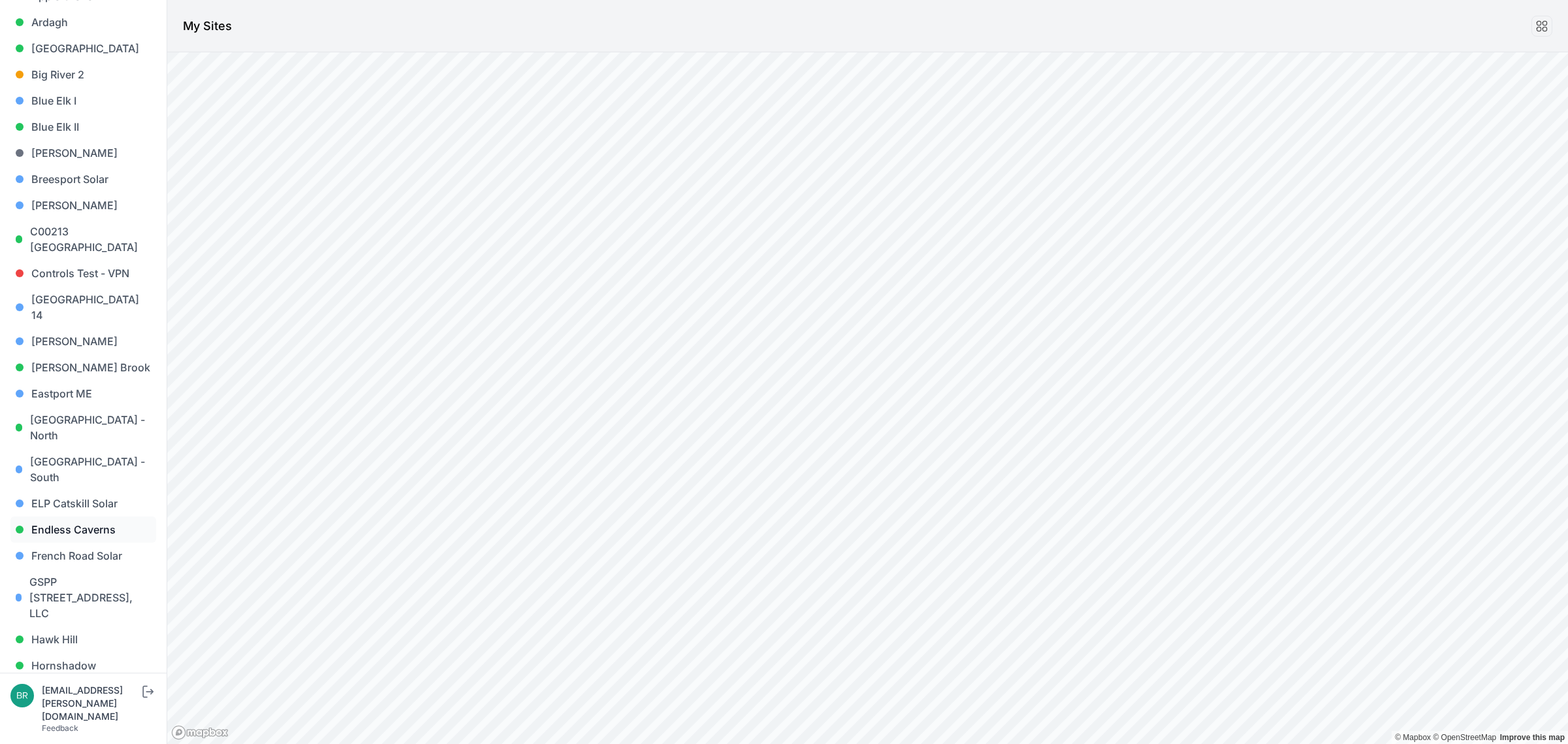
click at [79, 516] on link "Endless Caverns" at bounding box center [83, 529] width 146 height 26
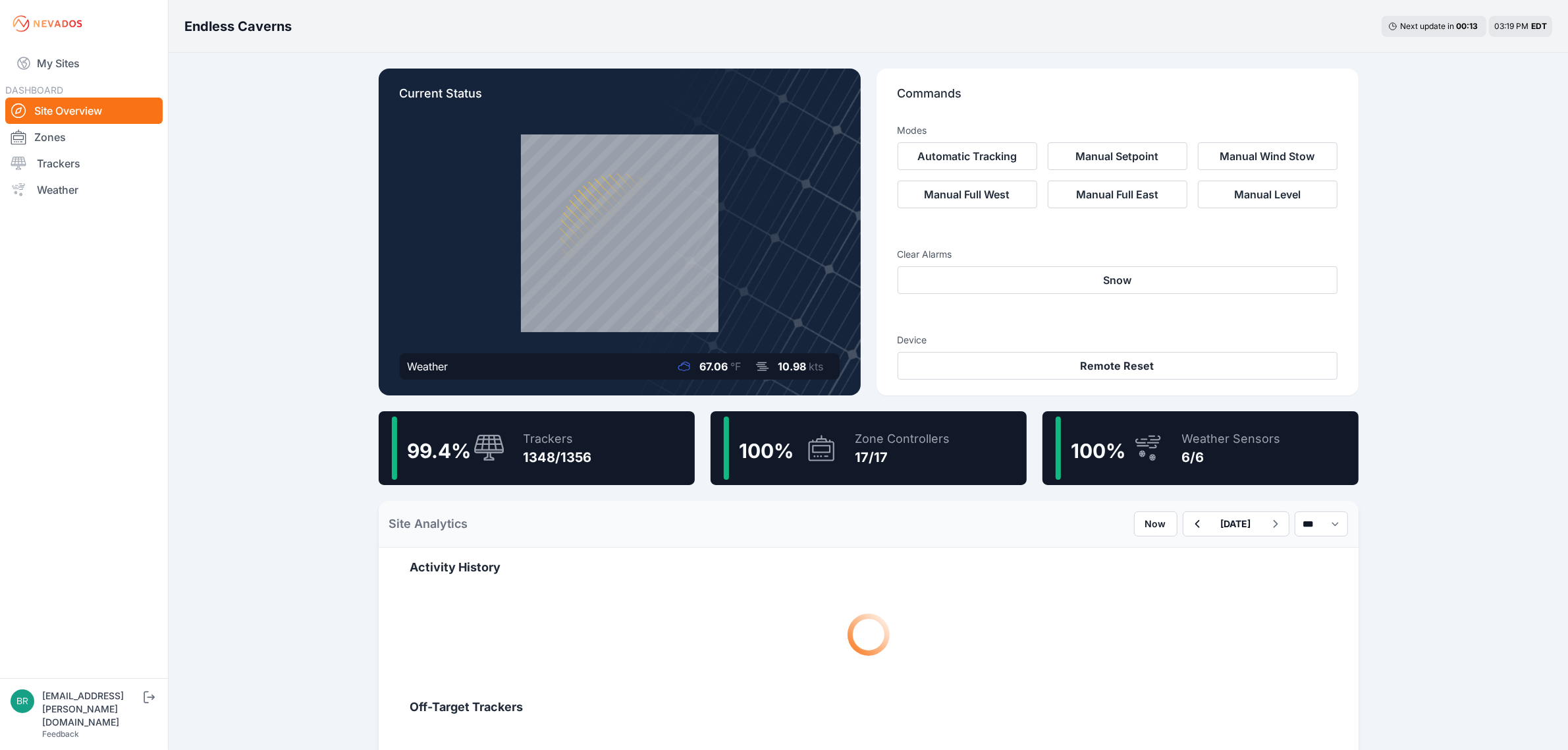
click at [579, 440] on div "Trackers" at bounding box center [558, 439] width 68 height 18
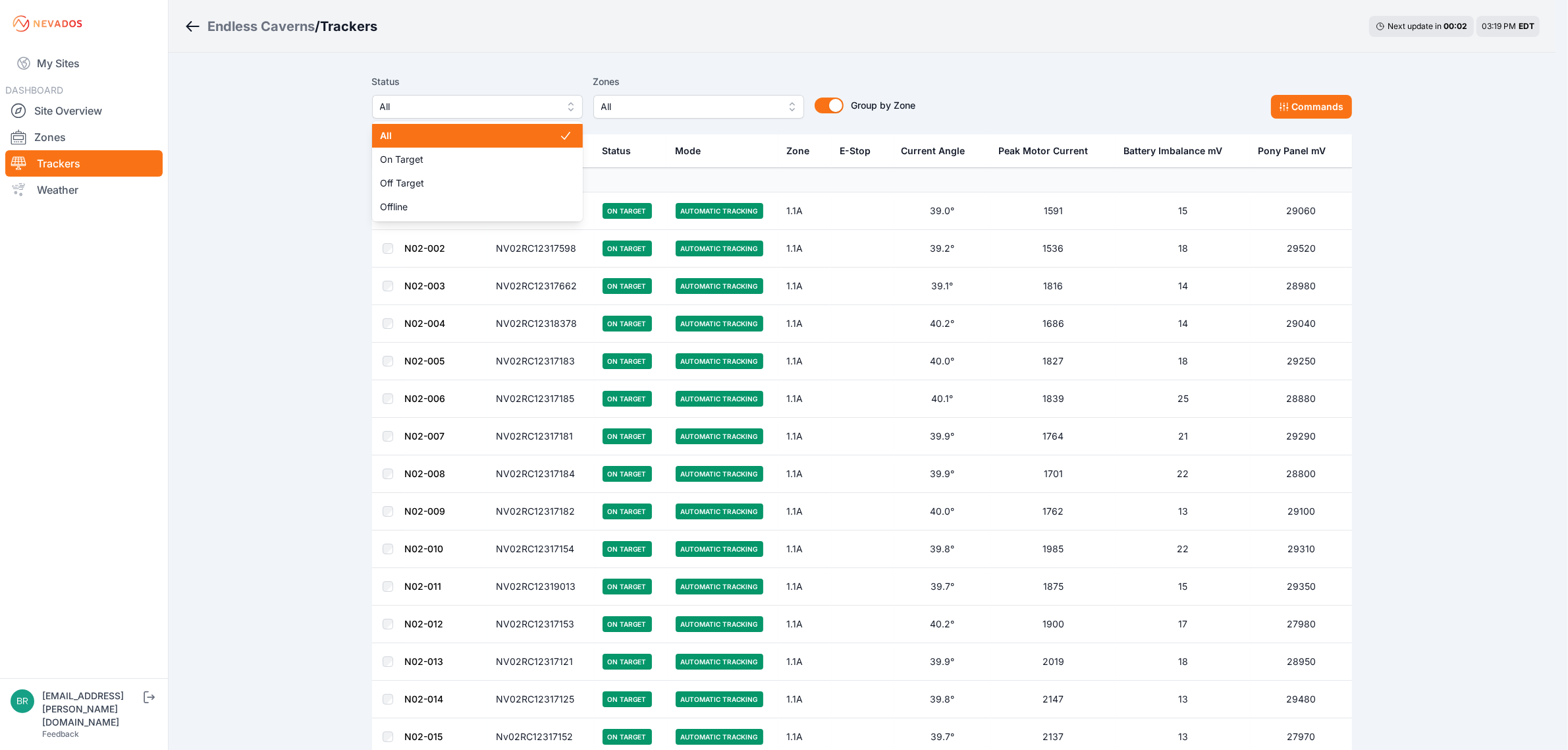
click at [493, 101] on span "All" at bounding box center [468, 107] width 177 height 16
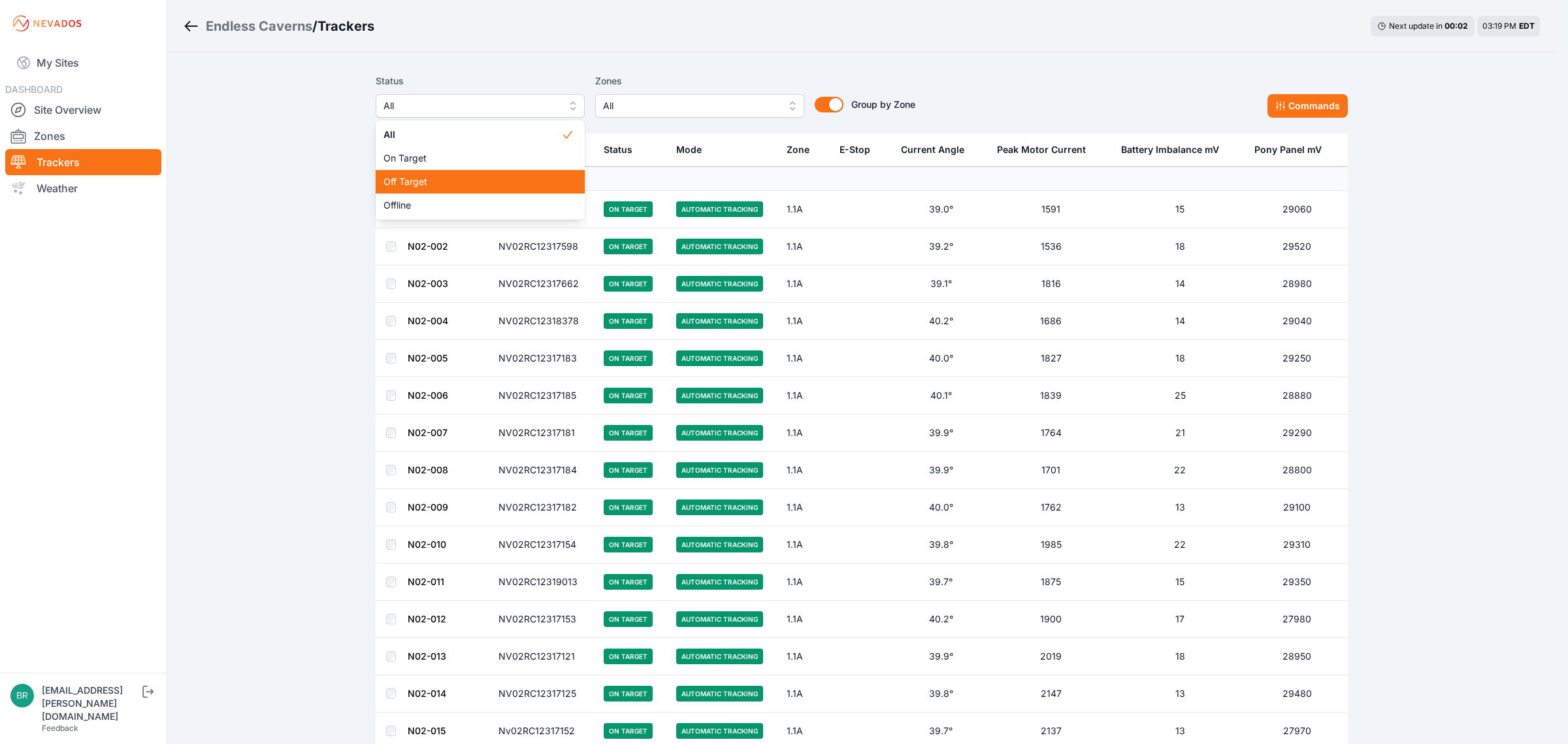
click at [425, 187] on span "Off Target" at bounding box center [472, 182] width 177 height 13
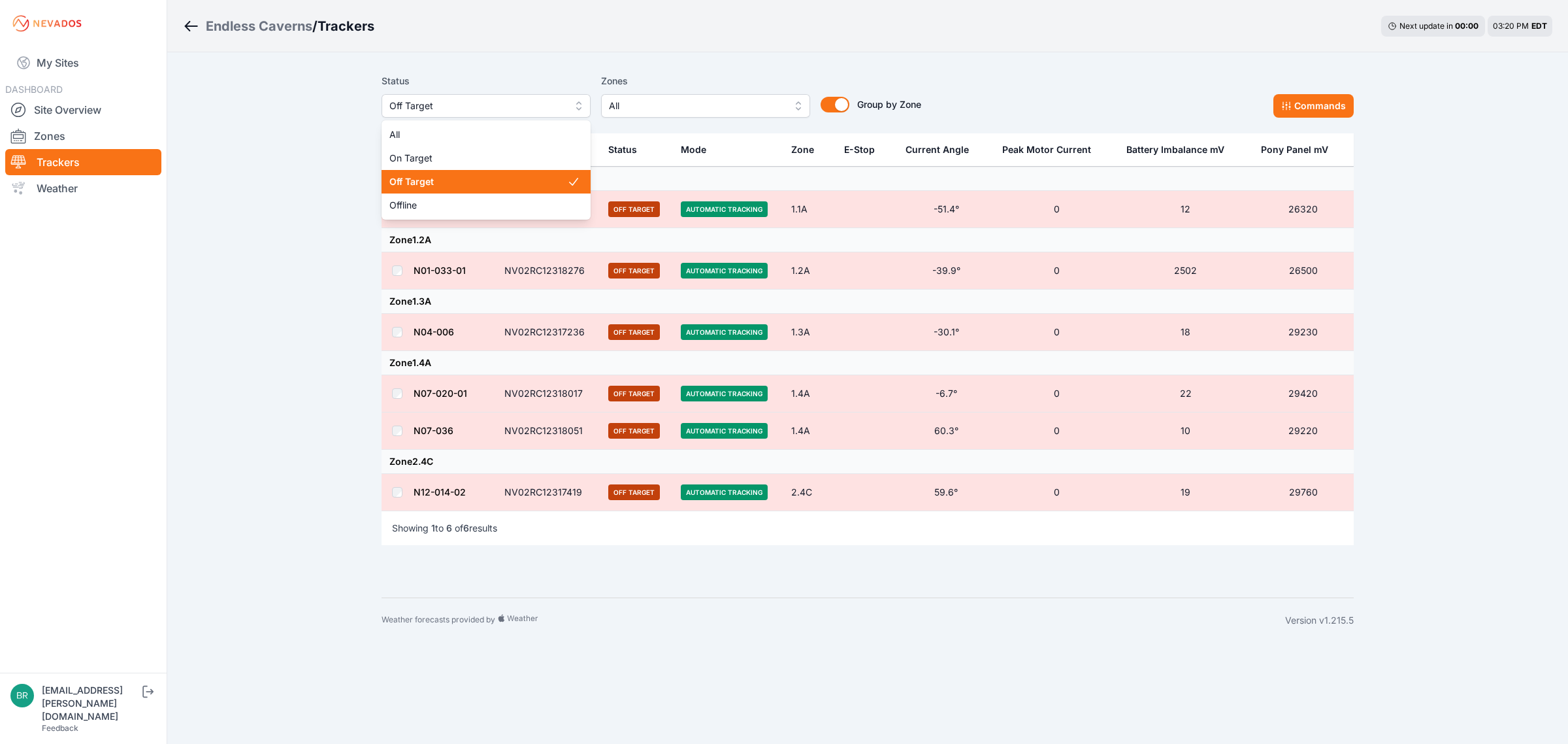
click at [471, 111] on span "Off Target" at bounding box center [477, 106] width 175 height 16
click at [448, 202] on span "Offline" at bounding box center [478, 205] width 177 height 13
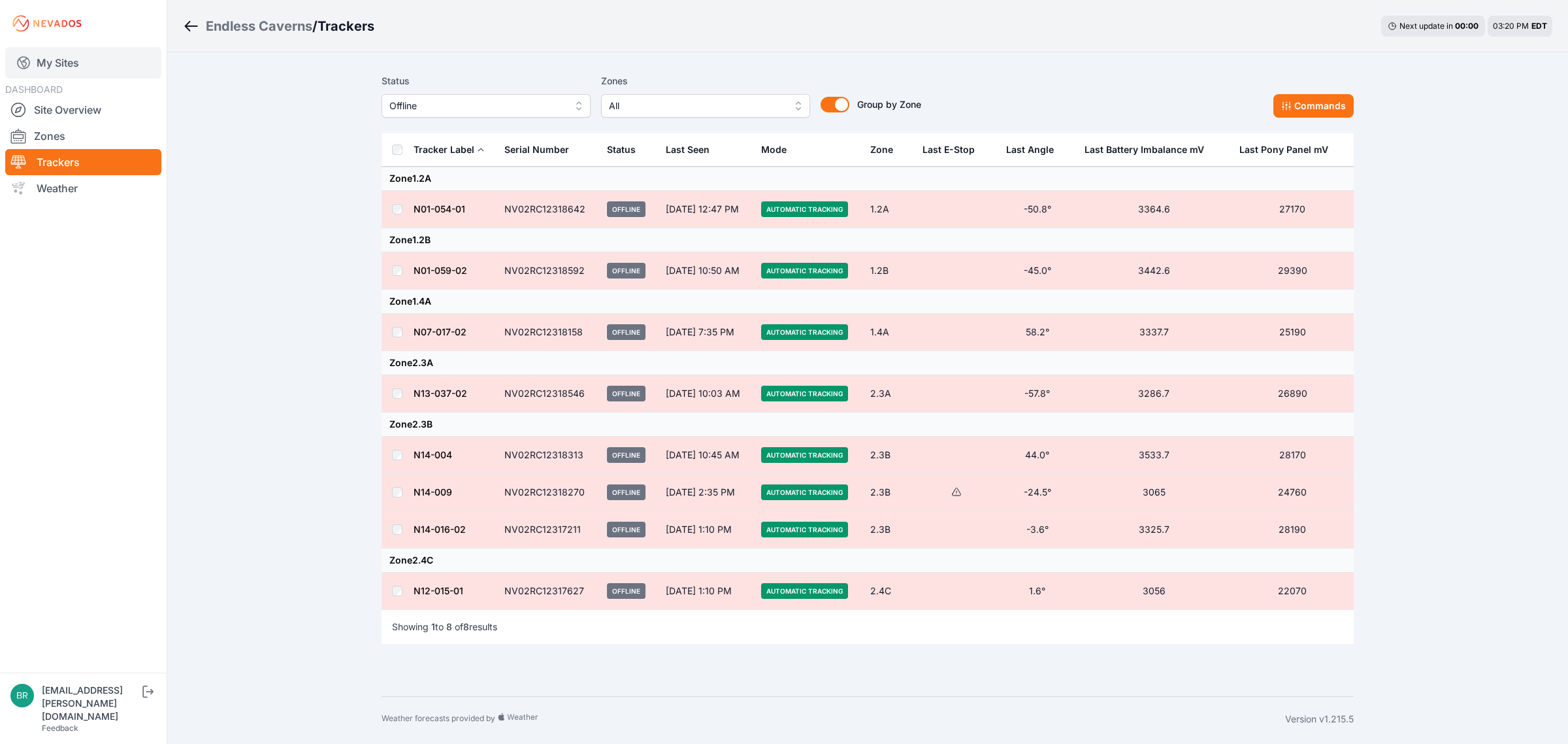
click at [39, 59] on link "My Sites" at bounding box center [83, 63] width 156 height 32
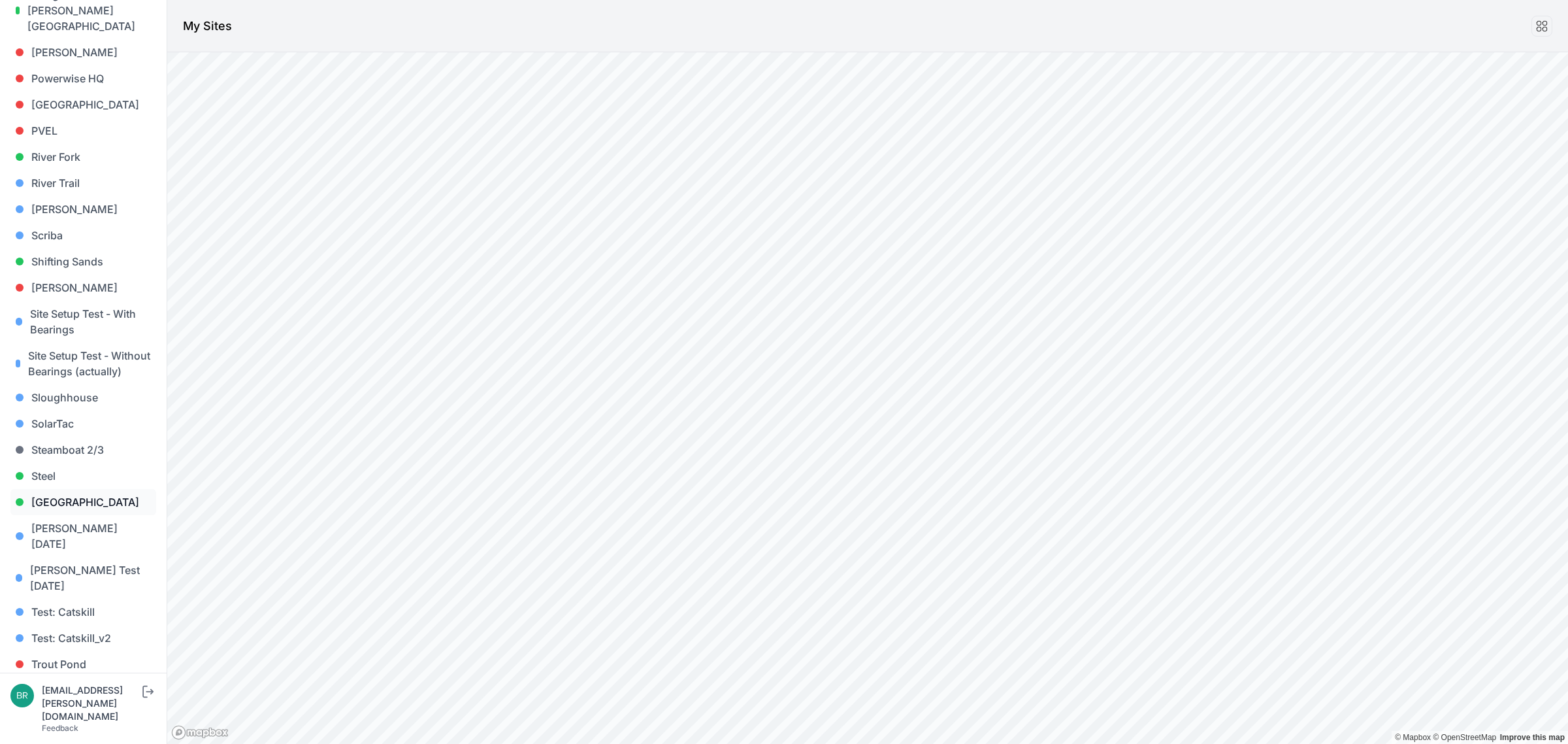
scroll to position [1115, 0]
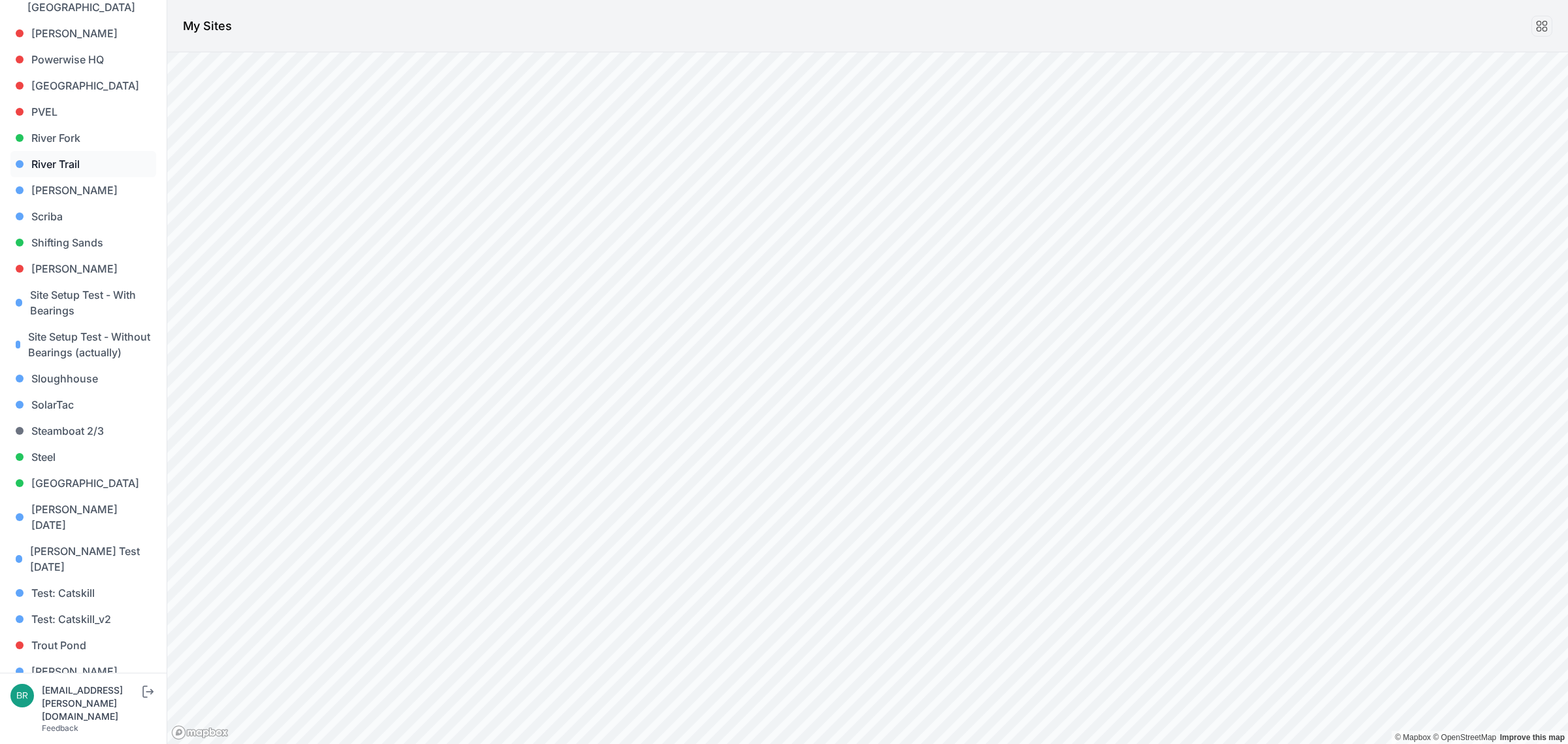
click at [70, 151] on link "River Trail" at bounding box center [83, 163] width 146 height 26
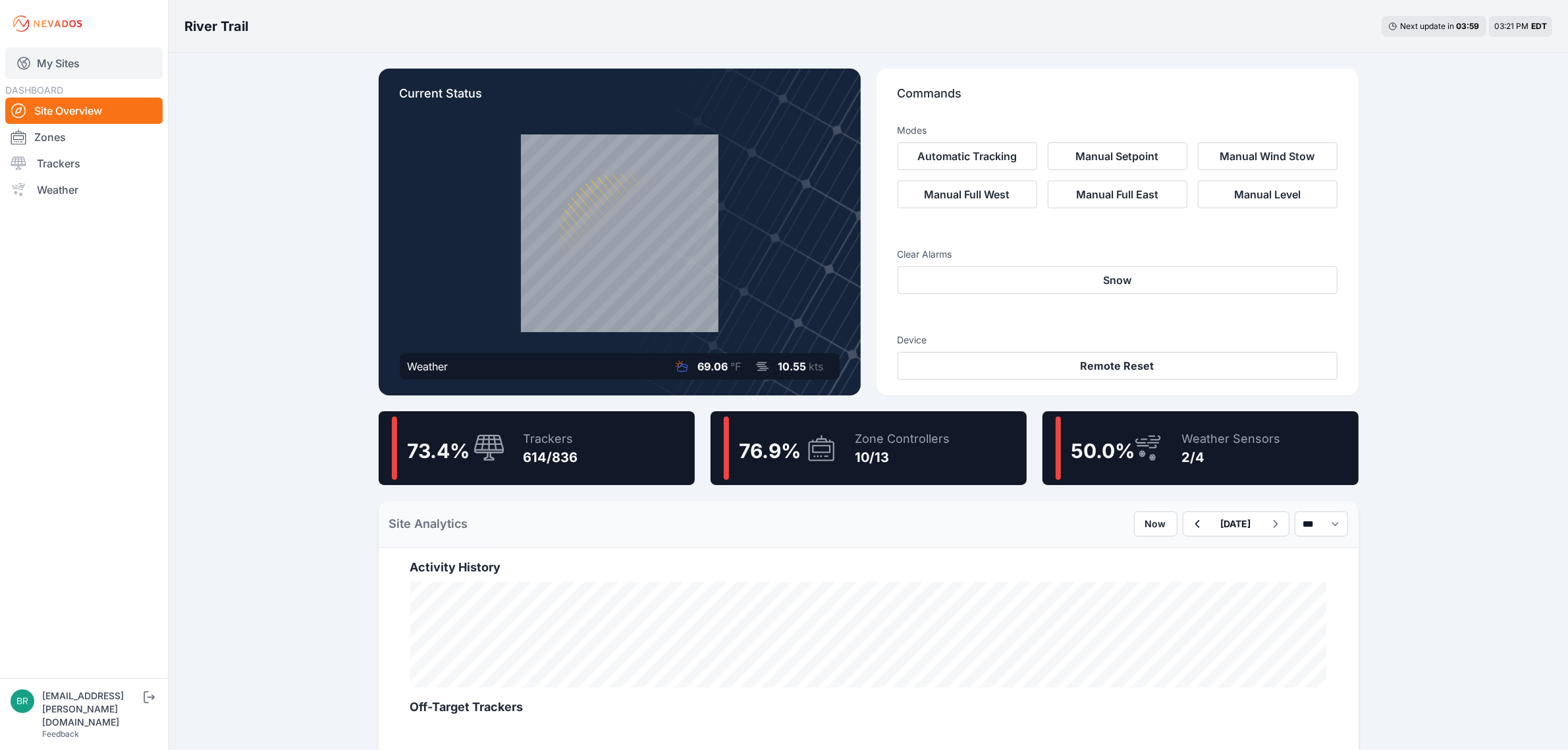
click at [94, 60] on link "My Sites" at bounding box center [84, 63] width 158 height 32
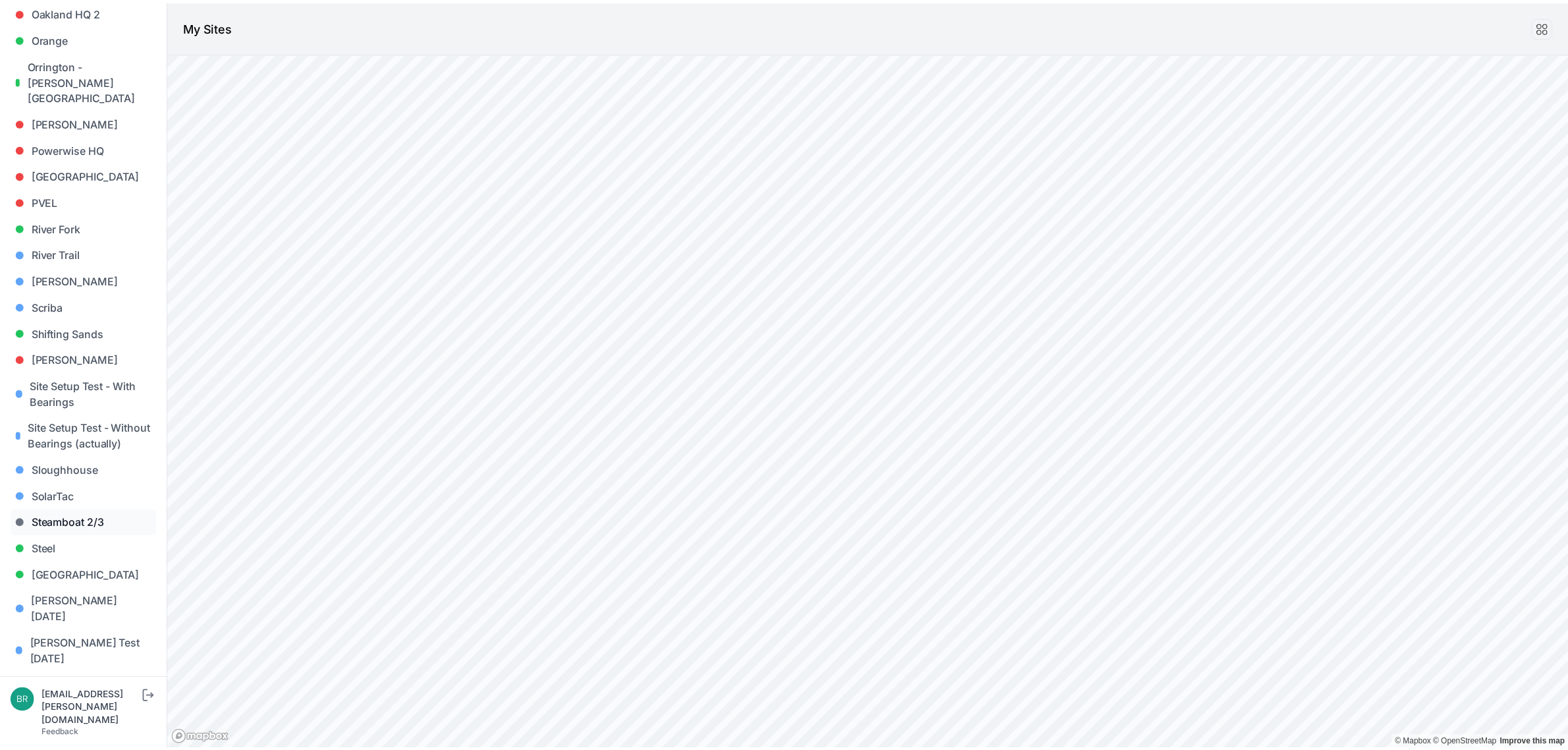
scroll to position [1124, 0]
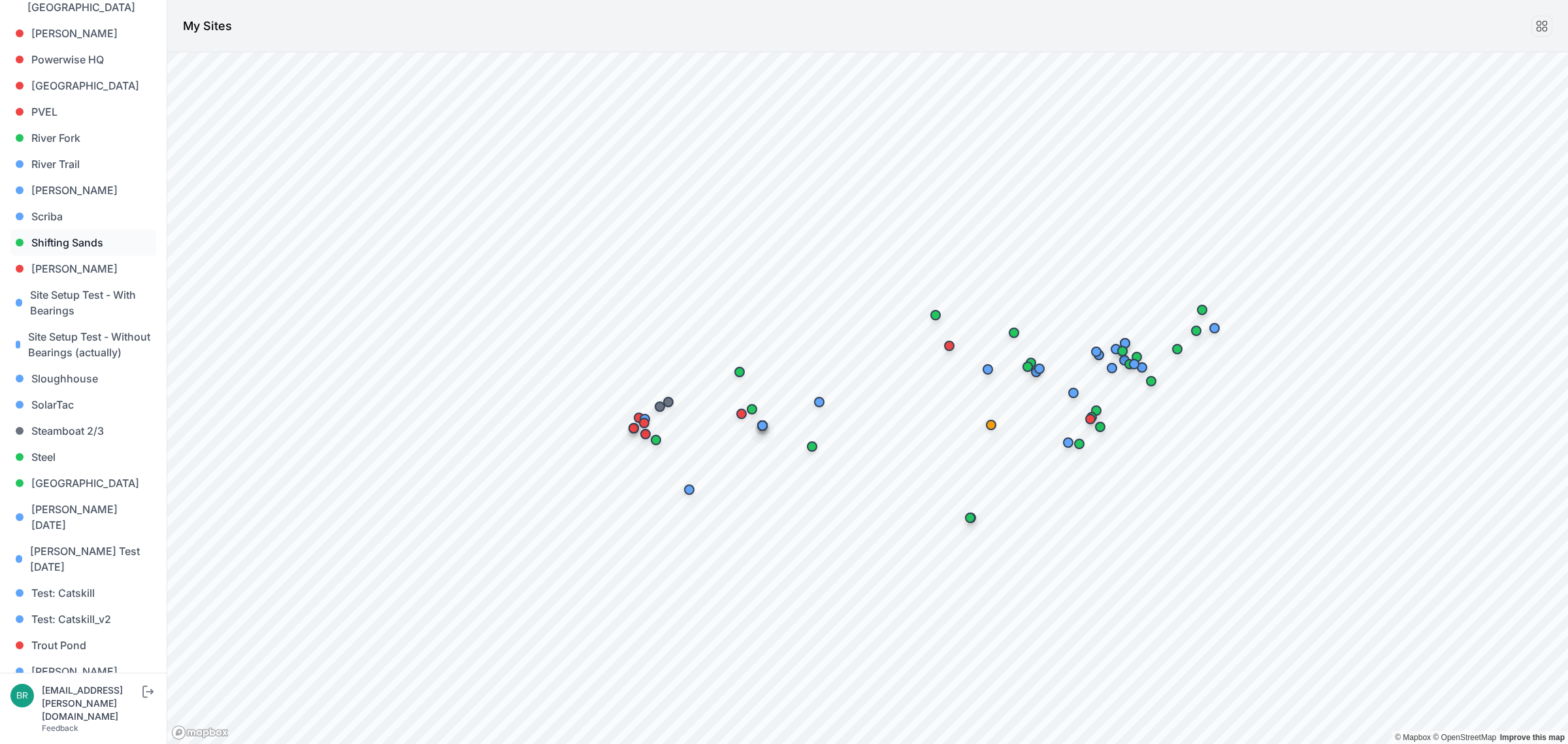
click at [104, 230] on link "Shifting Sands" at bounding box center [83, 242] width 146 height 26
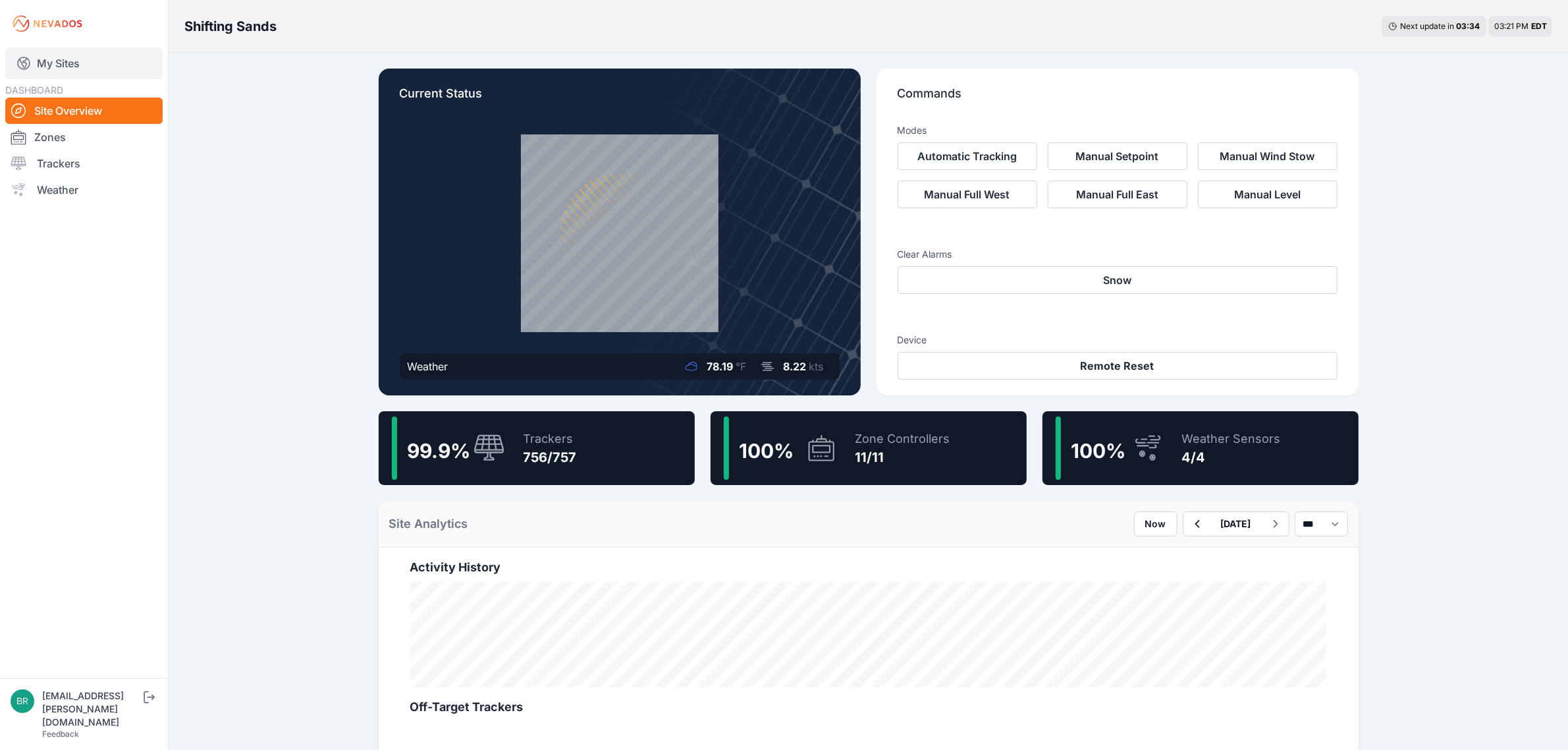
click at [132, 75] on link "My Sites" at bounding box center [84, 63] width 158 height 32
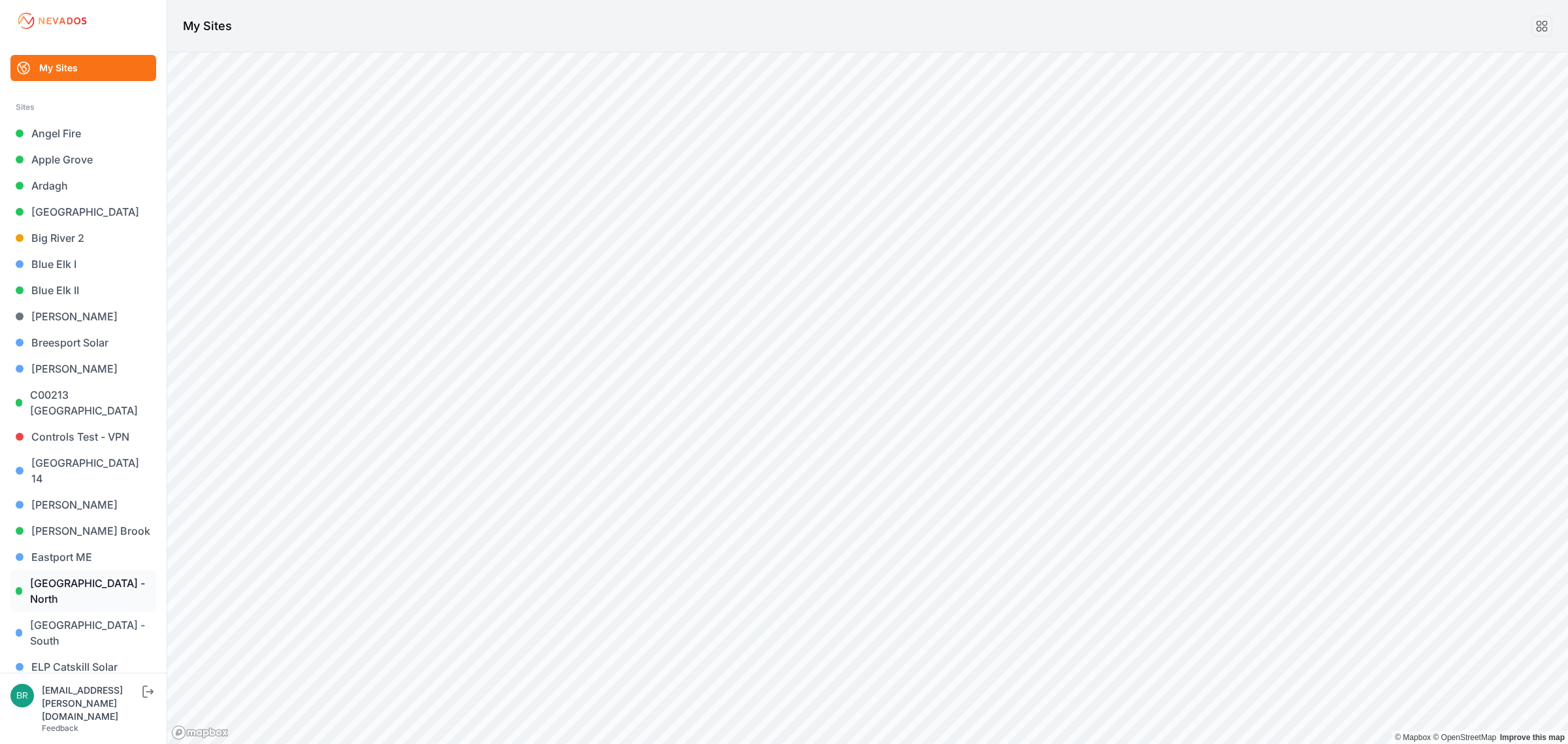
click at [95, 570] on link "[GEOGRAPHIC_DATA] - North" at bounding box center [83, 590] width 146 height 42
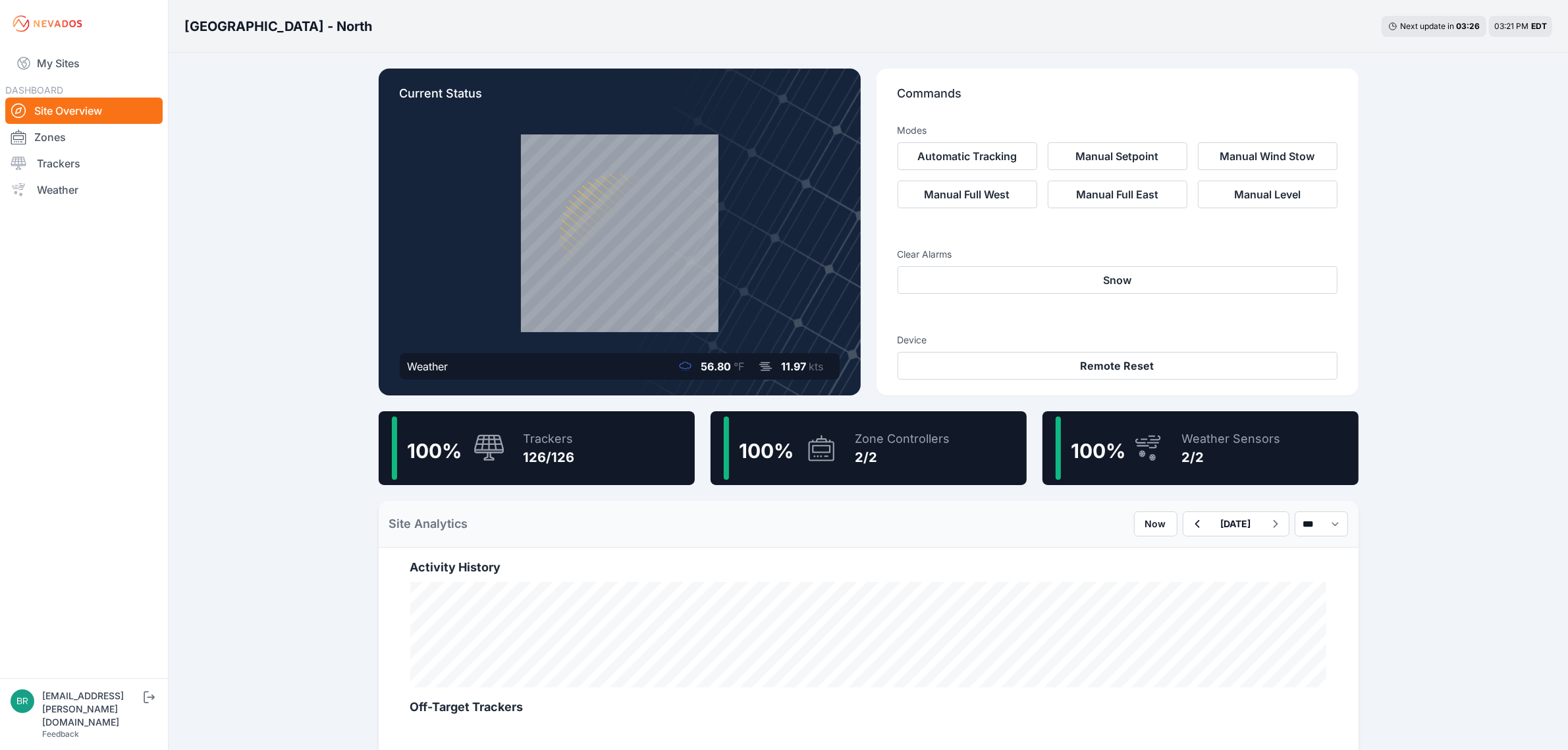
click at [596, 458] on div "100 % Trackers 126/126" at bounding box center [537, 448] width 316 height 74
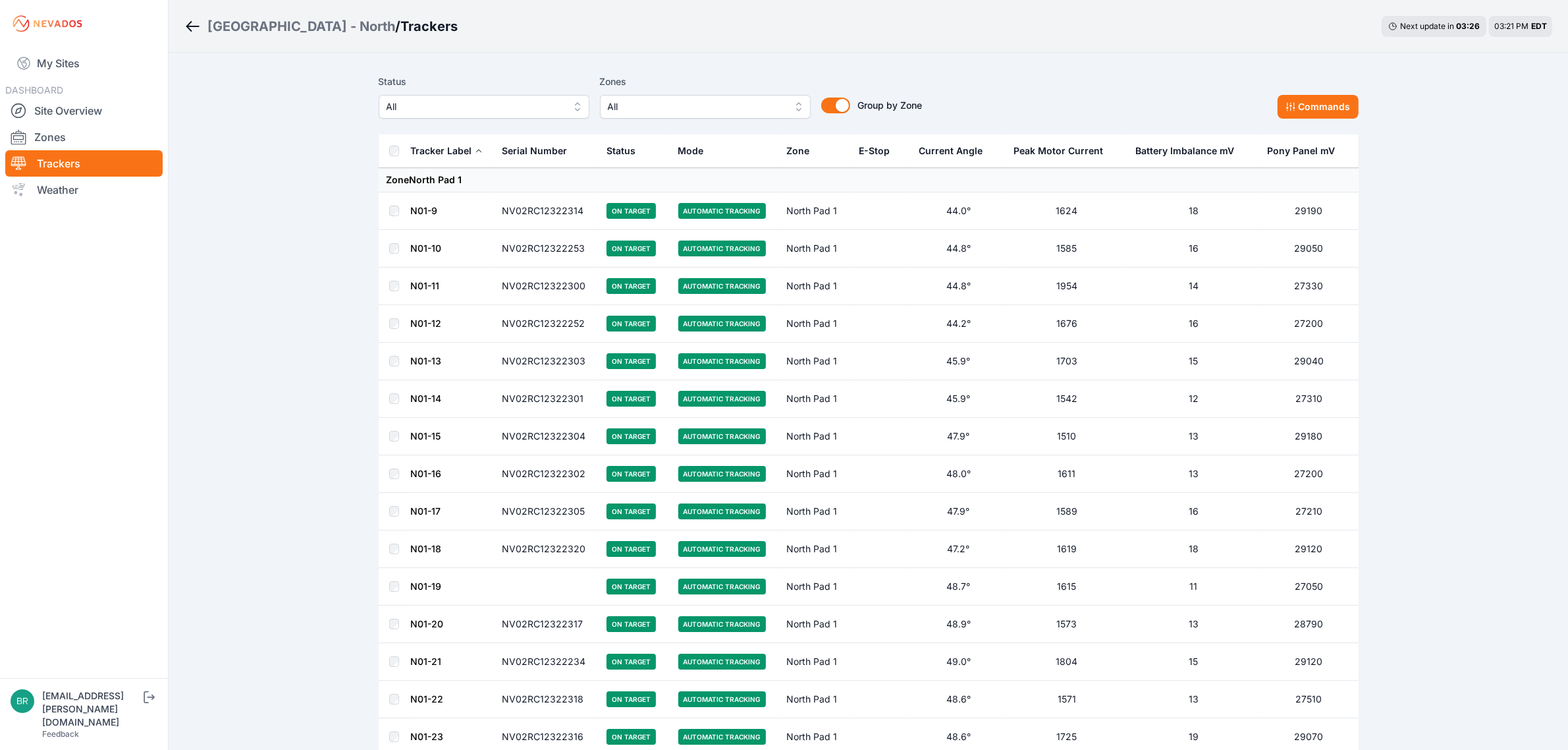
click at [574, 124] on div "Status All Zones All Group by Zone Group by Zone Commands" at bounding box center [869, 101] width 980 height 66
click at [505, 91] on div "Status All" at bounding box center [484, 96] width 211 height 45
click at [505, 112] on span "All" at bounding box center [481, 107] width 177 height 16
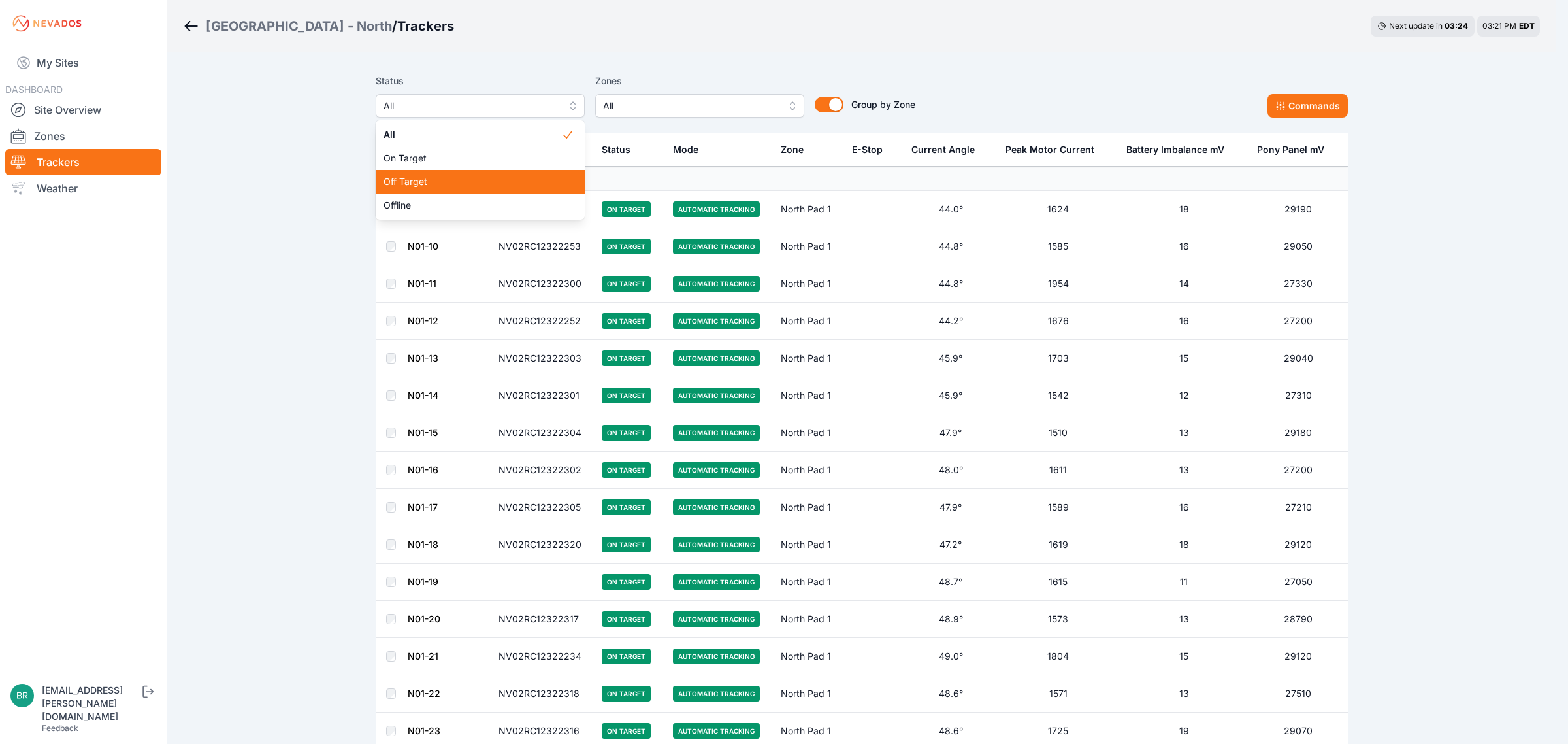
click at [423, 177] on span "Off Target" at bounding box center [472, 182] width 177 height 13
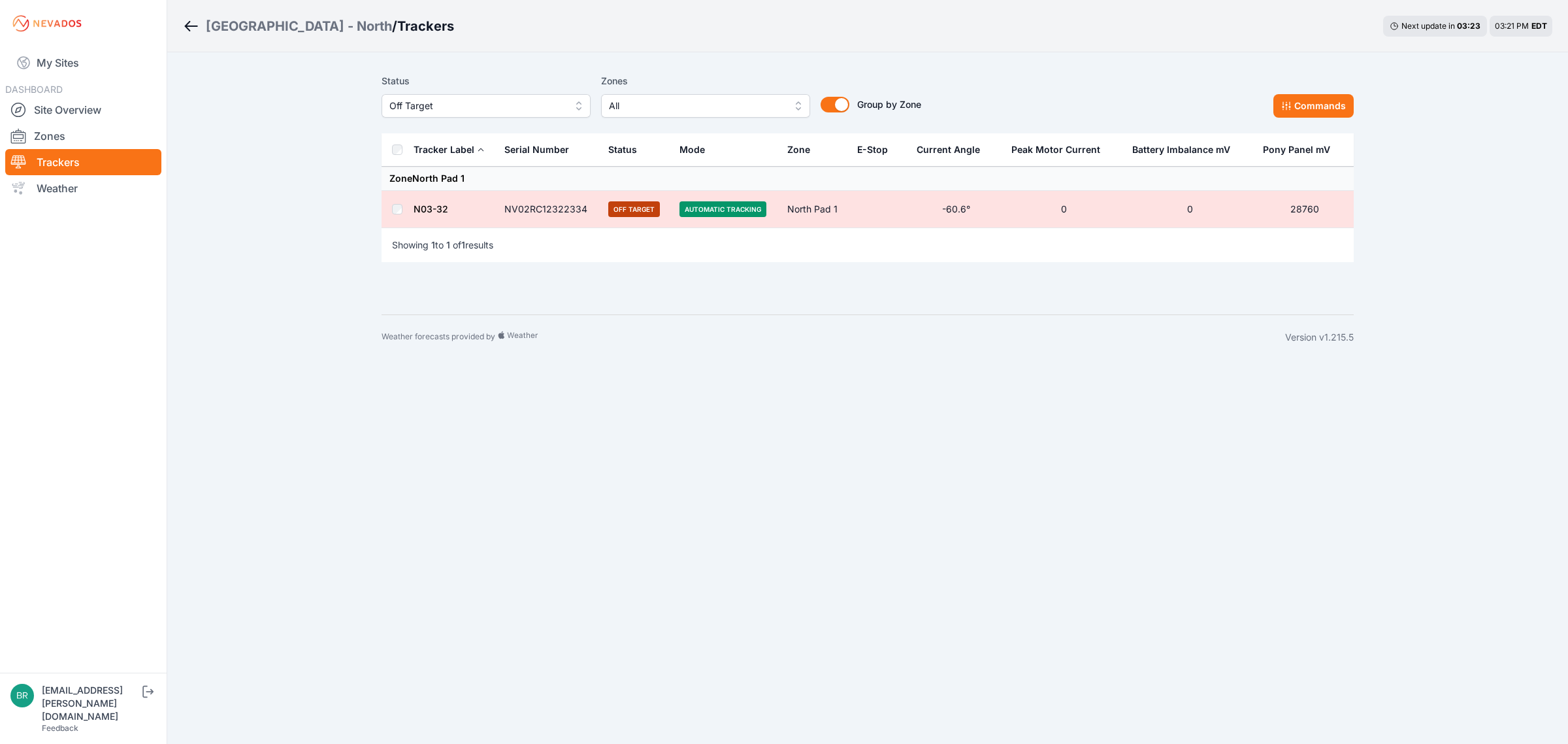
click at [439, 204] on link "N03-32" at bounding box center [430, 209] width 35 height 11
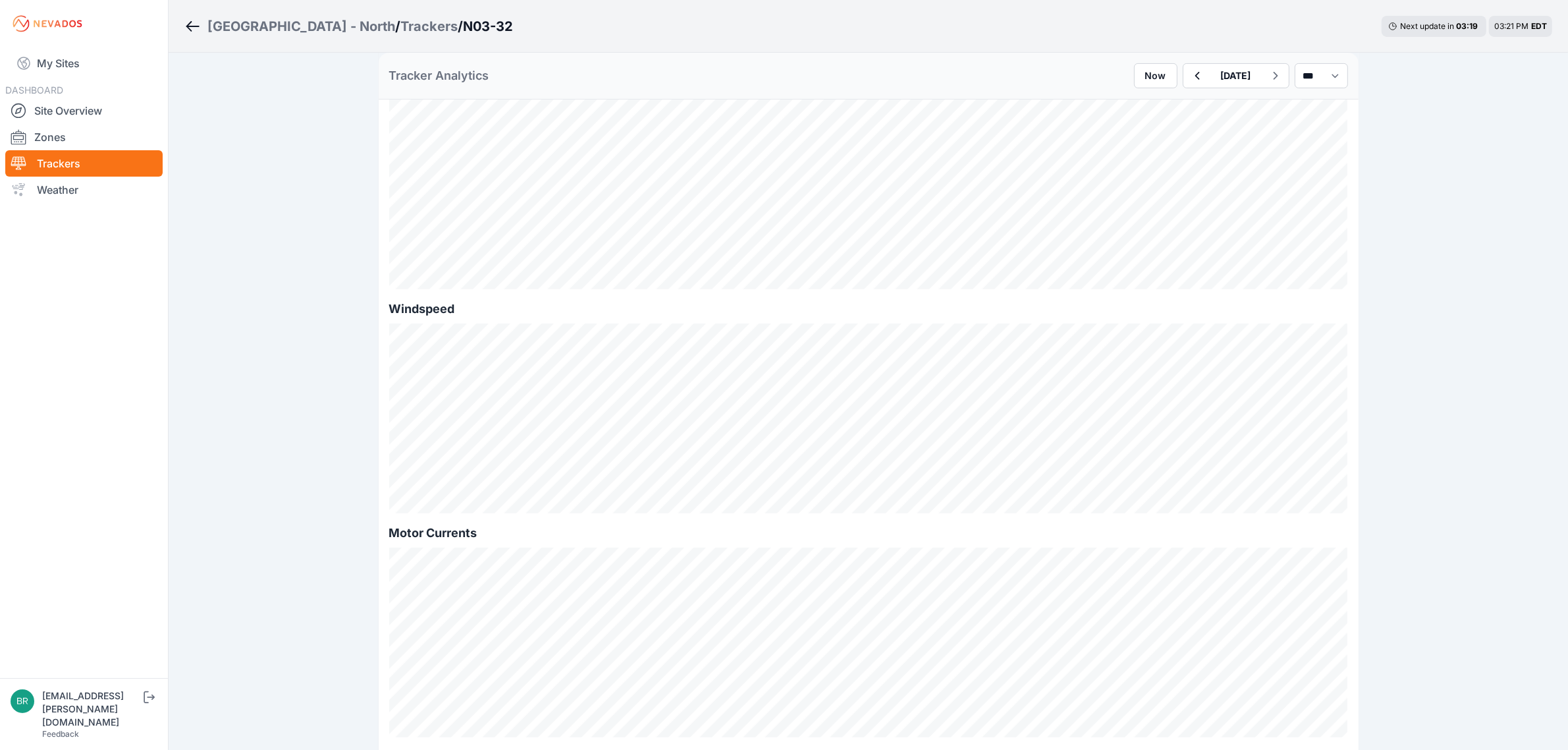
scroll to position [824, 0]
click at [1189, 80] on icon "button" at bounding box center [1197, 76] width 16 height 16
click at [1267, 80] on icon "button" at bounding box center [1275, 76] width 16 height 16
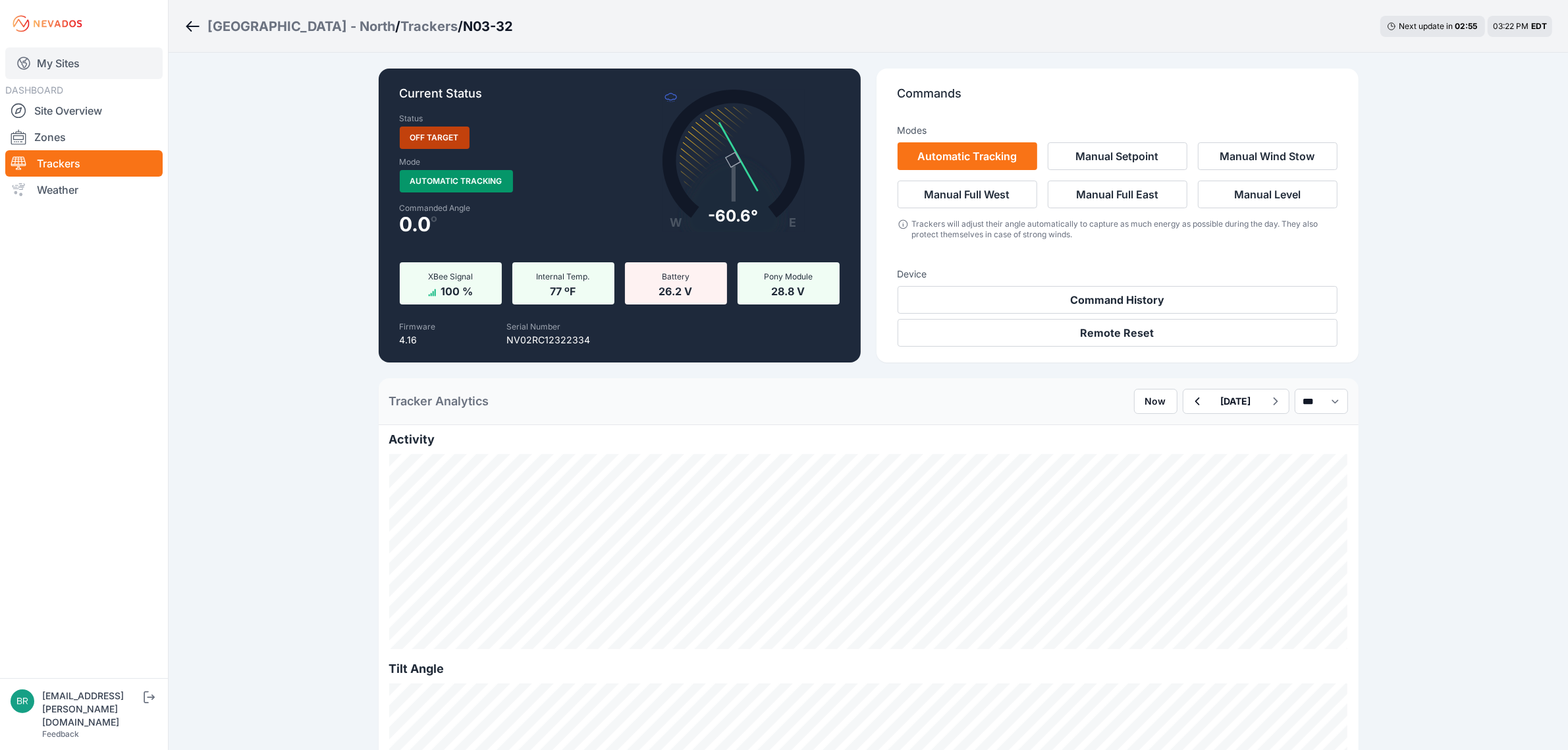
click at [114, 64] on link "My Sites" at bounding box center [84, 63] width 158 height 32
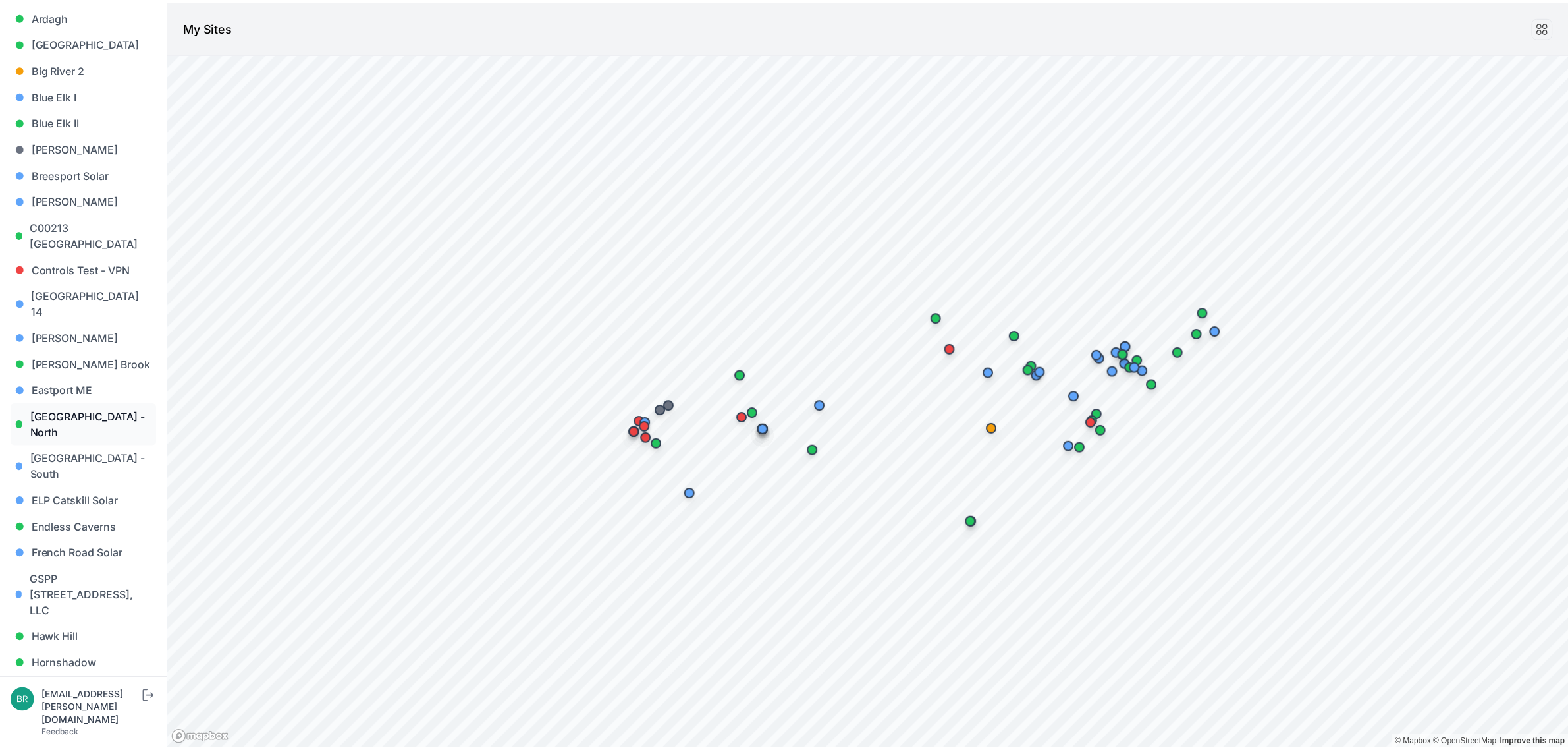
scroll to position [165, 0]
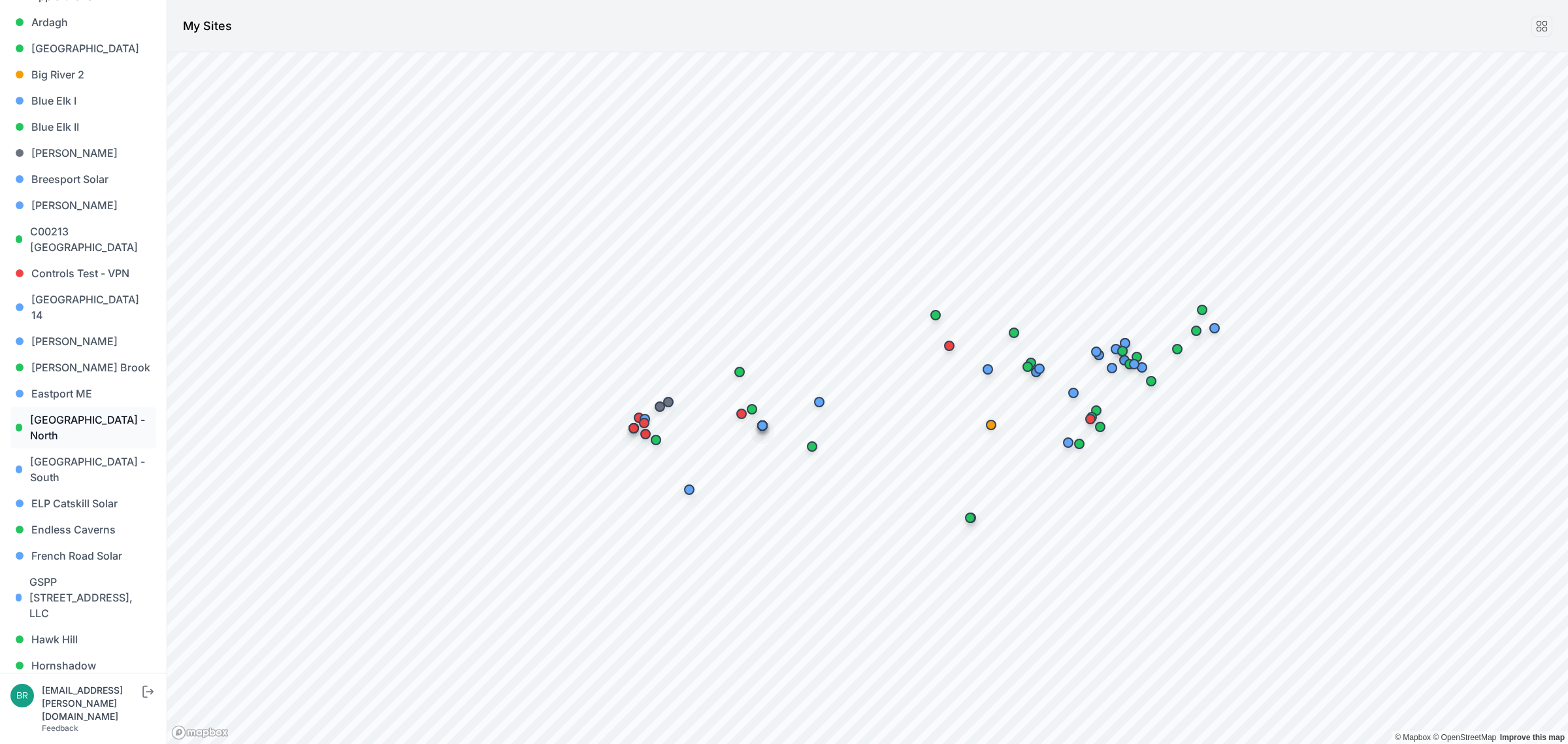
click at [94, 407] on link "[GEOGRAPHIC_DATA] - North" at bounding box center [83, 427] width 146 height 42
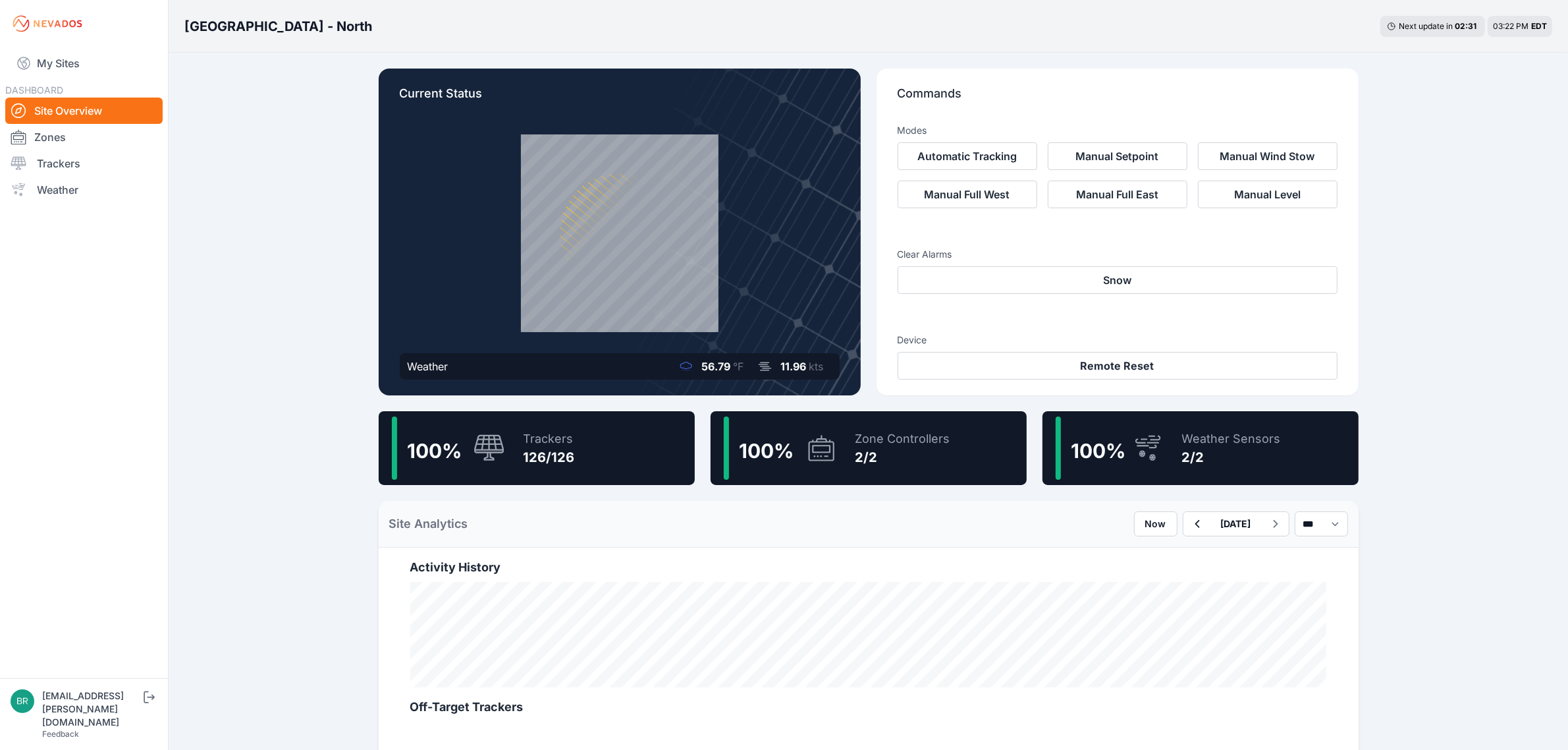
click at [537, 428] on div "Trackers 126/126" at bounding box center [542, 447] width 65 height 63
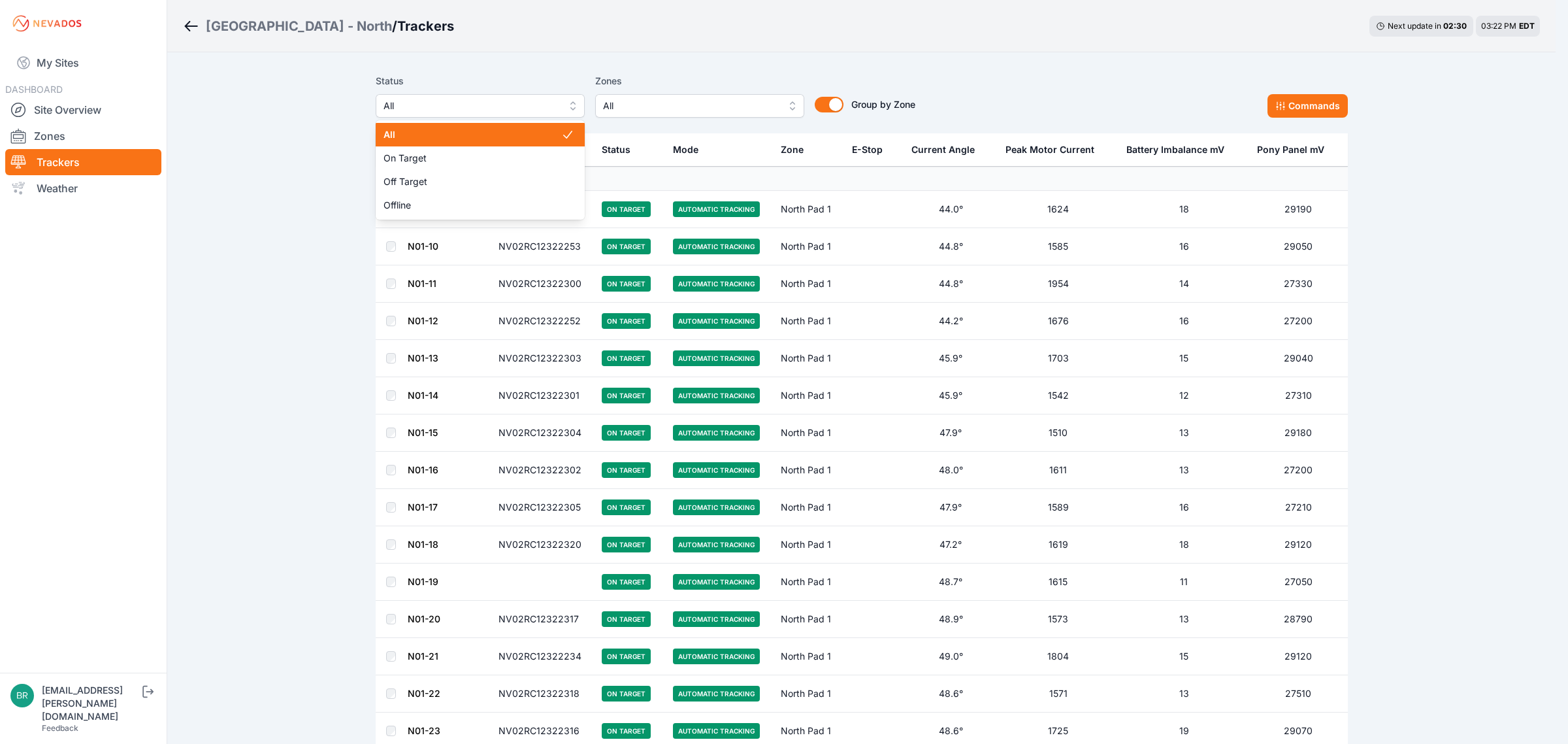
click at [534, 110] on span "All" at bounding box center [471, 106] width 175 height 16
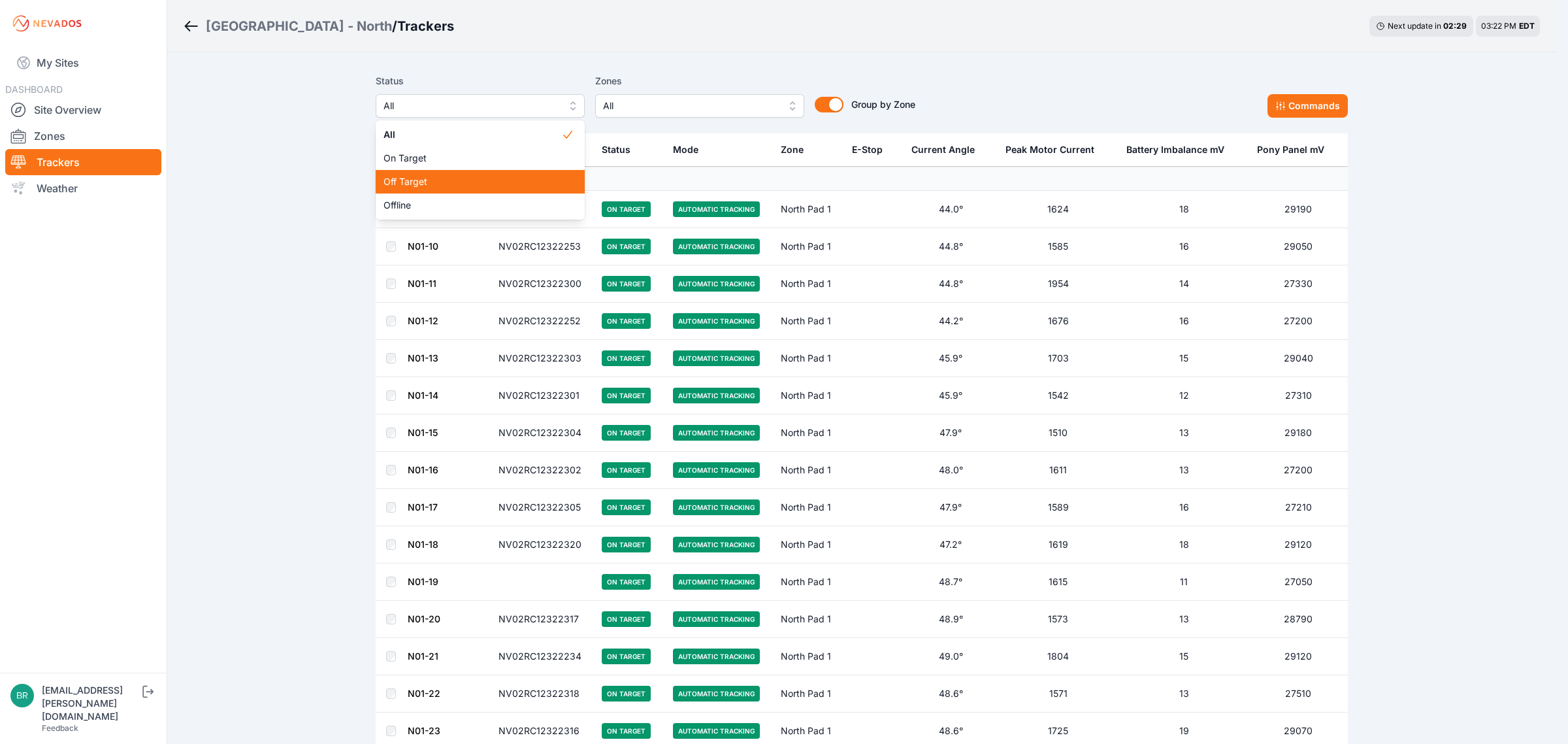
click at [413, 184] on span "Off Target" at bounding box center [472, 182] width 177 height 13
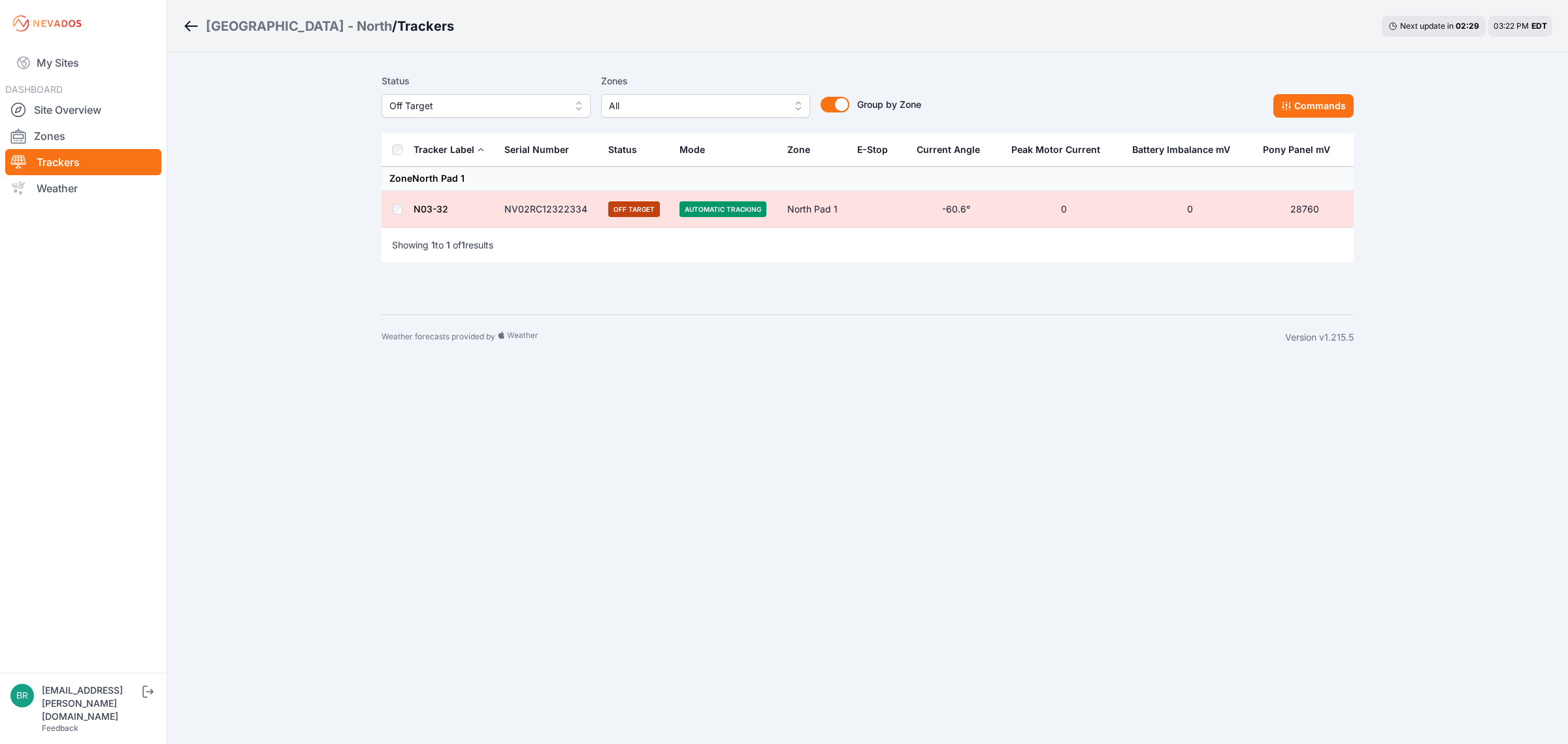
click at [442, 208] on link "N03-32" at bounding box center [430, 209] width 35 height 11
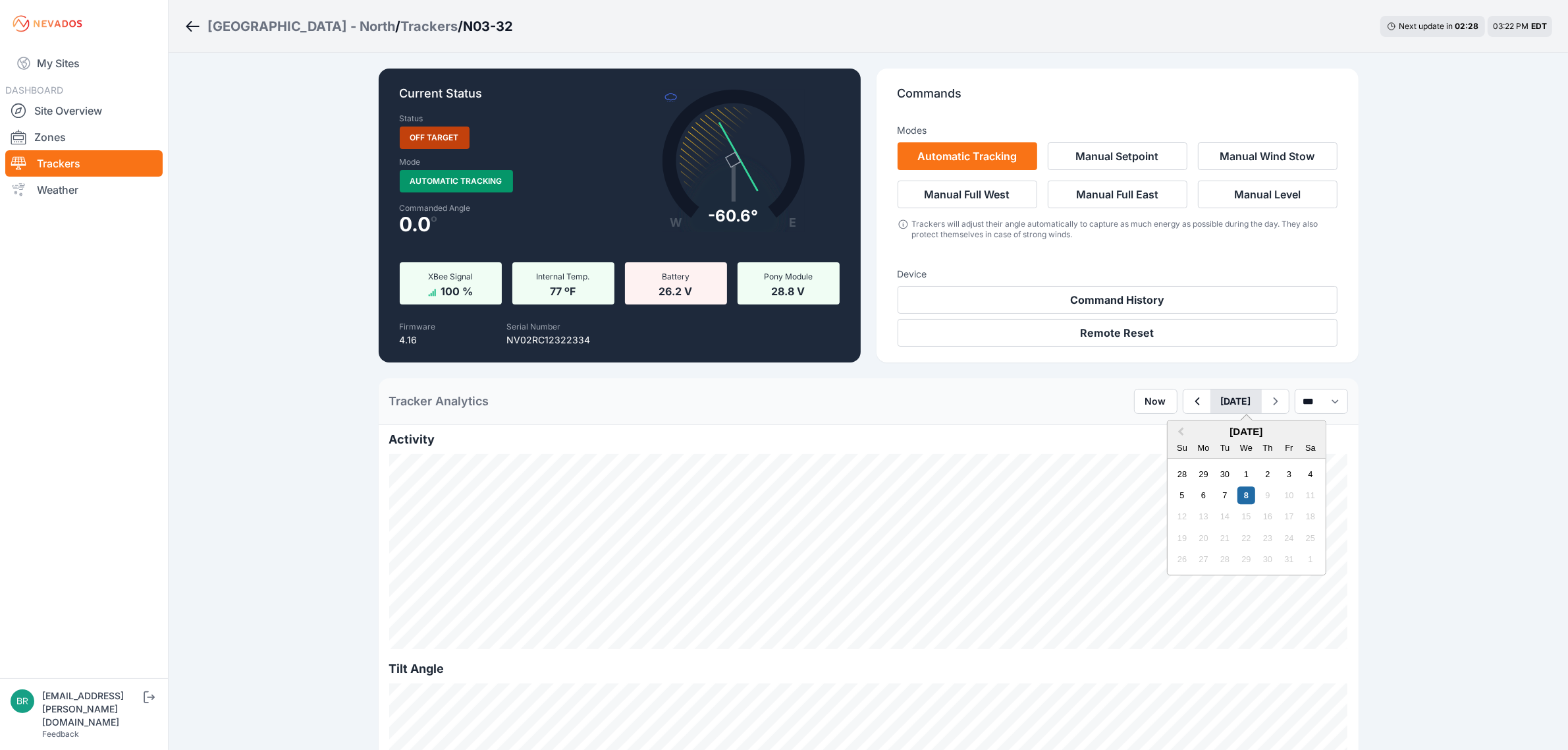
click at [1210, 393] on button "[DATE]" at bounding box center [1236, 401] width 51 height 23
click at [1216, 478] on div "30" at bounding box center [1224, 474] width 18 height 18
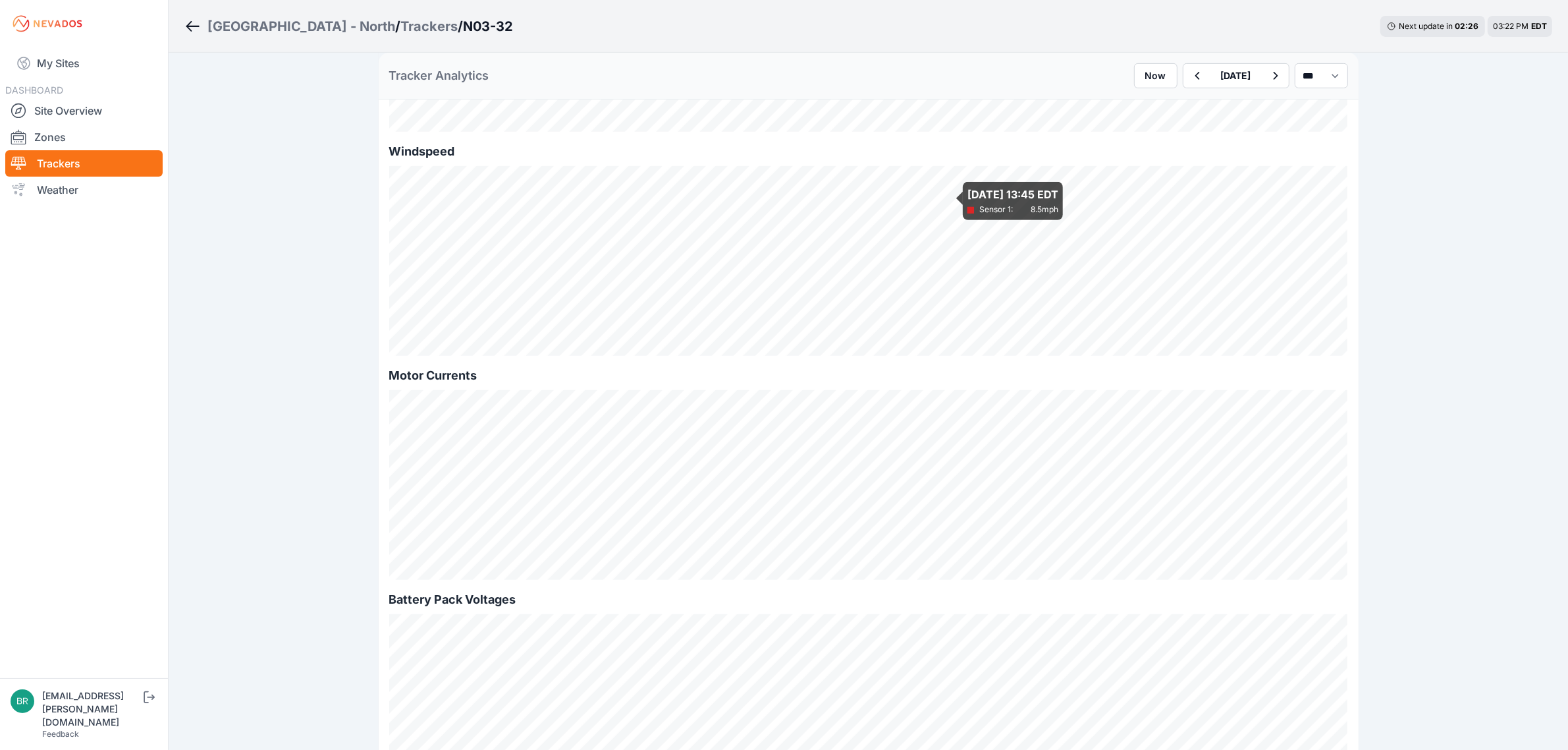
scroll to position [1071, 0]
